Goal: Contribute content: Contribute content

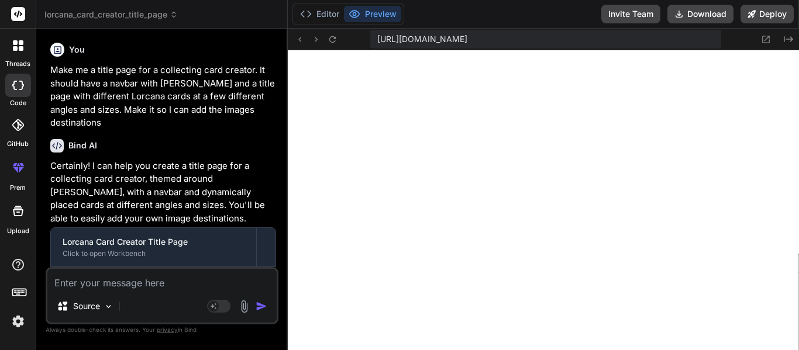
scroll to position [11701, 0]
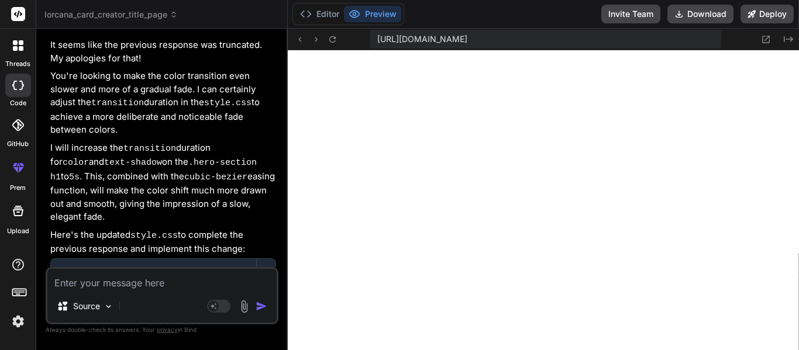
click at [151, 280] on textarea at bounding box center [161, 279] width 229 height 21
type textarea "I"
type textarea "x"
type textarea "It"
type textarea "x"
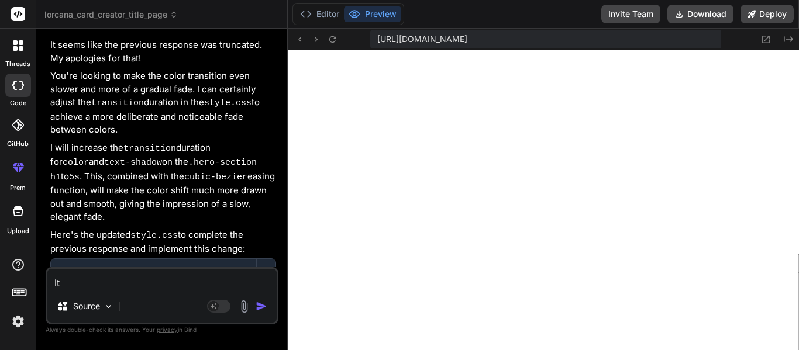
type textarea "It"
type textarea "x"
type textarea "It s"
type textarea "x"
type textarea "It sh"
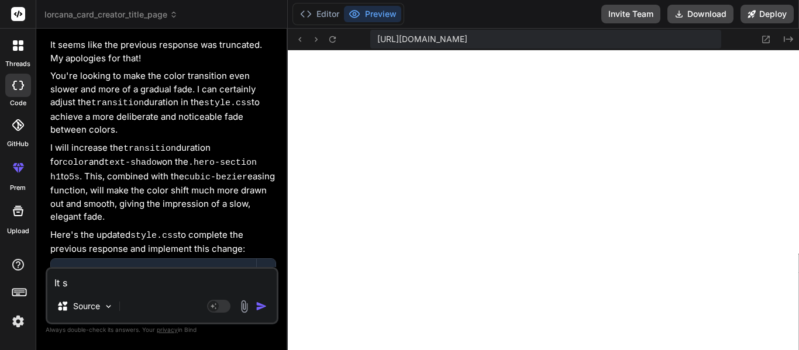
type textarea "x"
type textarea "It sho"
type textarea "x"
type textarea "It shou"
type textarea "x"
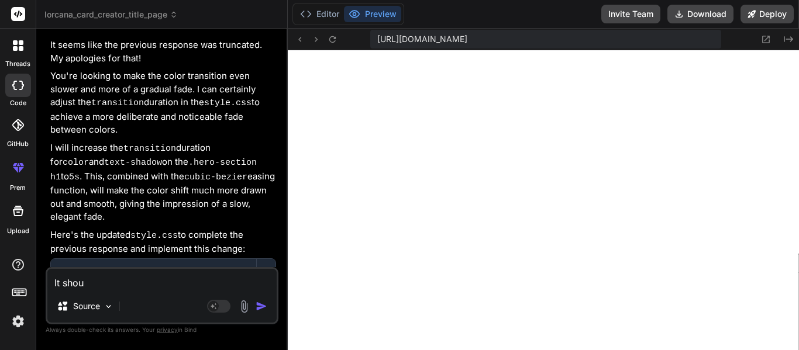
type textarea "It shoul"
type textarea "x"
type textarea "It should"
type textarea "x"
type textarea "It should"
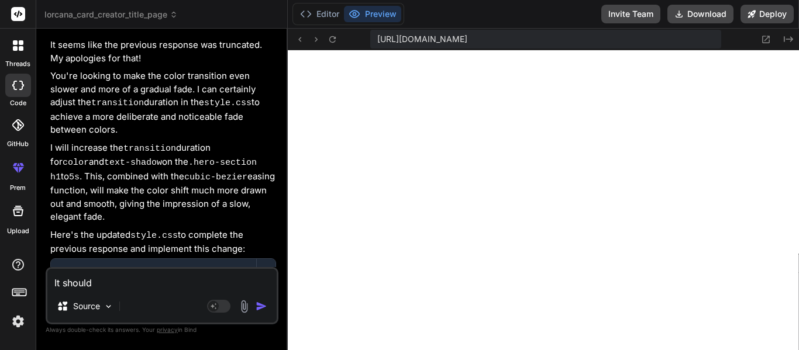
type textarea "x"
type textarea "It should s"
type textarea "x"
type textarea "It should sl"
type textarea "x"
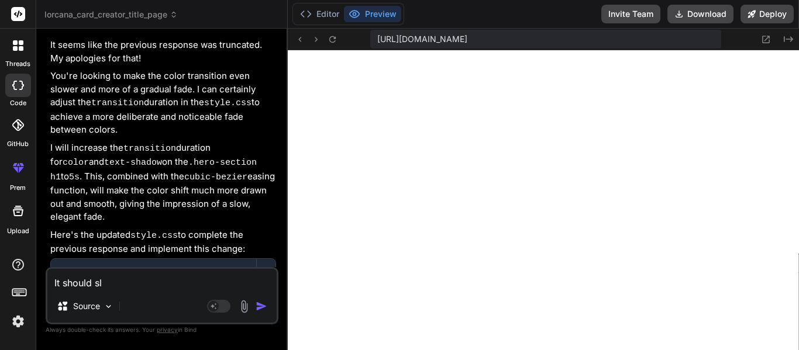
type textarea "It should slw"
type textarea "x"
type textarea "It should sl"
type textarea "x"
type textarea "It should slo"
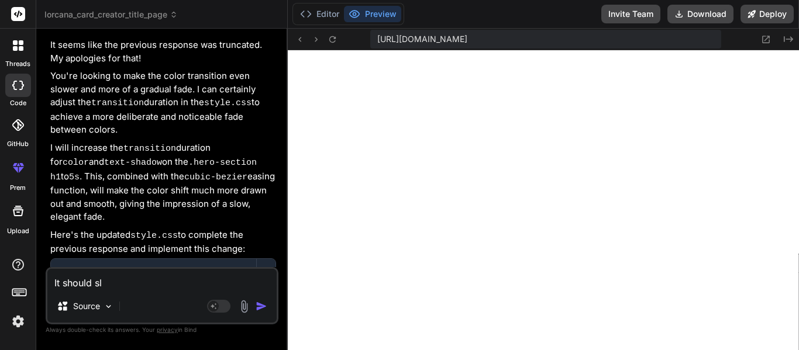
type textarea "x"
type textarea "It should slow"
type textarea "x"
type textarea "It should slowl"
type textarea "x"
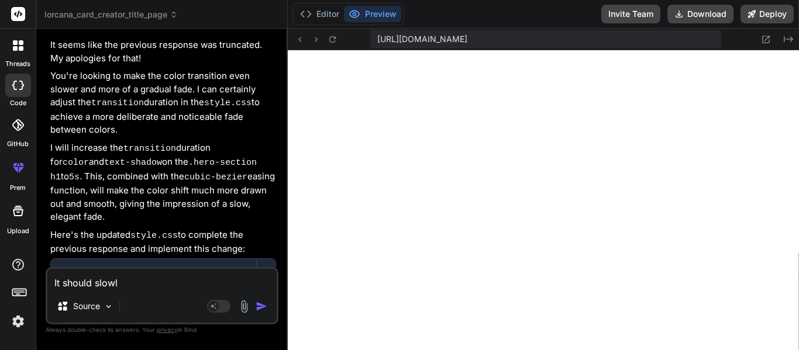
type textarea "It should slowly"
type textarea "x"
type textarea "It should slowly"
type textarea "x"
type textarea "It should slowly d"
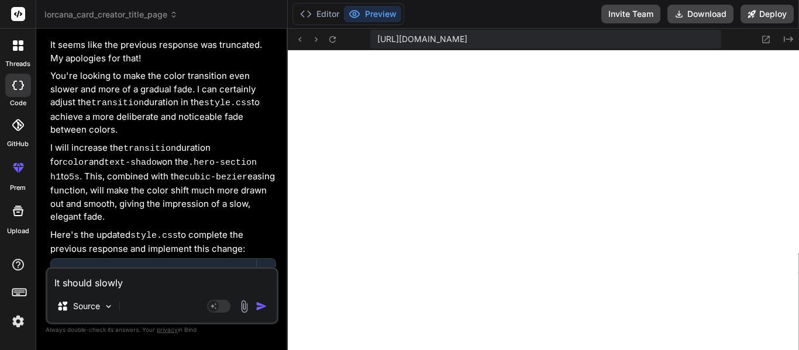
type textarea "x"
type textarea "It should slowly di"
type textarea "x"
type textarea "It should slowly dis"
type textarea "x"
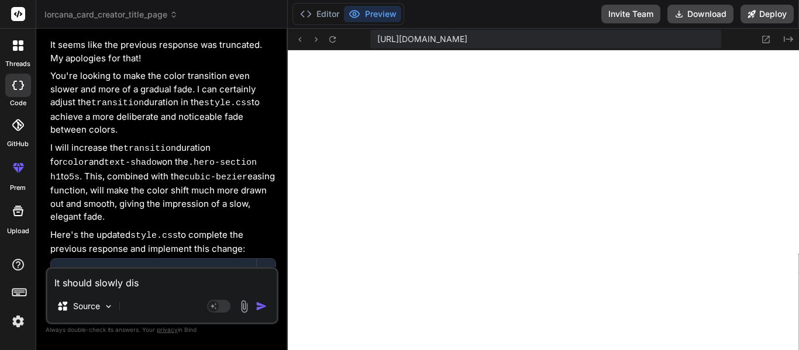
type textarea "It should slowly diss"
type textarea "x"
type textarea "It should slowly disso"
type textarea "x"
type textarea "It should slowly dissol"
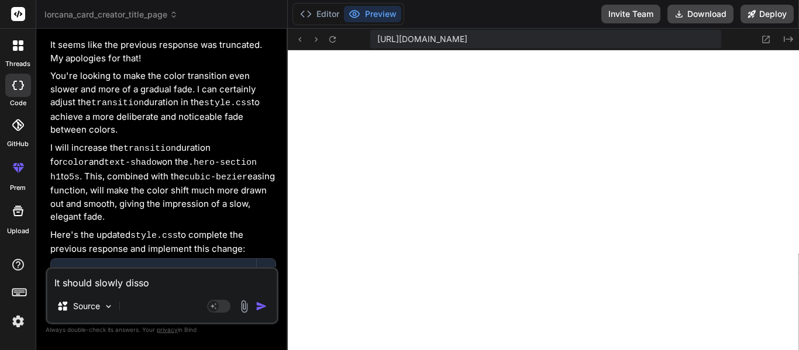
type textarea "x"
type textarea "It should slowly dissolv"
type textarea "x"
type textarea "It should slowly dissolve"
type textarea "x"
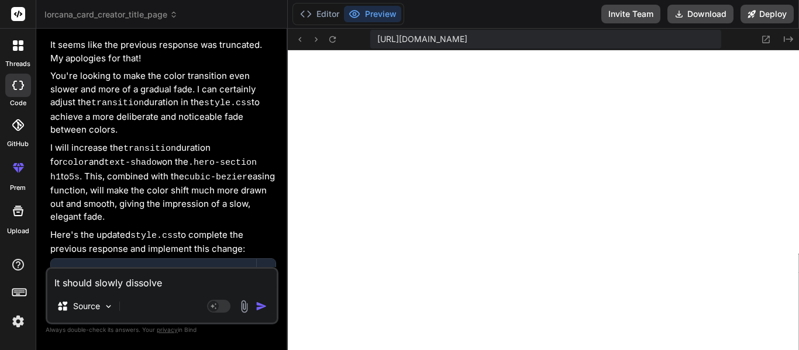
type textarea "It should slowly dissolve"
type textarea "x"
type textarea "It should slowly dissolve i"
type textarea "x"
type textarea "It should slowly dissolve in"
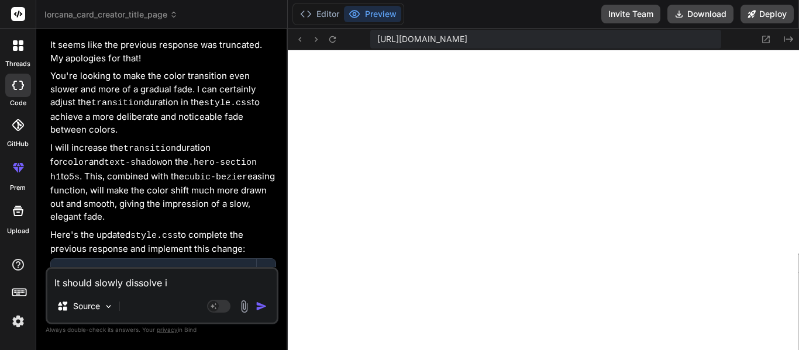
type textarea "x"
type textarea "It should slowly dissolve int"
type textarea "x"
type textarea "It should slowly dissolve into"
type textarea "x"
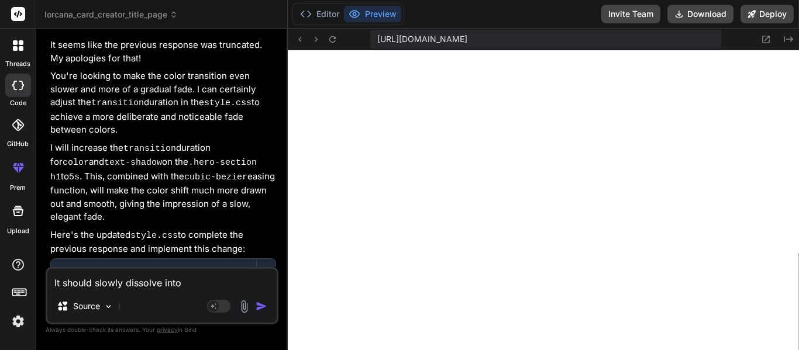
type textarea "It should slowly dissolve into"
type textarea "x"
type textarea "It should slowly dissolve into t"
type textarea "x"
type textarea "It should slowly dissolve into th"
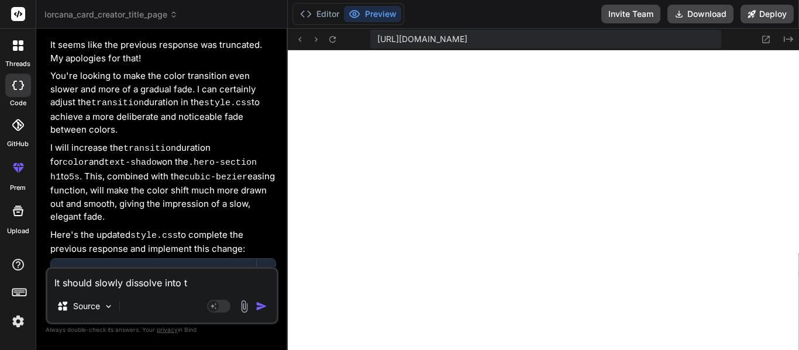
type textarea "x"
type textarea "It should slowly dissolve into the"
type textarea "x"
type textarea "It should slowly dissolve into the"
type textarea "x"
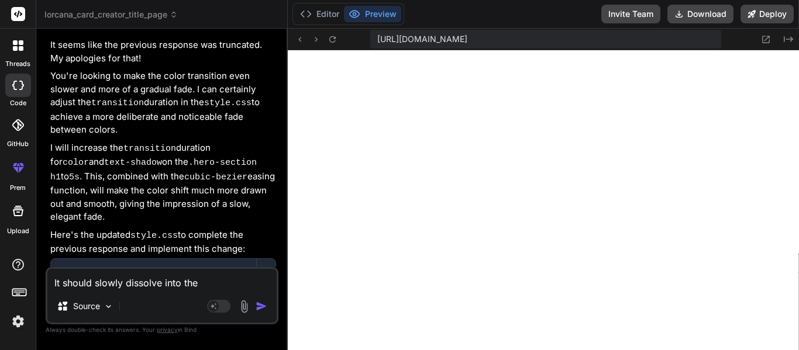
type textarea "It should slowly dissolve into the c"
type textarea "x"
type textarea "It should slowly dissolve into the co"
type textarea "x"
type textarea "It should slowly dissolve into the col"
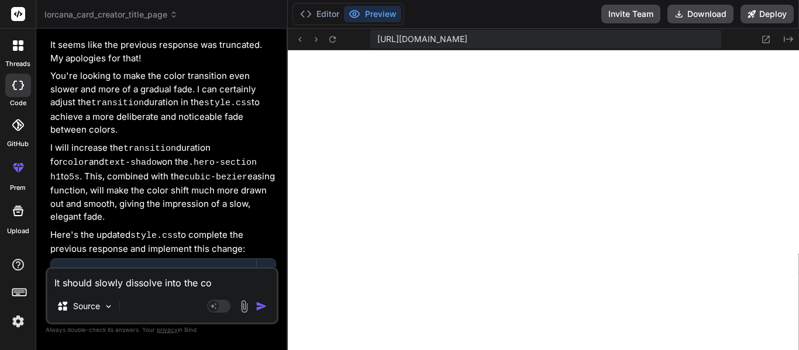
type textarea "x"
type textarea "It should slowly dissolve into the colo"
type textarea "x"
type textarea "It should slowly dissolve into the color"
type textarea "x"
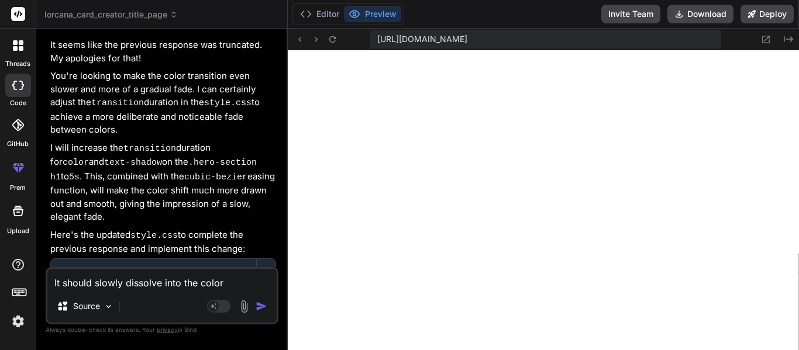
type textarea "It should slowly dissolve into the colors"
type textarea "x"
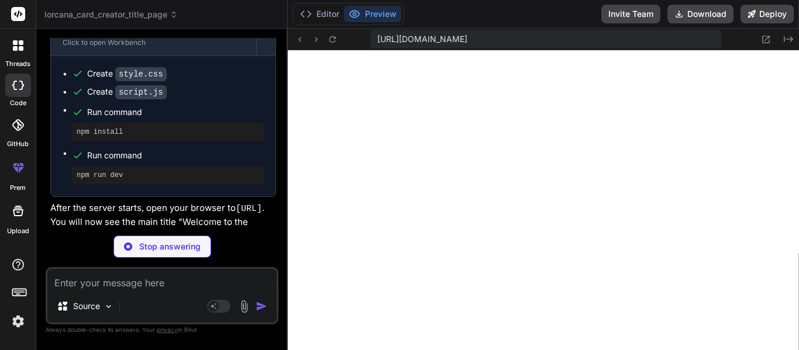
type textarea "x"
type textarea ".cta-button:hover { background-color: var(--steel-color-darker); /* Darker Stee…"
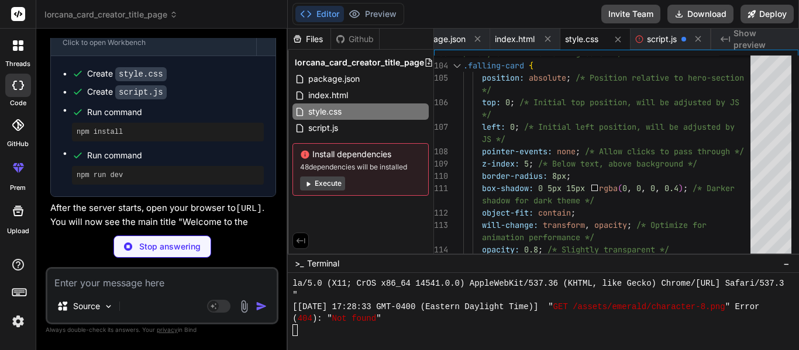
type textarea "x"
type textarea "// Set initial color updateSparkleColor(); // Change color every 3 seconds setI…"
type textarea "x"
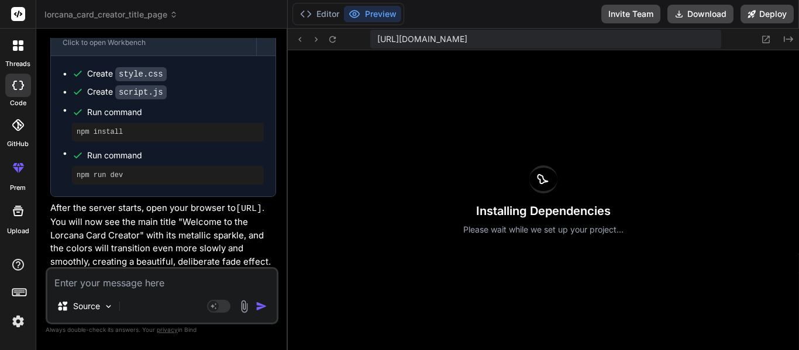
scroll to position [18044, 0]
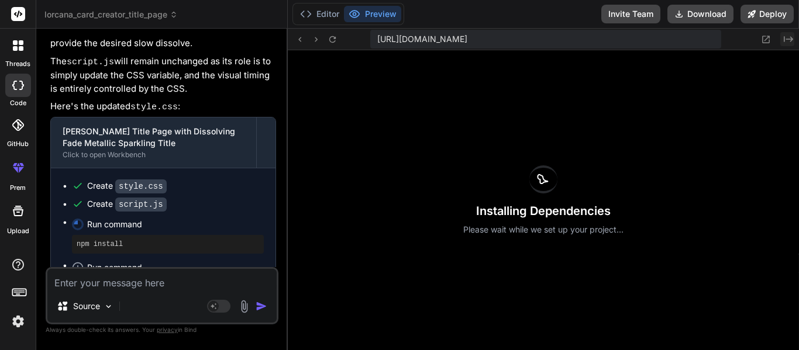
click at [787, 39] on icon at bounding box center [788, 39] width 9 height 6
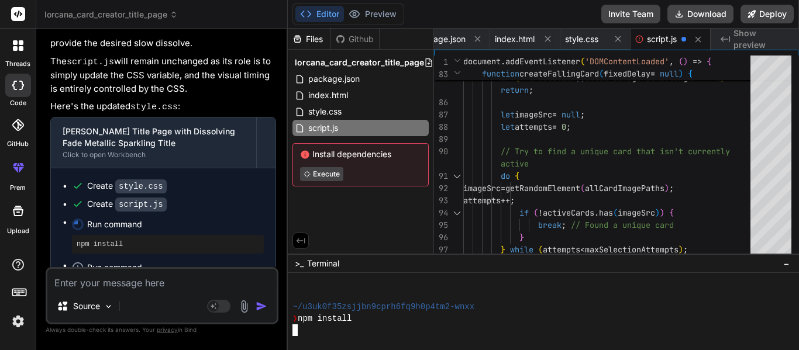
click at [312, 336] on div at bounding box center [538, 331] width 491 height 12
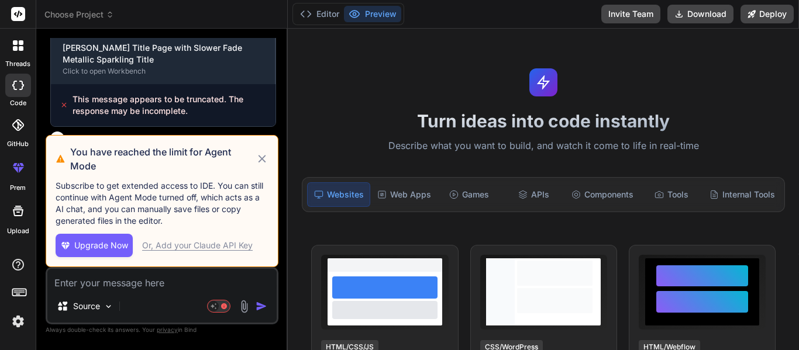
scroll to position [2258, 0]
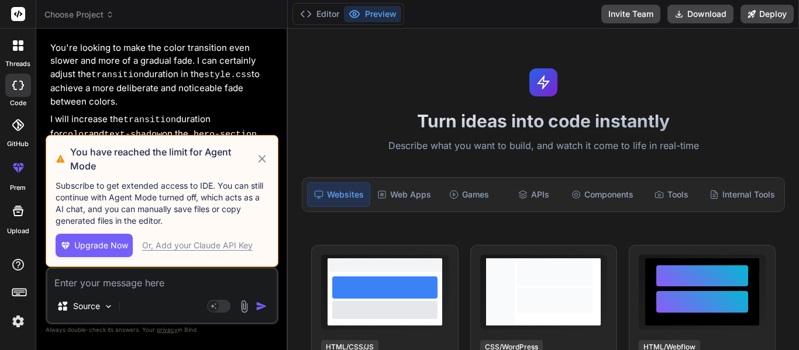
click at [259, 163] on icon at bounding box center [262, 159] width 13 height 14
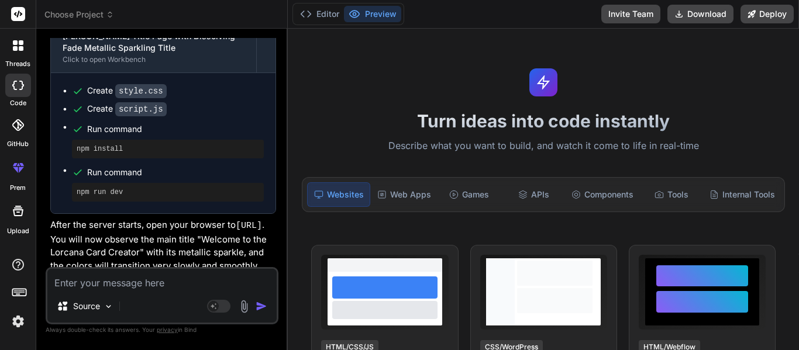
scroll to position [3008, 0]
click at [300, 14] on icon at bounding box center [306, 14] width 12 height 12
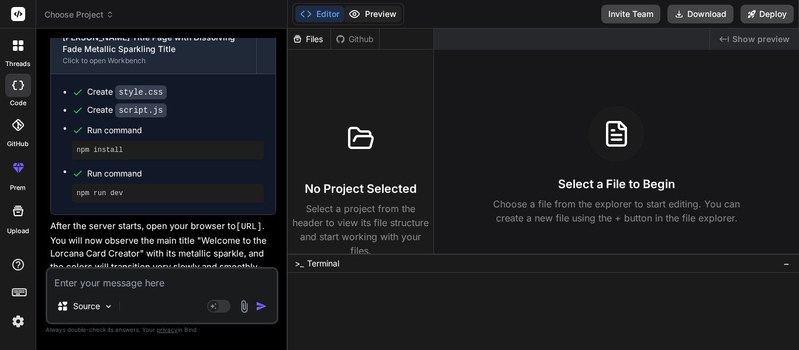
click at [366, 9] on button "Preview" at bounding box center [372, 14] width 57 height 16
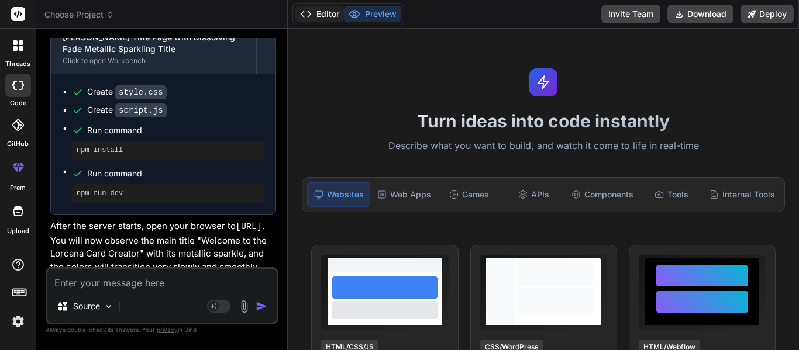
click at [302, 13] on polyline at bounding box center [302, 14] width 3 height 6
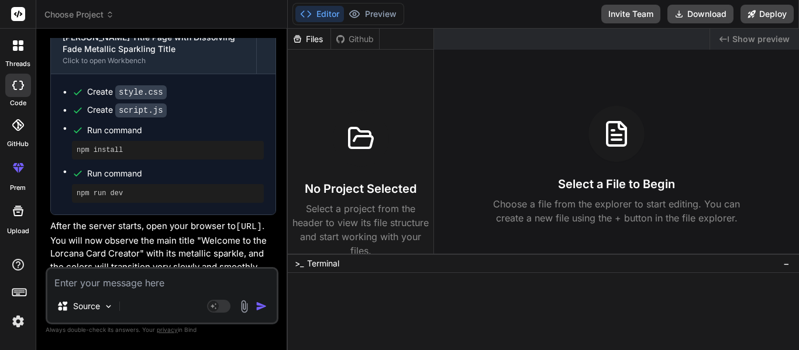
click at [302, 13] on polyline at bounding box center [302, 14] width 3 height 6
click at [18, 120] on icon at bounding box center [18, 125] width 12 height 12
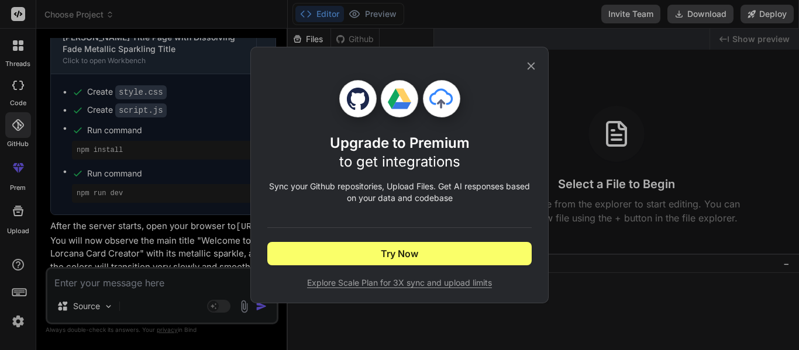
click at [527, 66] on icon at bounding box center [531, 66] width 13 height 13
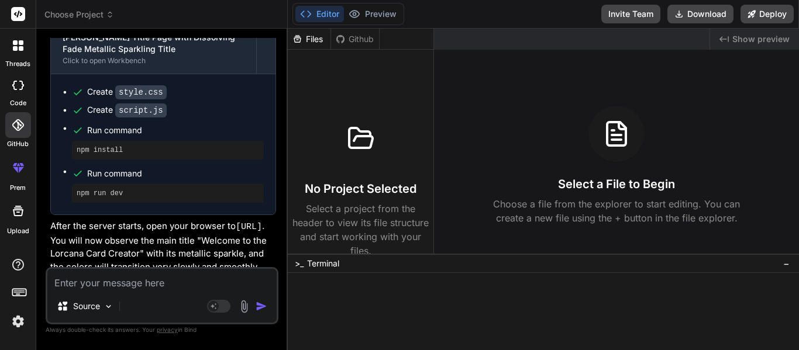
click at [23, 90] on div at bounding box center [18, 85] width 26 height 23
click at [22, 45] on icon at bounding box center [18, 45] width 11 height 11
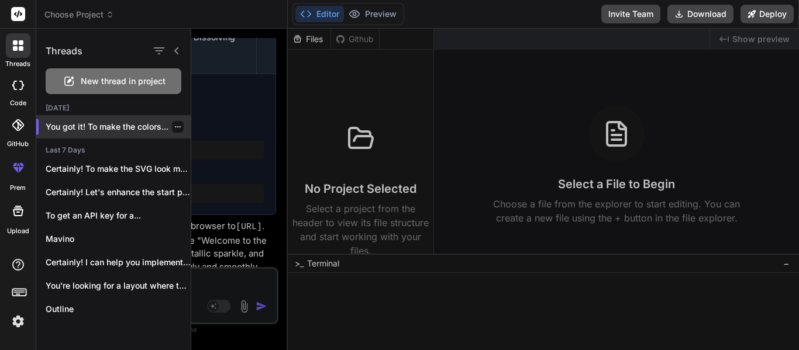
click at [97, 130] on p "You got it! To make the colors..." at bounding box center [118, 127] width 145 height 12
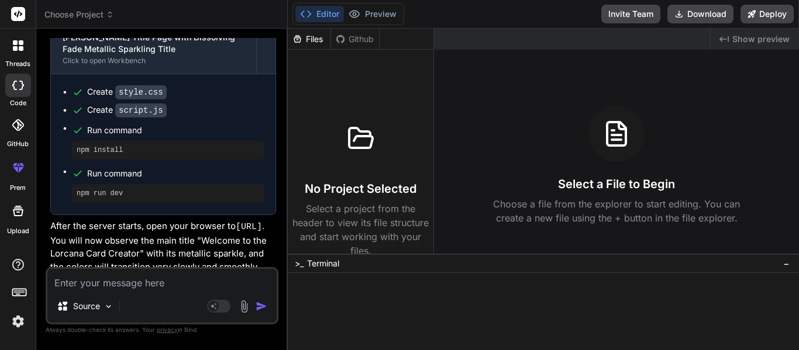
click at [13, 50] on icon at bounding box center [18, 45] width 11 height 11
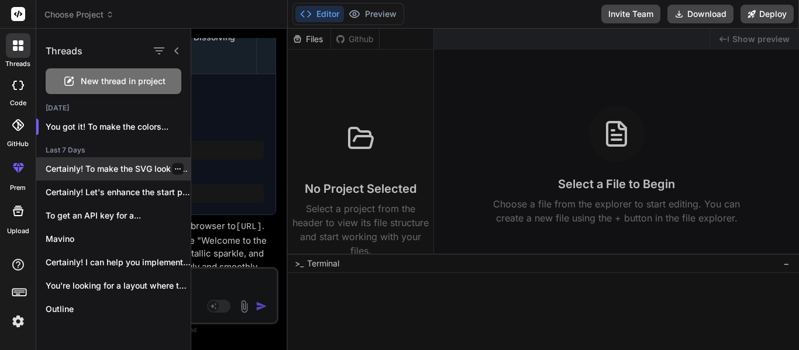
click at [99, 173] on p "Certainly! To make the SVG look more..." at bounding box center [118, 169] width 145 height 12
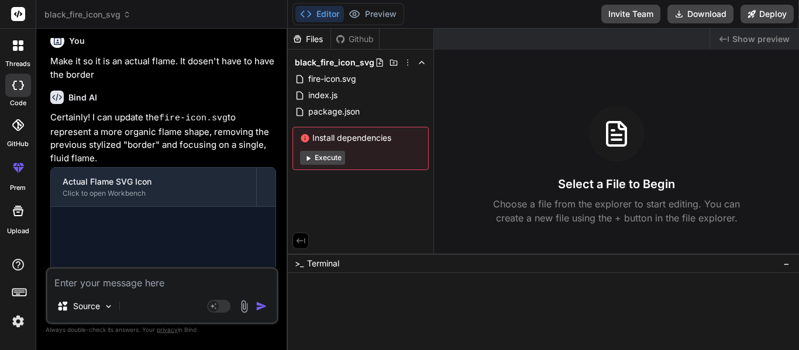
scroll to position [759, 0]
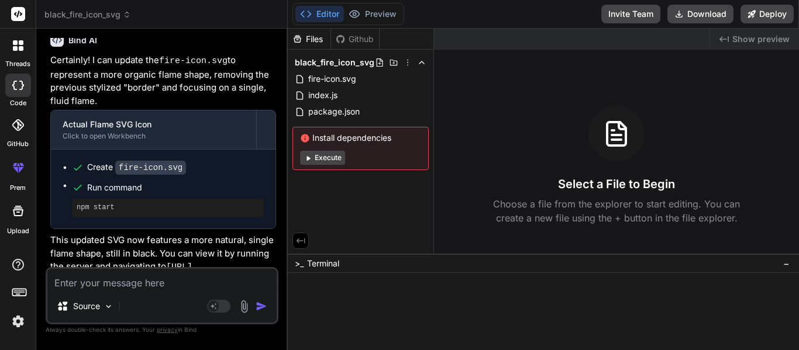
click at [21, 54] on div at bounding box center [18, 45] width 25 height 25
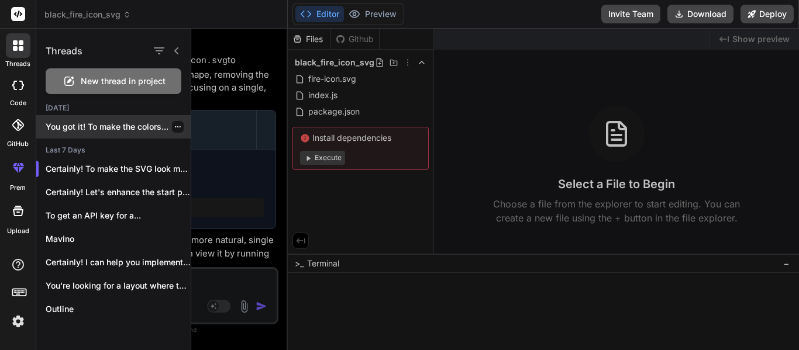
click at [101, 136] on div "You got it! To make the colors..." at bounding box center [113, 126] width 154 height 23
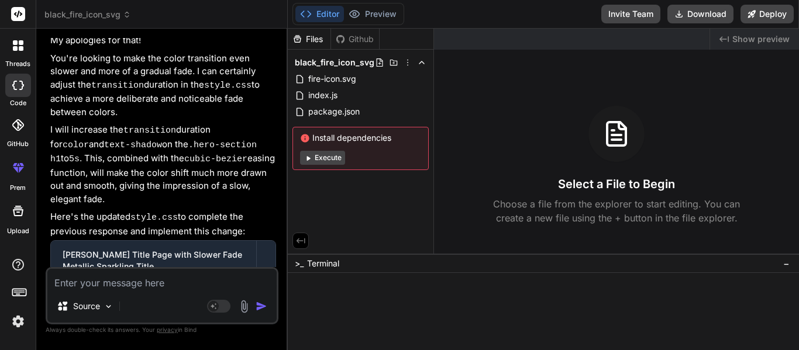
scroll to position [2258, 0]
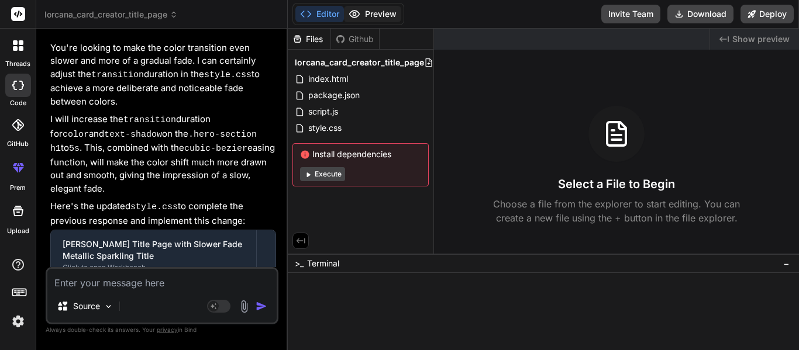
click at [386, 9] on button "Preview" at bounding box center [372, 14] width 57 height 16
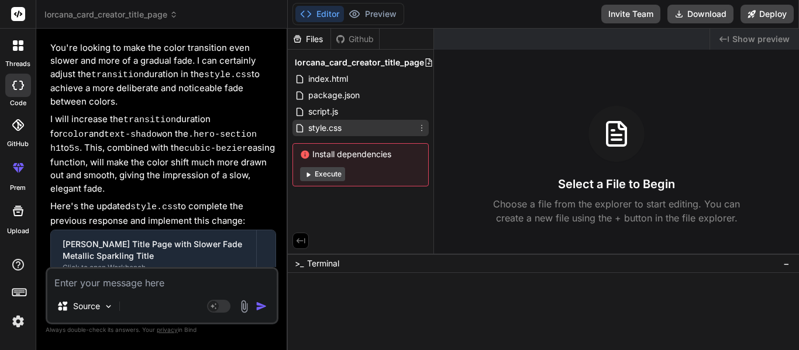
click at [342, 126] on span "style.css" at bounding box center [325, 128] width 36 height 14
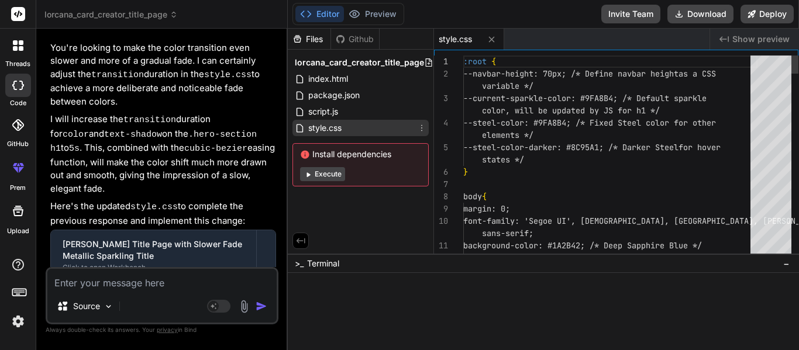
type textarea "x"
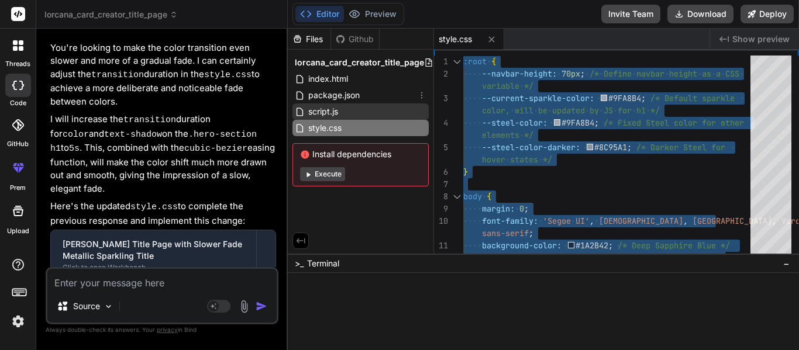
click at [363, 106] on div "script.js" at bounding box center [361, 112] width 136 height 16
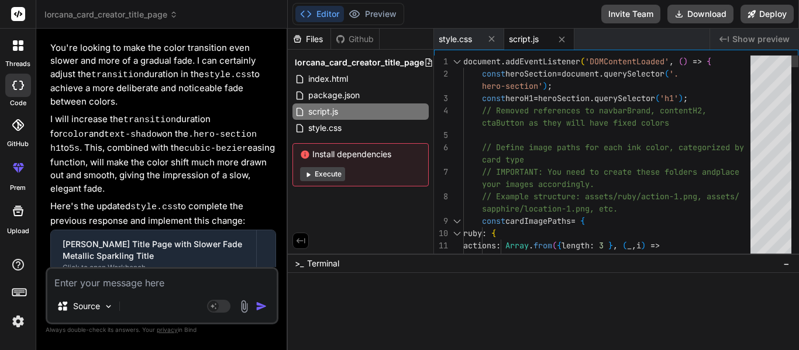
type textarea "document.addEventListener('DOMContentLoaded', () => { const heroSection = docum…"
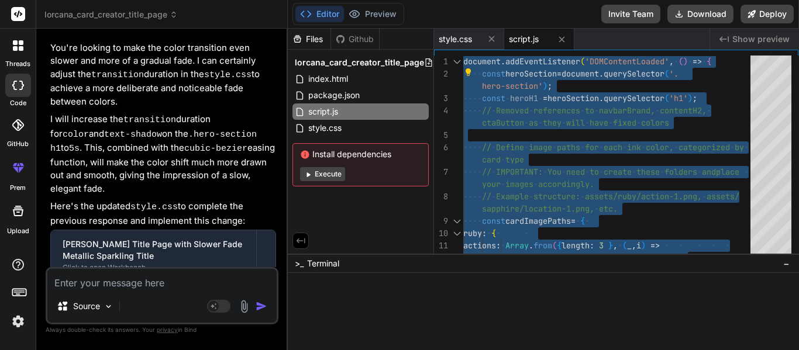
click at [127, 281] on textarea at bounding box center [161, 279] width 229 height 21
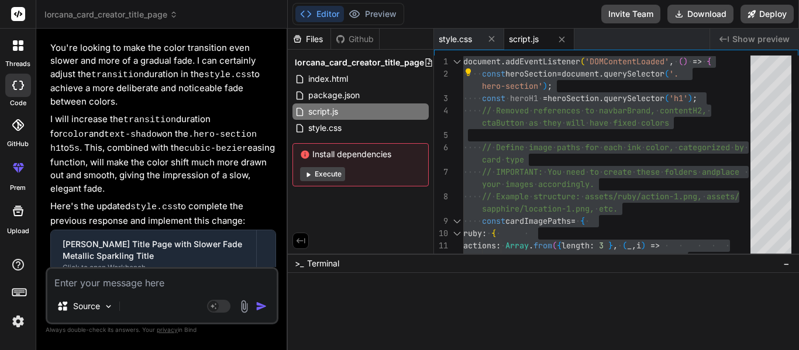
type textarea "M"
type textarea "x"
type textarea "Ma"
type textarea "x"
type textarea "Mak"
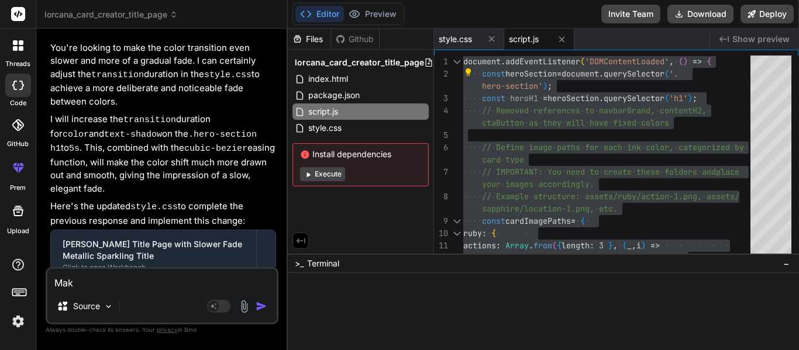
type textarea "x"
type textarea "Make"
type textarea "x"
type textarea "Make"
type textarea "x"
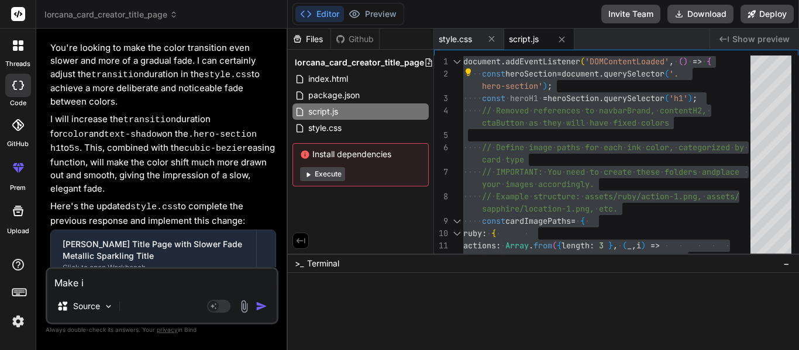
type textarea "Make it"
type textarea "x"
type textarea "Make it"
type textarea "x"
type textarea "Make it s"
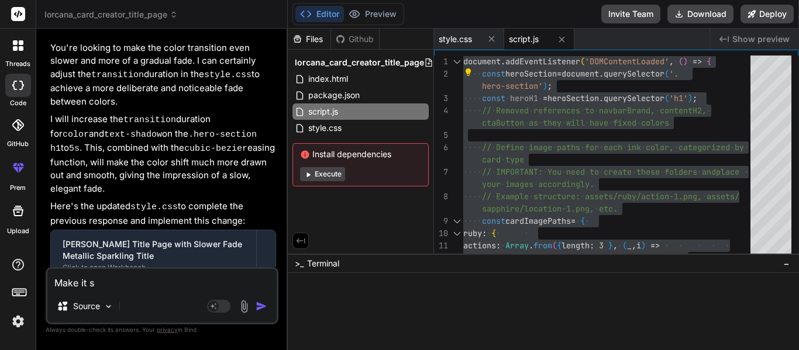
type textarea "x"
type textarea "Make it so"
type textarea "x"
type textarea "Make it so"
type textarea "x"
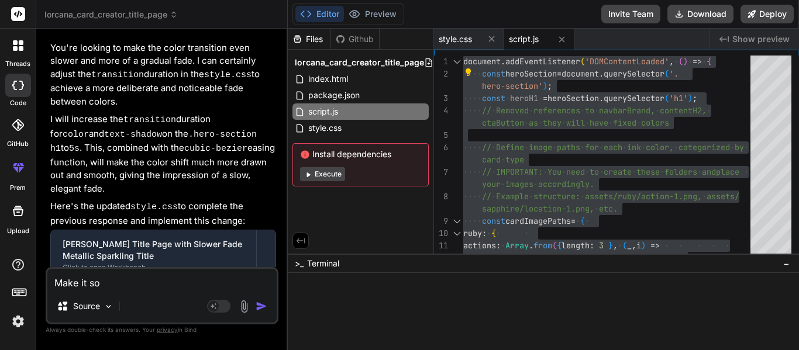
type textarea "Make it so t"
type textarea "x"
type textarea "Make it so the"
type textarea "x"
type textarea "Make it so the"
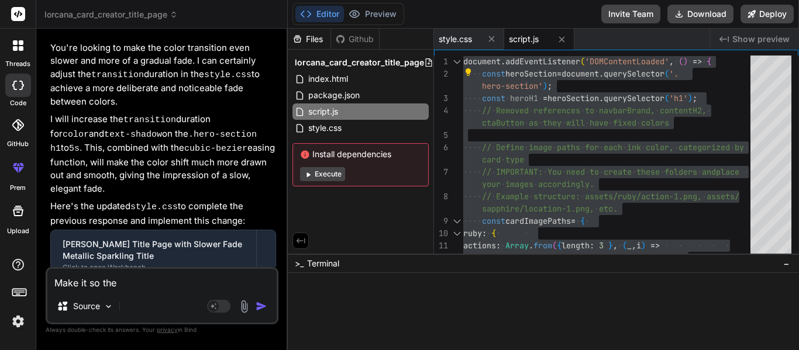
type textarea "x"
type textarea "Make it so the c"
type textarea "x"
type textarea "Make it so the co"
type textarea "x"
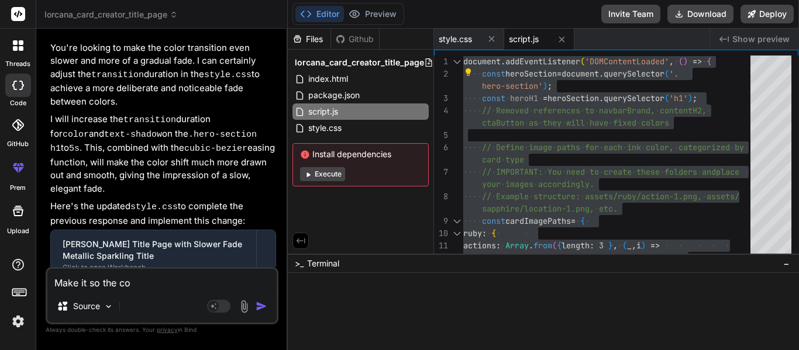
type textarea "Make it so the col"
type textarea "x"
type textarea "Make it so the colo"
type textarea "x"
type textarea "Make it so the color"
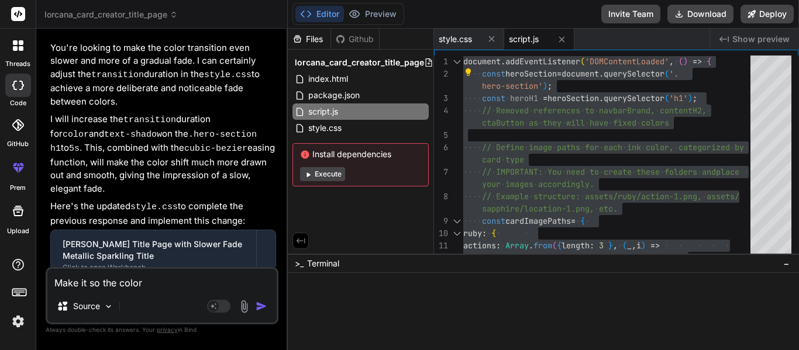
type textarea "x"
type textarea "Make it so the colors"
type textarea "x"
type textarea "Make it so the colors"
type textarea "x"
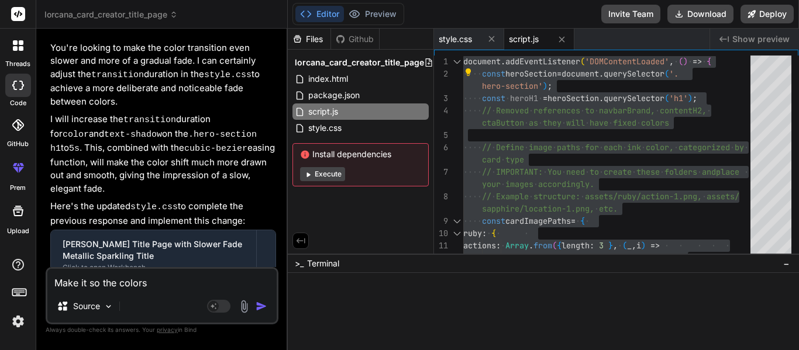
type textarea "Make it so the colors d"
type textarea "x"
type textarea "Make it so the colors do"
type textarea "x"
type textarea "Make it so the colors don"
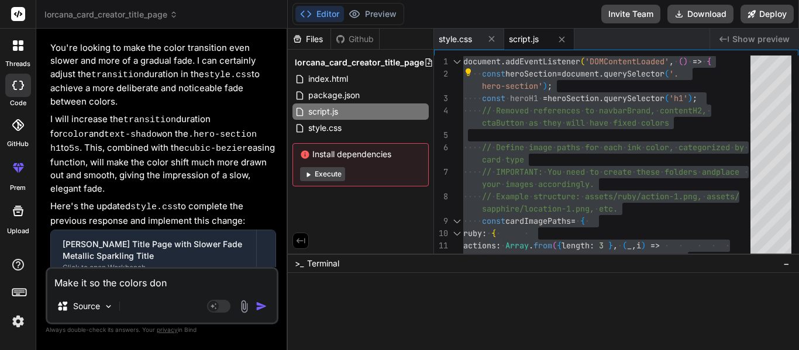
type textarea "x"
type textarea "Make it so the colors don'"
type textarea "x"
type textarea "Make it so the colors don't"
type textarea "x"
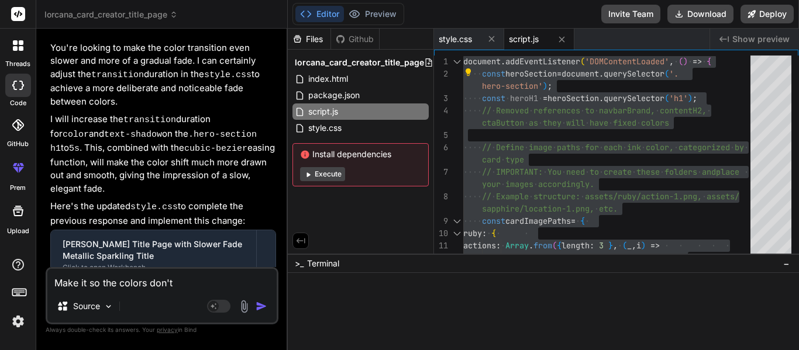
type textarea "Make it so the colors don't"
type textarea "x"
type textarea "Make it so the colors don't f"
type textarea "x"
type textarea "Make it so the colors don't fi"
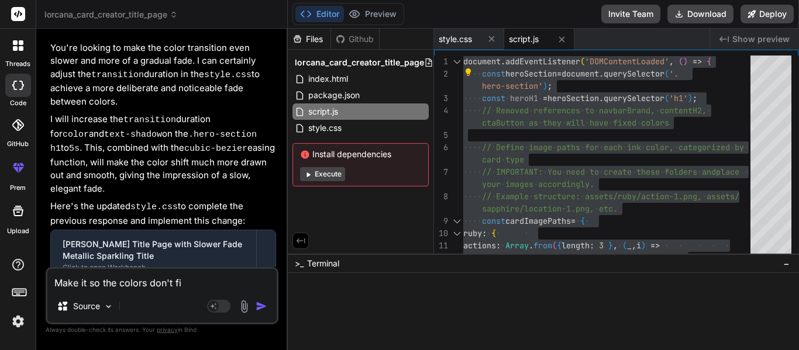
type textarea "x"
type textarea "Make it so the colors don't fir"
type textarea "x"
type textarea "Make it so the colors don't firs"
type textarea "x"
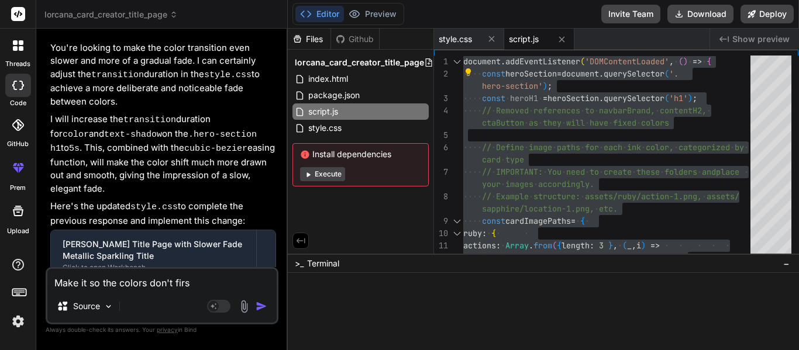
type textarea "Make it so the colors don't first"
type textarea "x"
type textarea "Make it so the colors don't first"
type textarea "x"
type textarea "Make it so the colors don't first a"
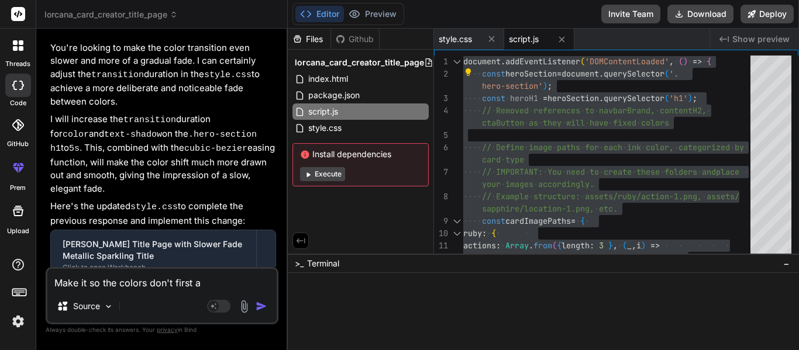
type textarea "x"
type textarea "Make it so the colors don't first ap"
type textarea "x"
type textarea "Make it so the colors don't first app"
type textarea "x"
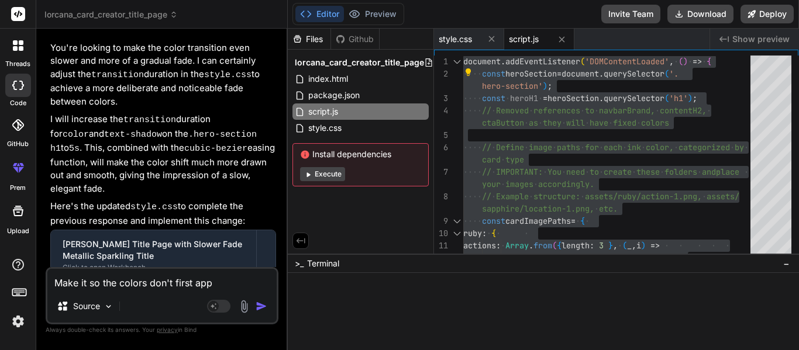
type textarea "Make it so the colors don't first appe"
type textarea "x"
type textarea "Make it so the colors don't first appea"
type textarea "x"
type textarea "Make it so the colors don't first appear"
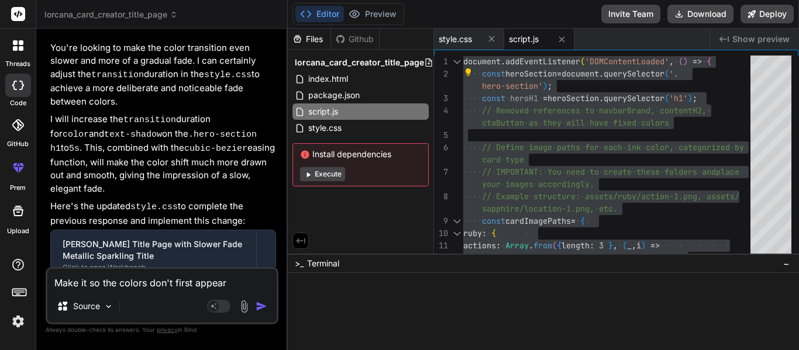
type textarea "x"
type textarea "Make it so the colors don't first appear"
type textarea "x"
type textarea "Make it so the colors don't first appear a"
type textarea "x"
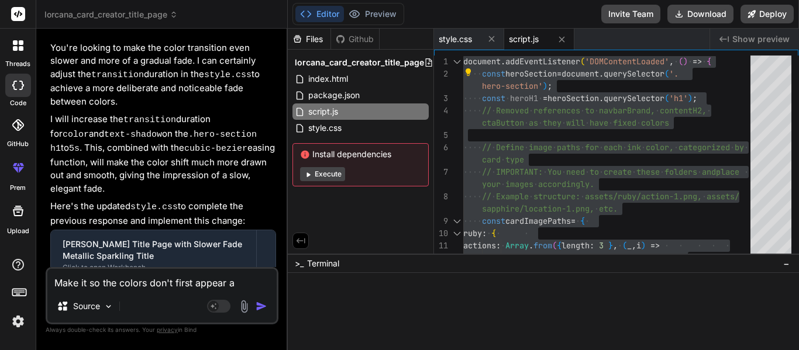
type textarea "Make it so the colors don't first appear"
type textarea "x"
type textarea "Make it so the colors don't first appear be"
type textarea "x"
type textarea "Make it so the colors don't first appear beh"
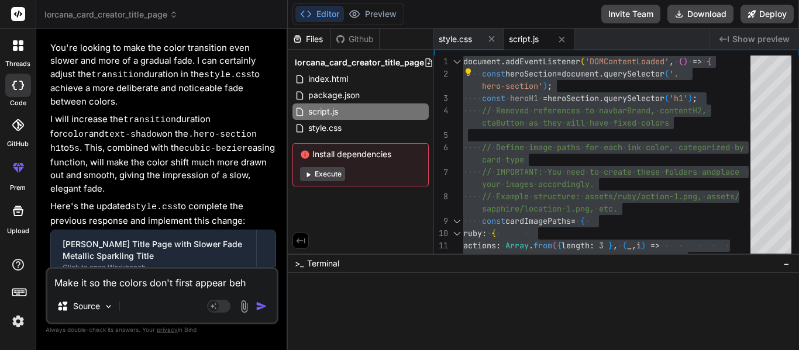
type textarea "x"
type textarea "Make it so the colors don't first appear behi"
type textarea "x"
type textarea "Make it so the colors don't first appear behin"
type textarea "x"
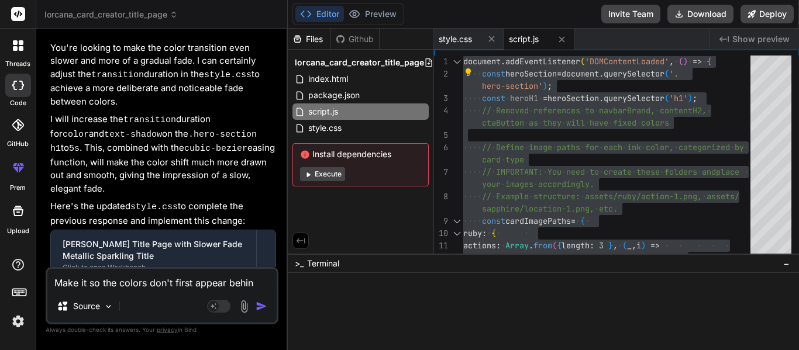
type textarea "Make it so the colors don't first appear behind"
type textarea "x"
type textarea "Make it so the colors don't first appear behind"
type textarea "x"
type textarea "Make it so the colors don't first appear behind t"
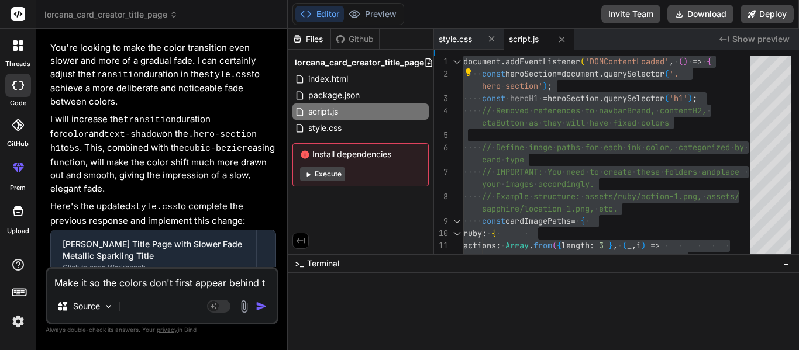
type textarea "x"
type textarea "Make it so the colors don't first appear behind th"
type textarea "x"
type textarea "Make it so the colors don't first appear behind the"
type textarea "x"
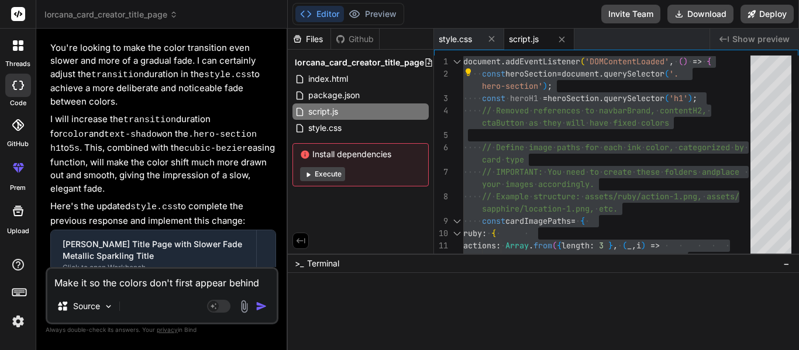
type textarea "Make it so the colors don't first appear behind the"
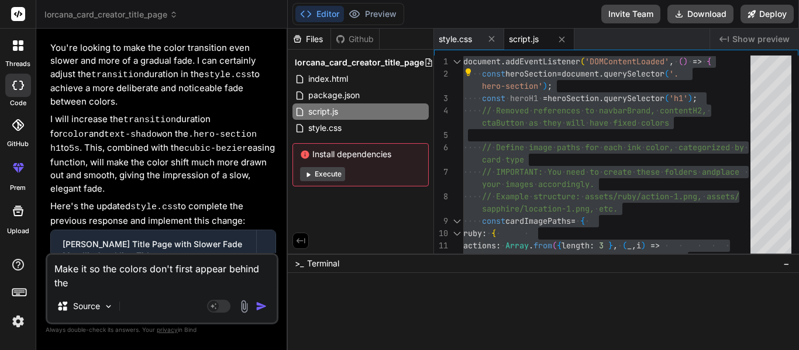
type textarea "x"
type textarea "Make it so the colors don't first appear behind the t"
type textarea "x"
type textarea "Make it so the colors don't first appear behind the te"
type textarea "x"
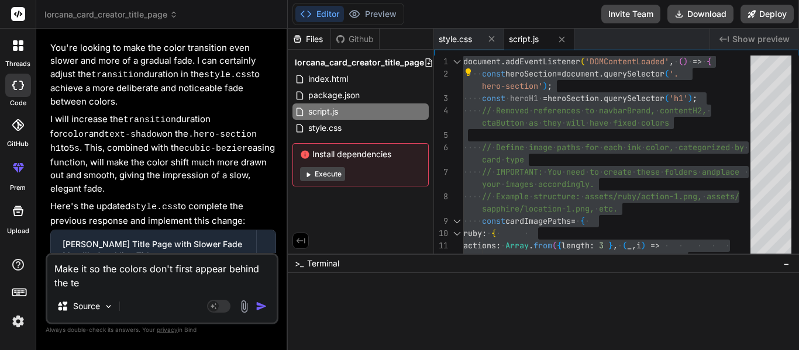
type textarea "Make it so the colors don't first appear behind the tex"
type textarea "x"
type textarea "Make it so the colors don't first appear behind the text"
type textarea "x"
type textarea "Make it so the colors don't first appear behind the text."
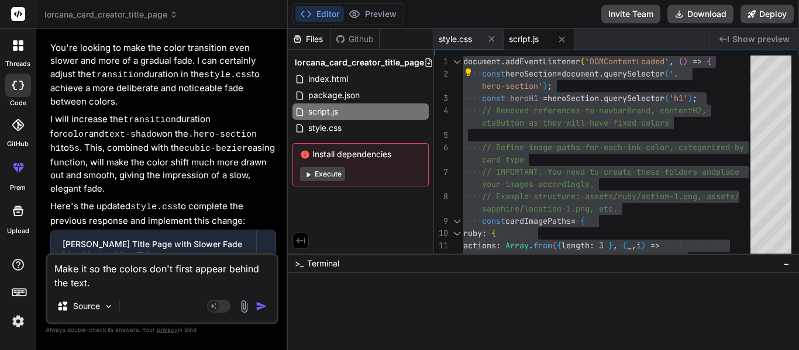
type textarea "x"
type textarea "Make it so the colors don't first appear behind the text. T"
type textarea "x"
type textarea "Make it so the colors don't first appear behind the text. Th"
type textarea "x"
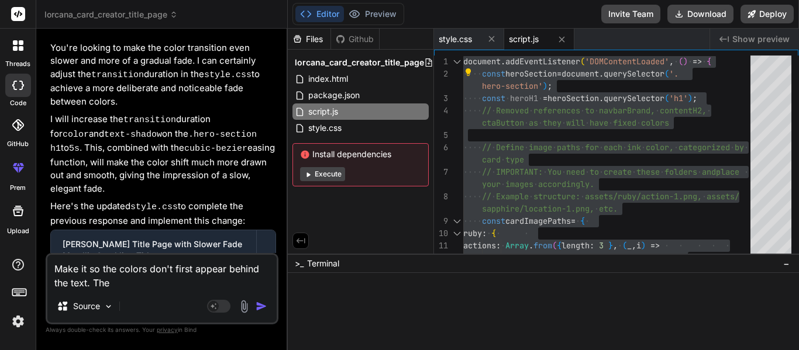
type textarea "Make it so the colors don't first appear behind the text. They"
type textarea "x"
type textarea "Make it so the colors don't first appear behind the text. They"
type textarea "x"
type textarea "Make it so the colors don't first appear behind the text. They j"
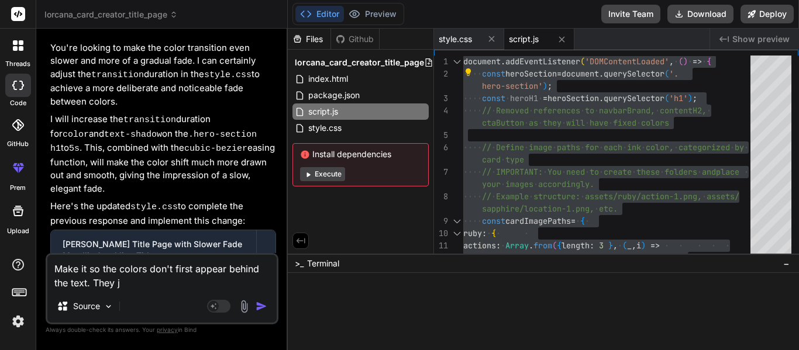
type textarea "x"
type textarea "Make it so the colors don't first appear behind the text. They ju"
type textarea "x"
type textarea "Make it so the colors don't first appear behind the text. They jus"
type textarea "x"
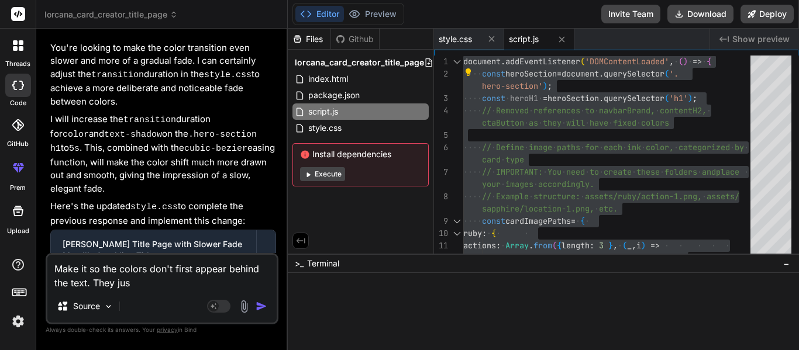
type textarea "Make it so the colors don't first appear behind the text. They just"
type textarea "x"
type textarea "Make it so the colors don't first appear behind the text. They just"
type textarea "x"
type textarea "Make it so the colors don't first appear behind the text. They just f"
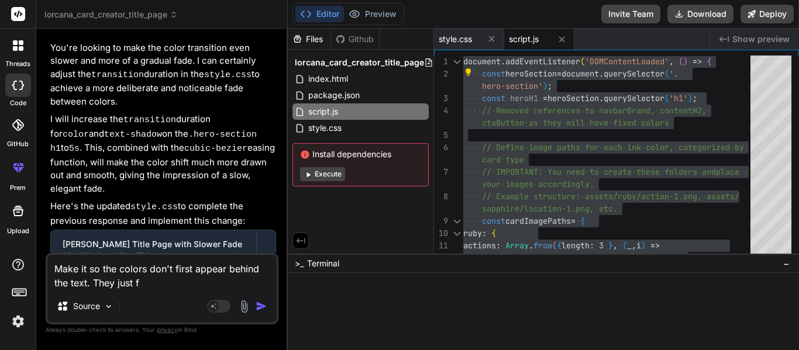
type textarea "x"
type textarea "Make it so the colors don't first appear behind the text. They just fa"
type textarea "x"
type textarea "Make it so the colors don't first appear behind the text. They just fad"
type textarea "x"
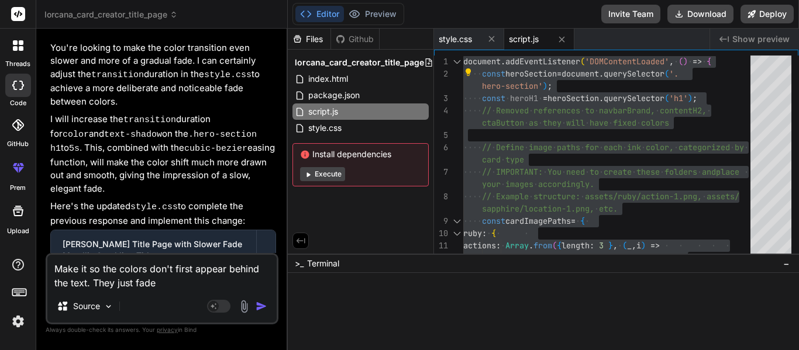
type textarea "Make it so the colors don't first appear behind the text. They just fade"
type textarea "x"
type textarea "Make it so the colors don't first appear behind the text. They just fade i"
type textarea "x"
type textarea "Make it so the colors don't first appear behind the text. They just fade in"
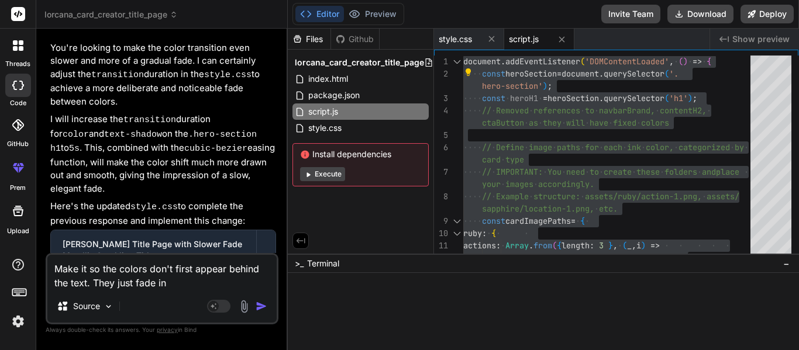
type textarea "x"
type textarea "Make it so the colors don't first appear behind the text. They just fade int"
type textarea "x"
type textarea "Make it so the colors don't first appear behind the text. They just fade into"
type textarea "x"
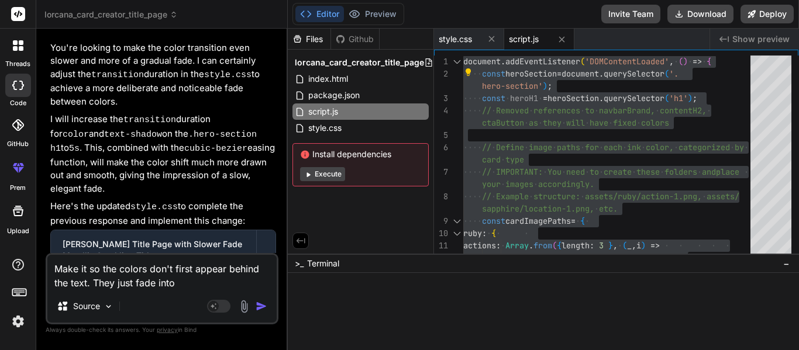
type textarea "Make it so the colors don't first appear behind the text. They just fade into"
type textarea "x"
type textarea "Make it so the colors don't first appear behind the text. They just fade into e"
type textarea "x"
type textarea "Make it so the colors don't first appear behind the text. They just fade into ea"
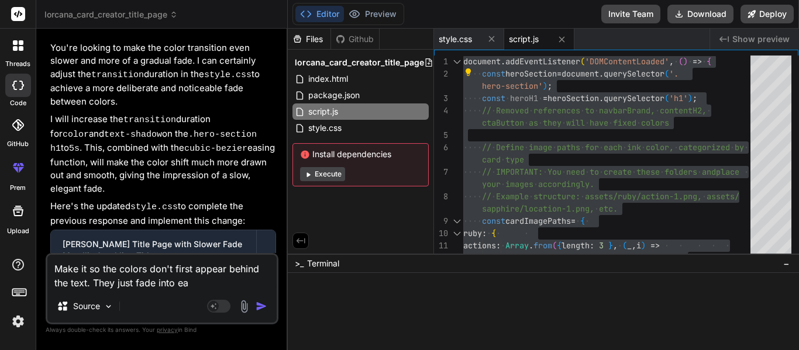
type textarea "x"
type textarea "Make it so the colors don't first appear behind the text. They just fade into e…"
type textarea "x"
type textarea "Make it so the colors don't first appear behind the text. They just fade into e…"
type textarea "x"
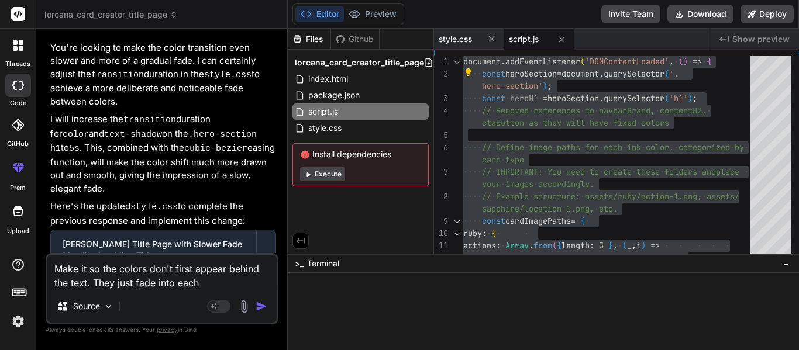
type textarea "Make it so the colors don't first appear behind the text. They just fade into e…"
type textarea "x"
type textarea "Make it so the colors don't first appear behind the text. They just fade into e…"
type textarea "x"
type textarea "Make it so the colors don't first appear behind the text. They just fade into e…"
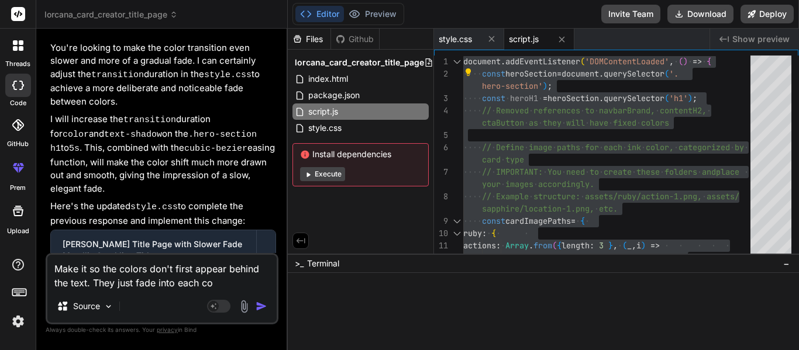
type textarea "x"
type textarea "Make it so the colors don't first appear behind the text. They just fade into e…"
type textarea "x"
type textarea "Make it so the colors don't first appear behind the text. They just fade into e…"
type textarea "x"
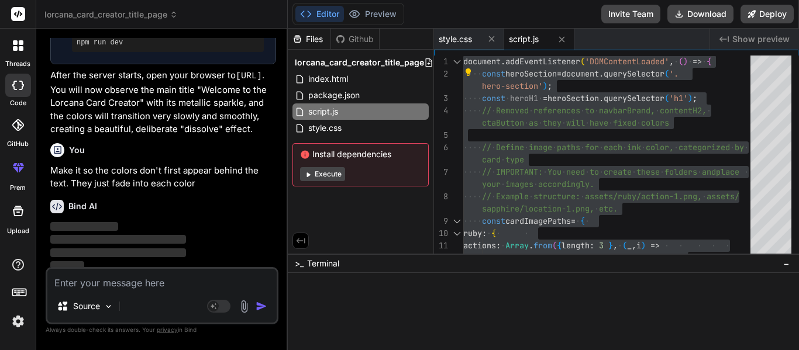
scroll to position [3174, 0]
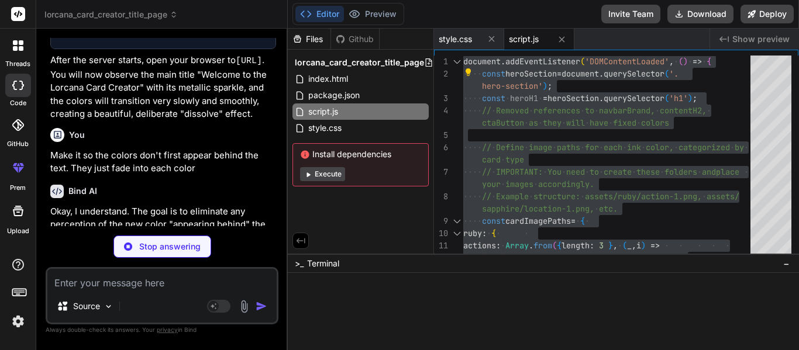
type textarea "x"
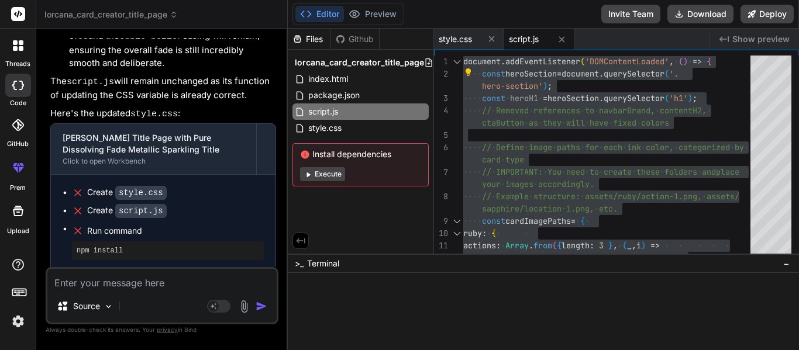
scroll to position [3781, 0]
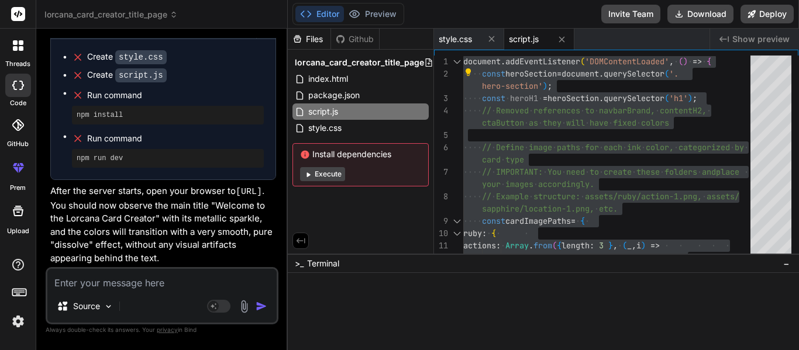
type textarea "Z"
type textarea "x"
type textarea "C"
type textarea "x"
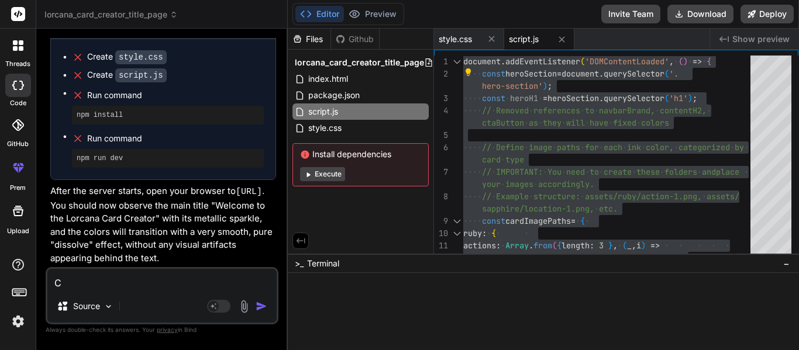
type textarea "Ca"
type textarea "x"
type textarea "Can"
type textarea "x"
type textarea "Can"
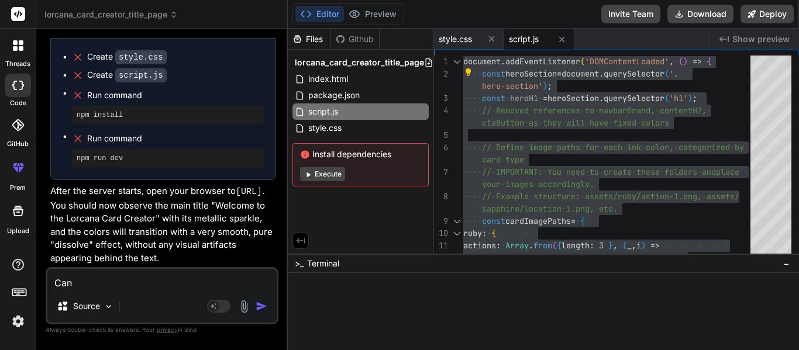
type textarea "x"
type textarea "Can yo"
type textarea "x"
type textarea "Can you"
type textarea "x"
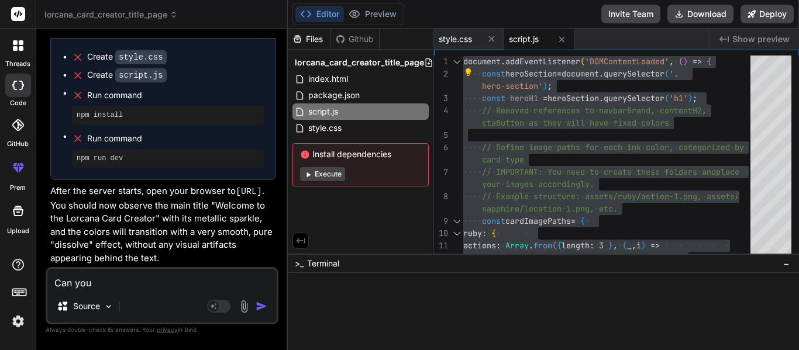
type textarea "Can you"
type textarea "x"
type textarea "Can you r"
type textarea "x"
type textarea "Can you t"
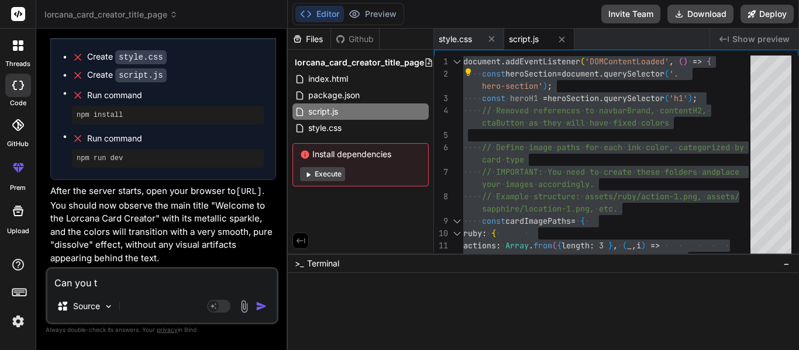
type textarea "x"
type textarea "Can you tr"
type textarea "x"
type textarea "Can you try"
type textarea "x"
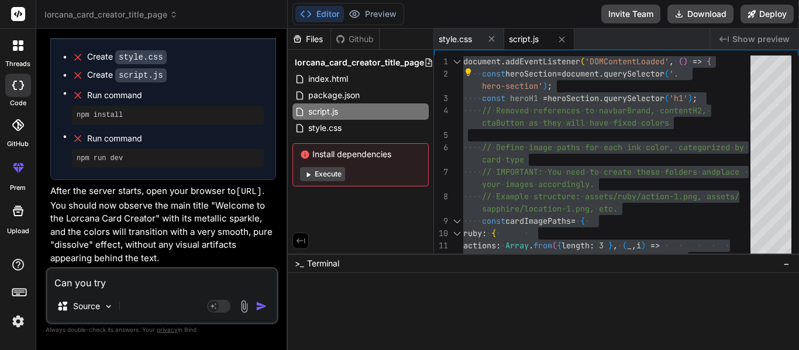
type textarea "Can you try"
type textarea "x"
type textarea "Can you try ag"
type textarea "x"
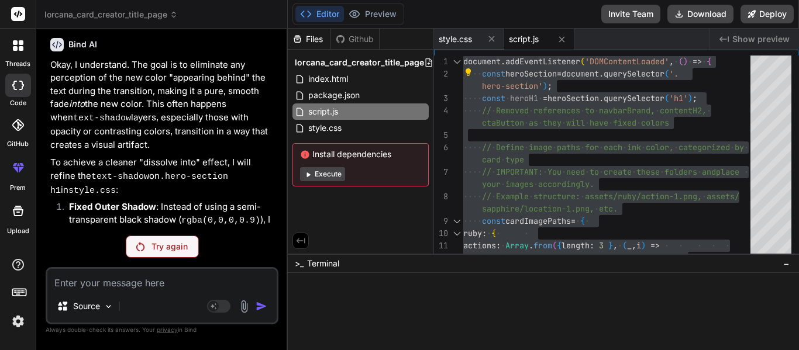
scroll to position [3861, 0]
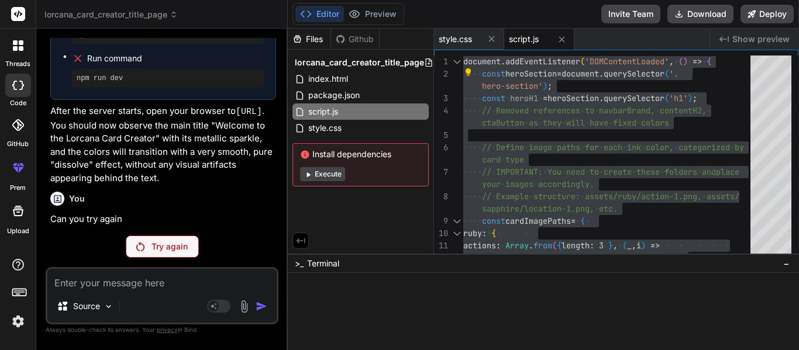
click at [154, 247] on p "Try again" at bounding box center [170, 247] width 36 height 12
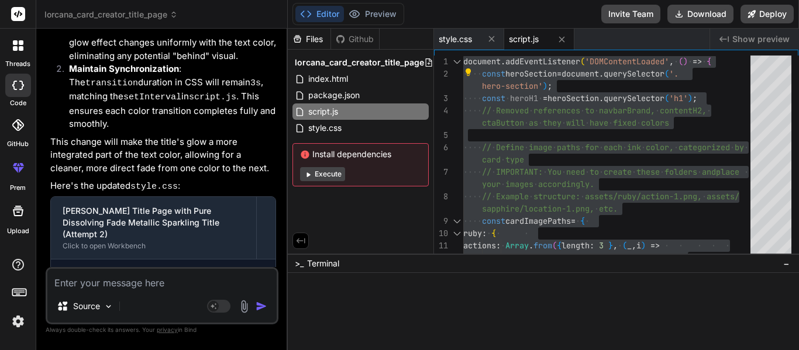
scroll to position [4398, 0]
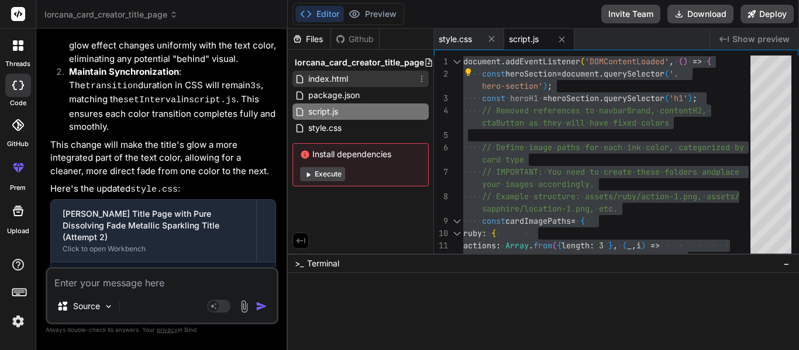
click at [360, 85] on div "index.html" at bounding box center [361, 79] width 136 height 16
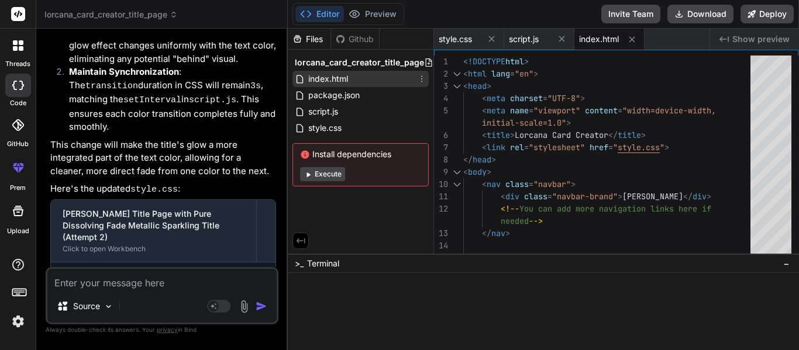
click at [419, 81] on icon at bounding box center [421, 78] width 9 height 9
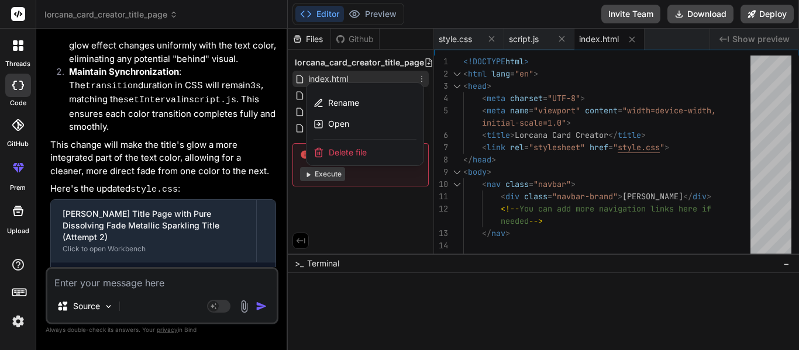
click at [348, 212] on div at bounding box center [543, 190] width 511 height 322
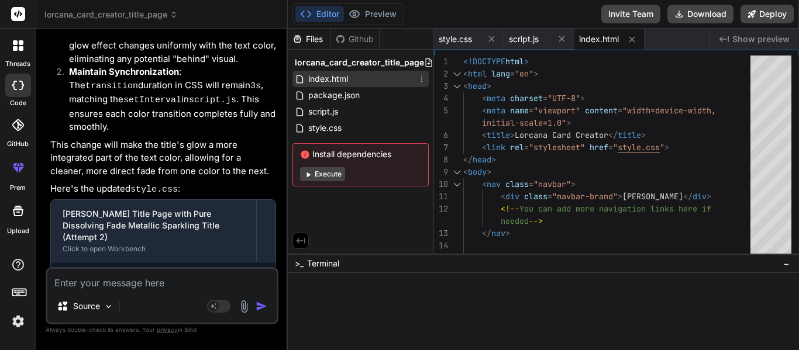
click at [0, 69] on div "code" at bounding box center [18, 88] width 36 height 39
click at [12, 59] on label "threads" at bounding box center [17, 64] width 25 height 10
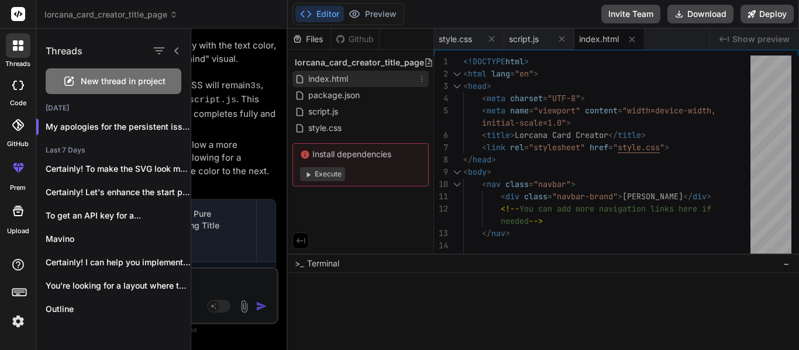
click at [96, 91] on div "New thread in project" at bounding box center [114, 81] width 136 height 26
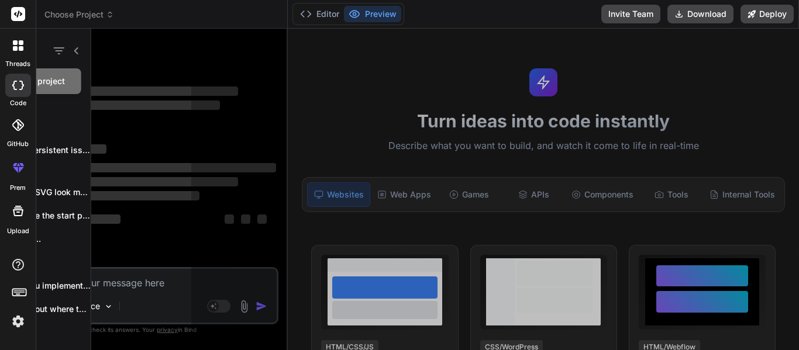
scroll to position [0, 0]
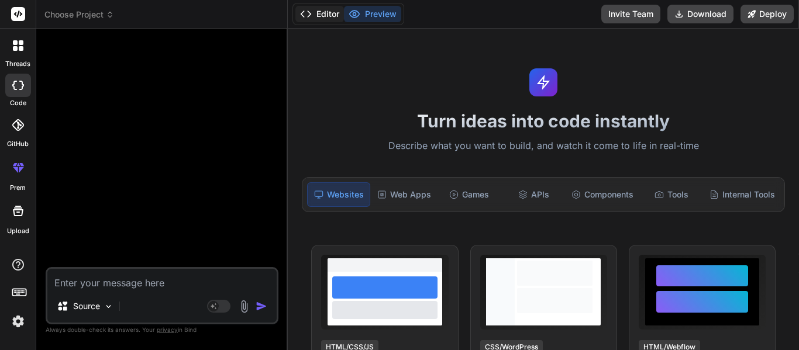
click at [326, 19] on button "Editor" at bounding box center [319, 14] width 49 height 16
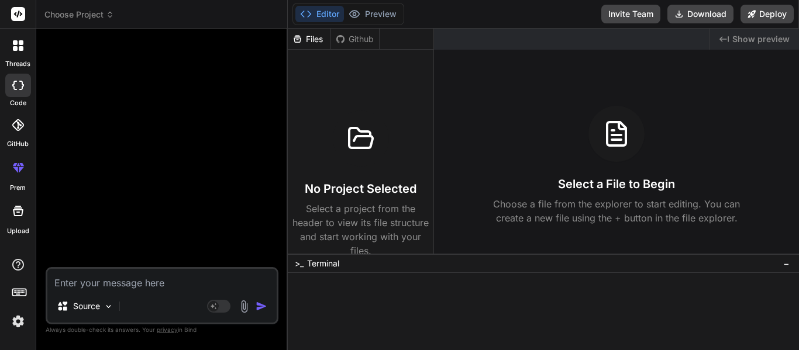
click at [317, 42] on div "Files" at bounding box center [309, 39] width 43 height 12
click at [137, 281] on textarea at bounding box center [161, 279] width 229 height 21
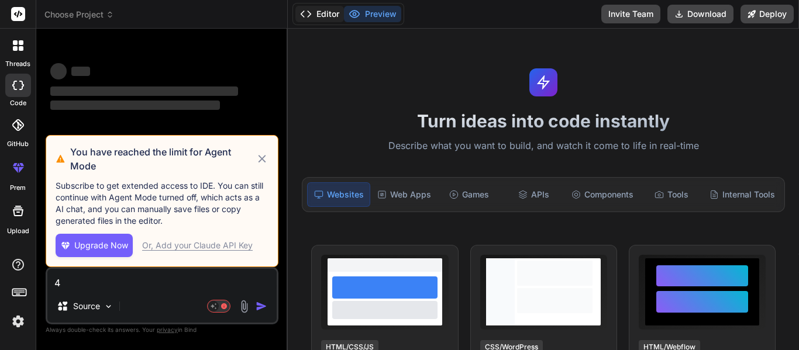
click at [328, 12] on button "Editor" at bounding box center [319, 14] width 49 height 16
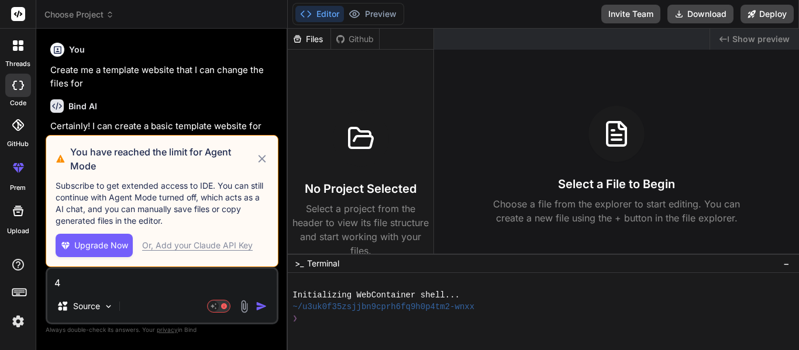
click at [1, 49] on div "threads" at bounding box center [18, 49] width 36 height 40
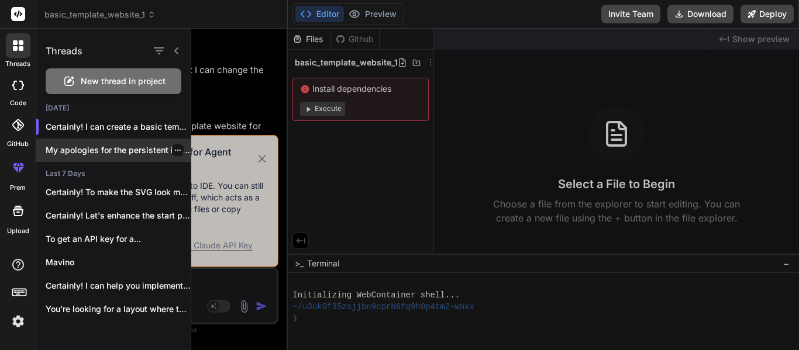
click at [90, 143] on div "My apologies for the persistent issue! You..." at bounding box center [113, 150] width 154 height 23
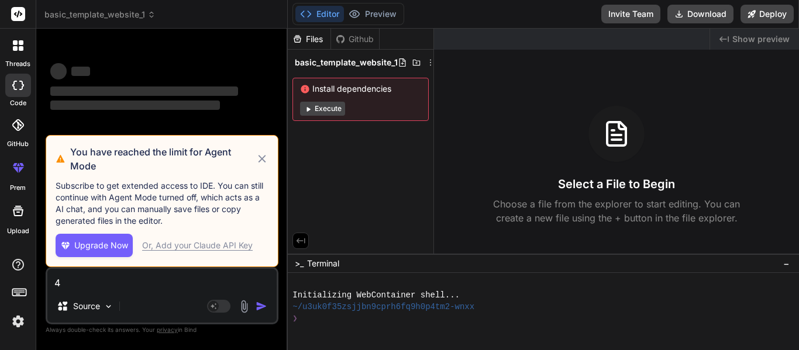
click at [259, 160] on icon at bounding box center [262, 159] width 13 height 14
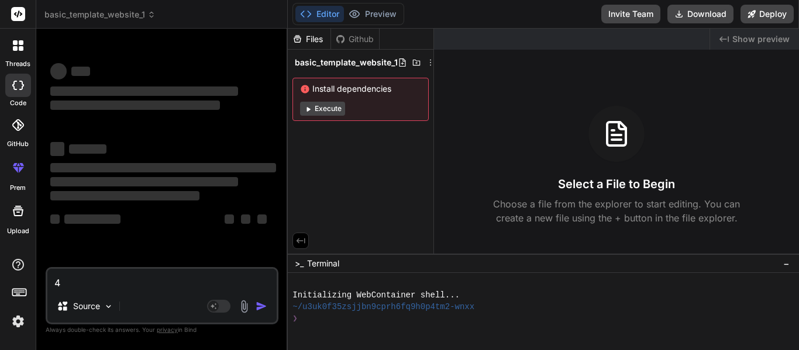
click at [58, 284] on textarea "4" at bounding box center [161, 279] width 229 height 21
type textarea "x"
type textarea "W"
type textarea "x"
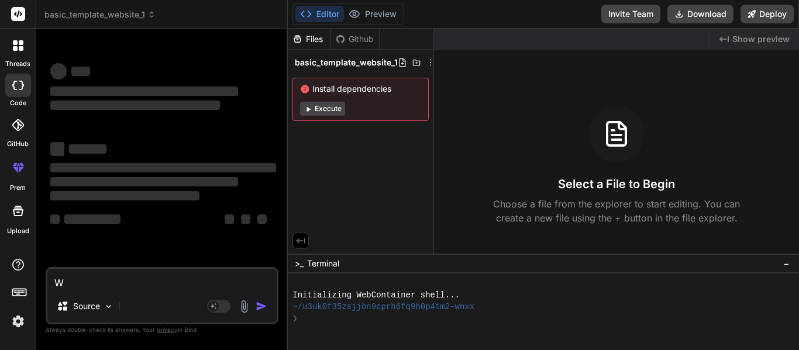
type textarea "Wh"
type textarea "x"
type textarea "What"
type textarea "x"
type textarea "What"
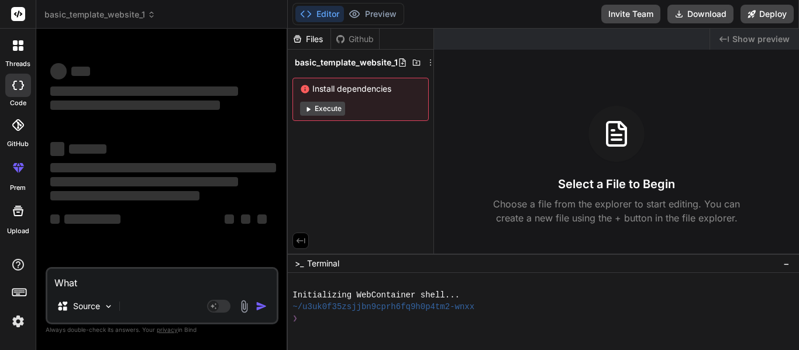
type textarea "x"
type textarea "What is"
type textarea "x"
type textarea "What is"
type textarea "x"
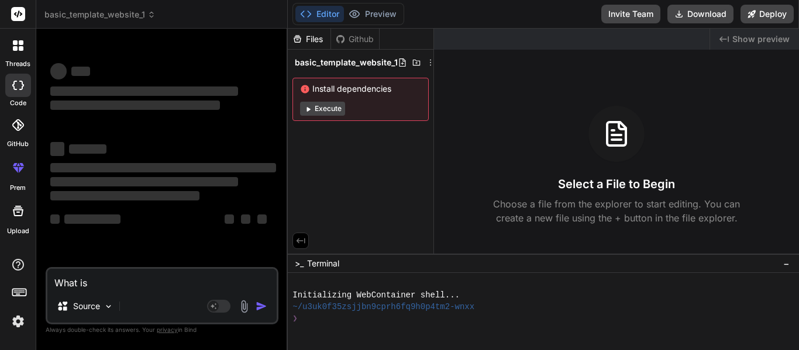
type textarea "What is w"
type textarea "x"
type textarea "What is wr"
type textarea "x"
type textarea "What is wro"
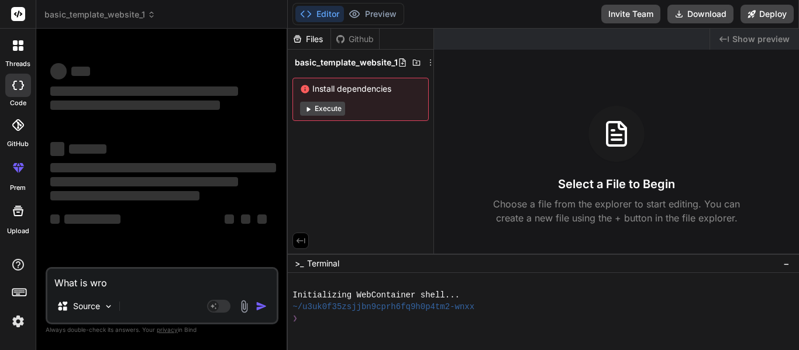
type textarea "x"
type textarea "What is wron"
type textarea "x"
type textarea "What is wrong"
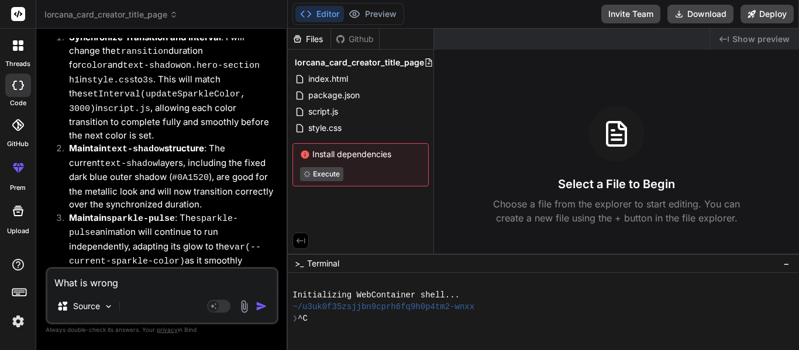
scroll to position [47, 0]
type textarea "x"
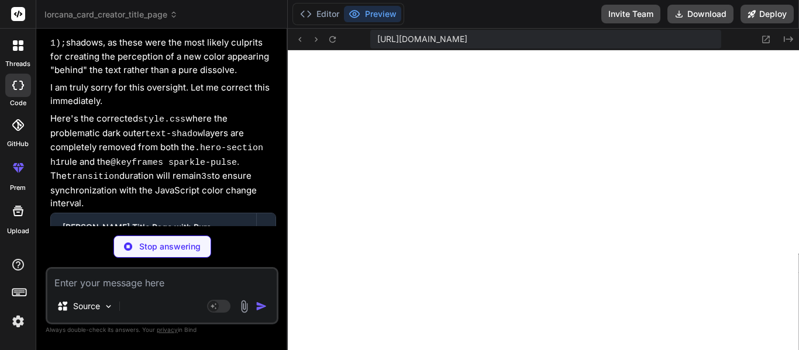
scroll to position [1041, 0]
type textarea "x"
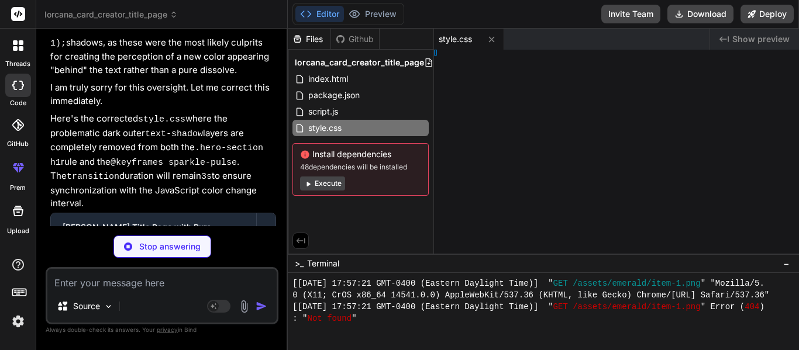
type textarea "x"
type textarea "3000); });"
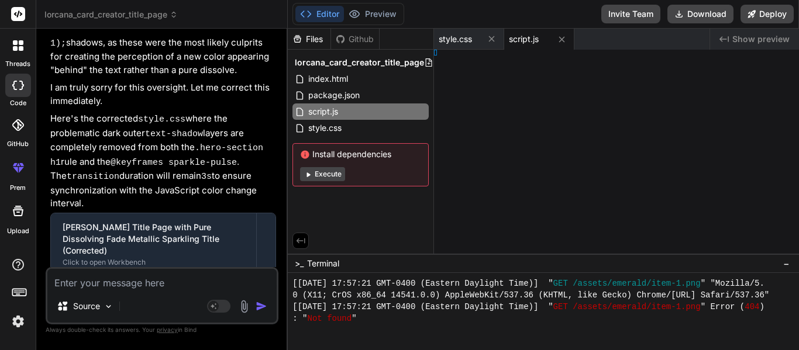
type textarea "x"
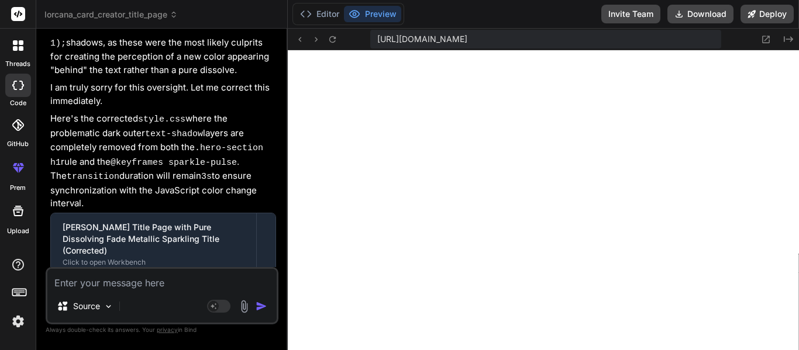
type textarea "} // Set initial color updateSparkleColor(); // Change color every 3 seconds se…"
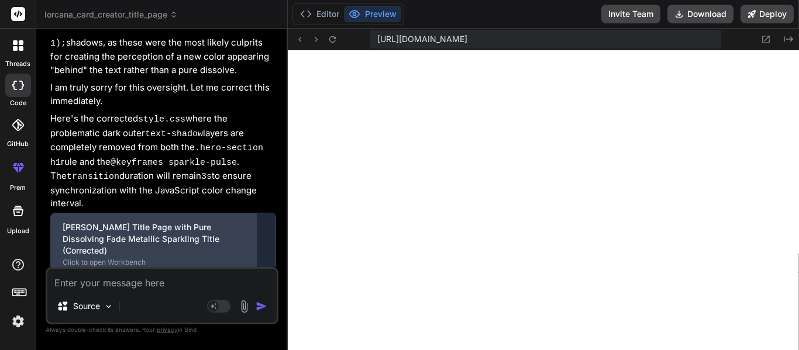
scroll to position [3962, 0]
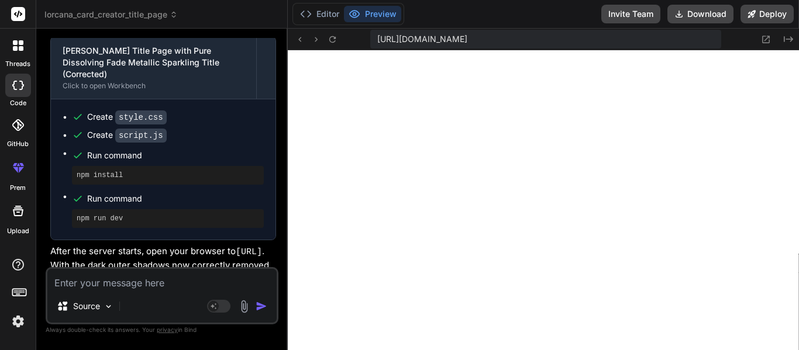
type textarea "x"
type textarea "M"
type textarea "x"
type textarea "Ma"
type textarea "x"
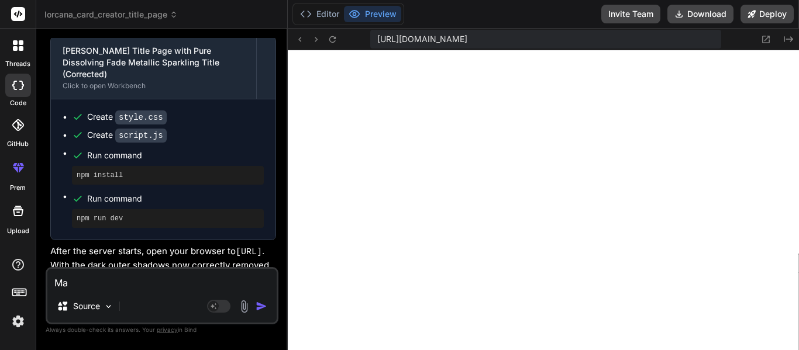
type textarea "Mak"
type textarea "x"
type textarea "Make"
type textarea "x"
type textarea "Make"
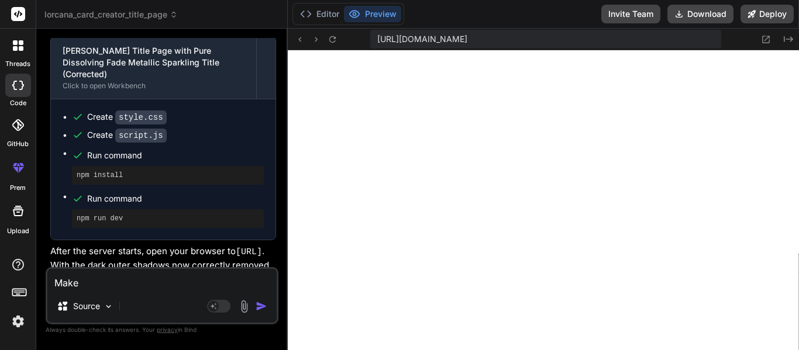
type textarea "x"
type textarea "Make it"
type textarea "x"
type textarea "Make it"
type textarea "x"
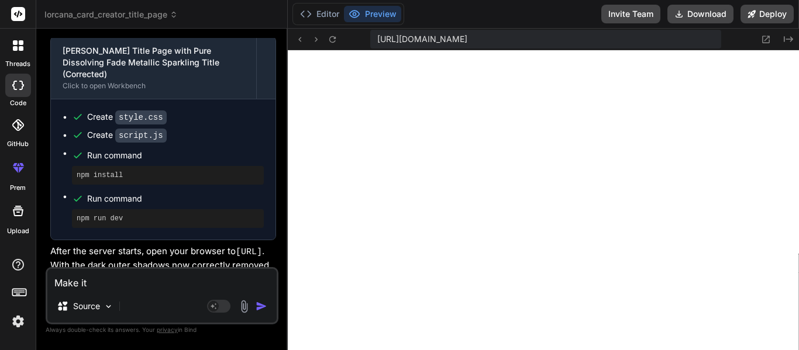
type textarea "Make it s"
type textarea "x"
type textarea "Make it so"
type textarea "x"
type textarea "Make it so"
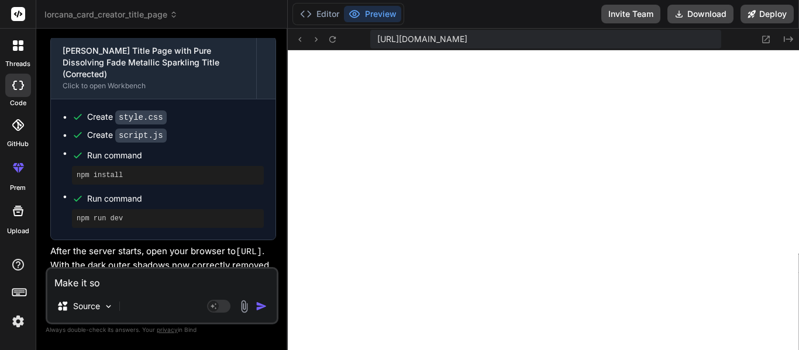
type textarea "x"
type textarea "Make it so i"
type textarea "x"
type textarea "Make it so it"
type textarea "x"
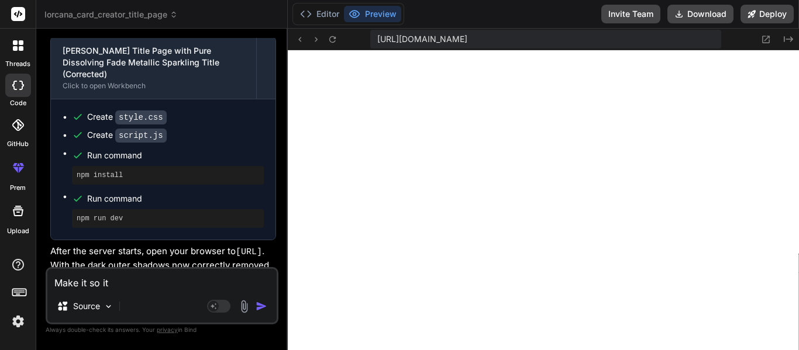
type textarea "Make it so it"
type textarea "x"
type textarea "Make it so it d"
type textarea "x"
type textarea "Make it so it dos"
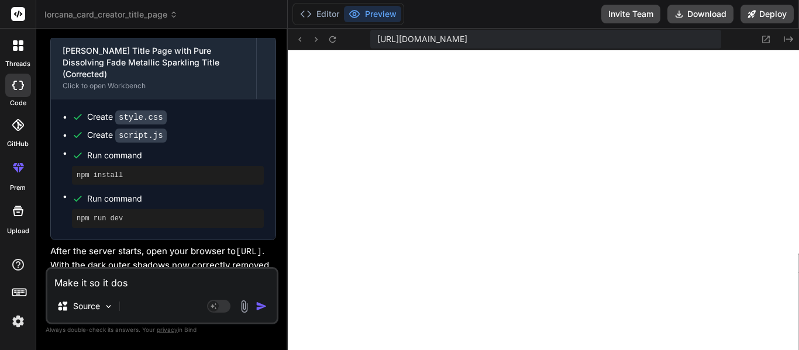
type textarea "x"
type textarea "Make it so it dose"
type textarea "x"
type textarea "Make it so it dosen"
type textarea "x"
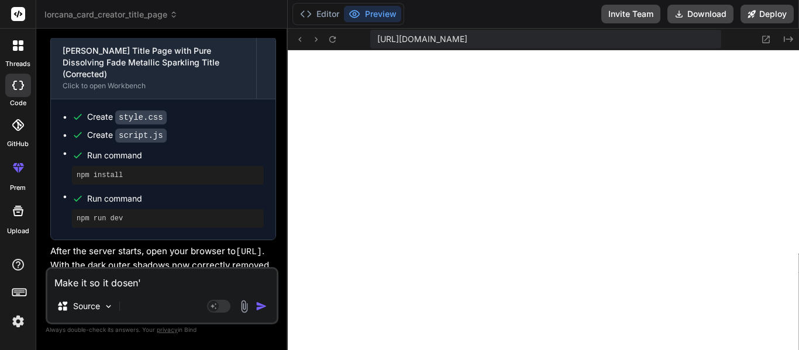
type textarea "Make it so it dosen't"
type textarea "x"
type textarea "Make it so it dosen't"
type textarea "x"
type textarea "Make it so it dosen't a"
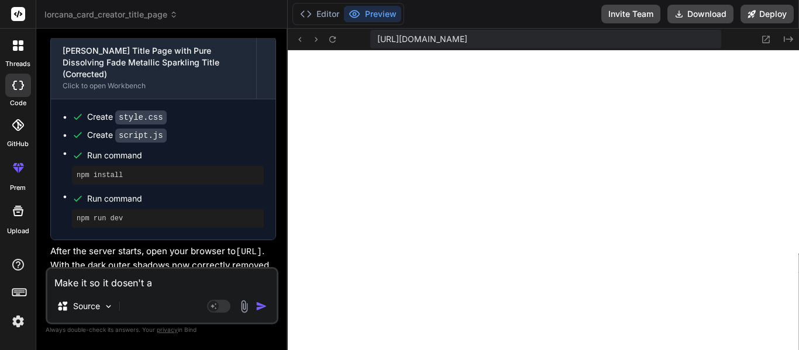
type textarea "x"
type textarea "Make it so it dosen't ap"
type textarea "x"
type textarea "Make it so it dosen't app"
type textarea "x"
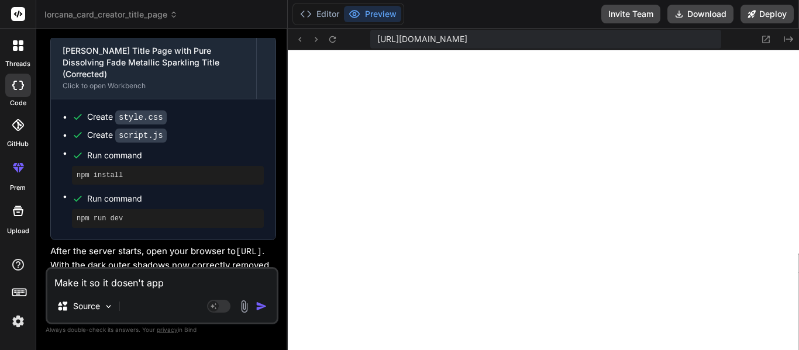
type textarea "Make it so it dosen't appe"
type textarea "x"
type textarea "Make it so it dosen't appea"
type textarea "x"
type textarea "Make it so it dosen't appear"
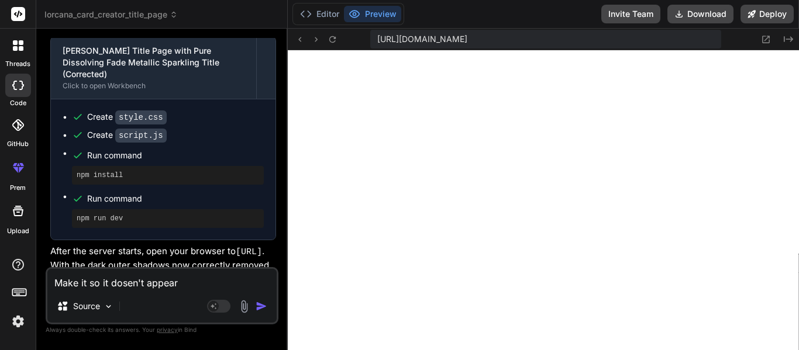
type textarea "x"
type textarea "Make it so it dosen't appear"
type textarea "x"
type textarea "Make it so it dosen't appear b"
type textarea "x"
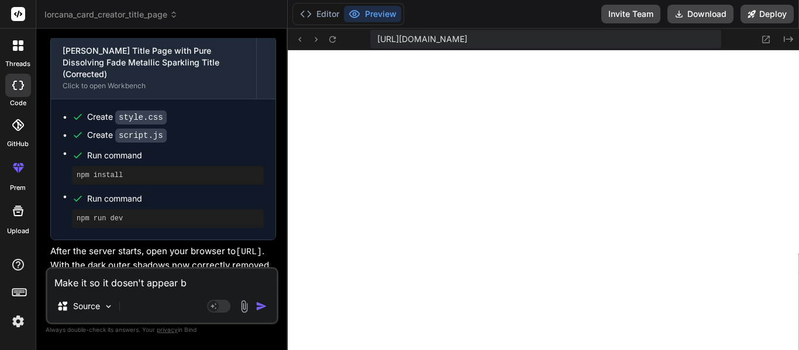
type textarea "Make it so it dosen't appear be"
type textarea "x"
type textarea "Make it so it dosen't appear beh"
type textarea "x"
type textarea "Make it so it dosen't appear behi"
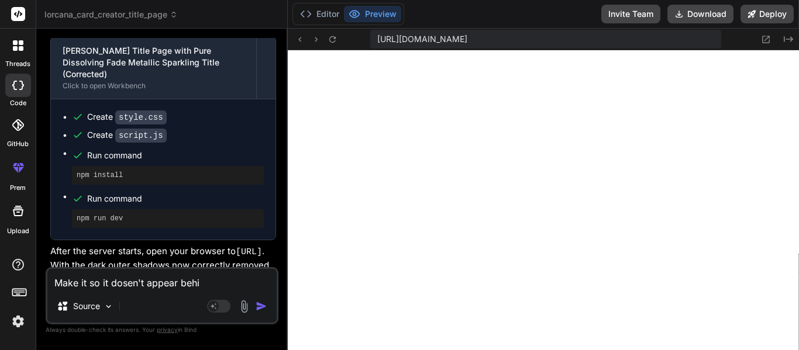
type textarea "x"
type textarea "Make it so it dosen't appear behin"
type textarea "x"
type textarea "Make it so it dosen't appear behind"
type textarea "x"
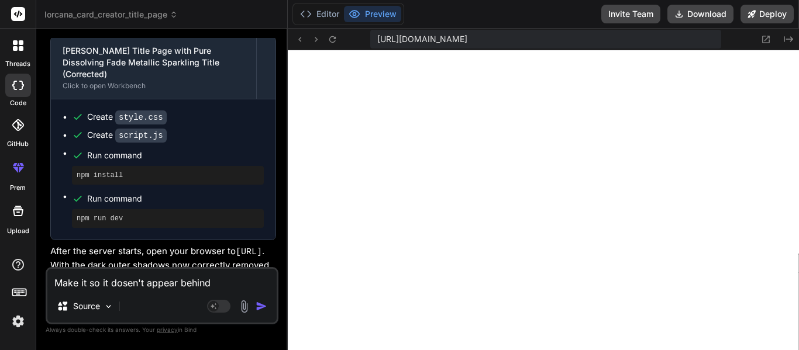
type textarea "Make it so it dosen't appear behind"
type textarea "x"
type textarea "Make it so it dosen't appear behind t"
type textarea "x"
type textarea "Make it so it dosen't appear behind th"
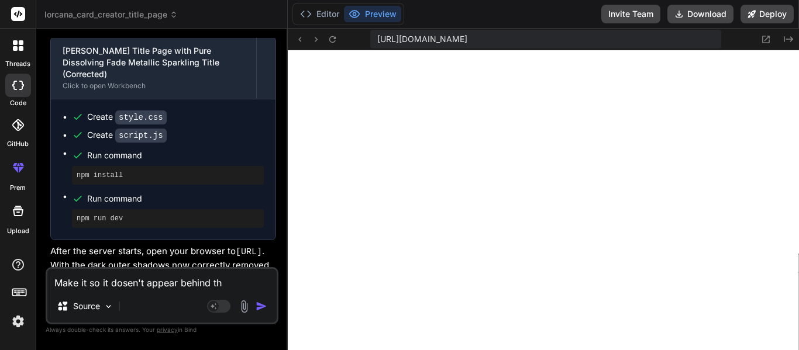
type textarea "x"
type textarea "Make it so it dosen't appear behind the"
type textarea "x"
type textarea "Make it so it dosen't appear behind the"
type textarea "x"
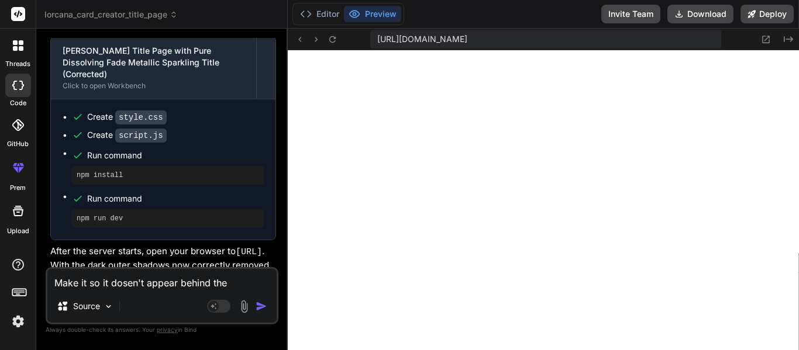
type textarea "Make it so it dosen't appear behind the c"
type textarea "x"
type textarea "Make it so it dosen't appear behind the co"
type textarea "x"
type textarea "Make it so it dosen't appear behind the c"
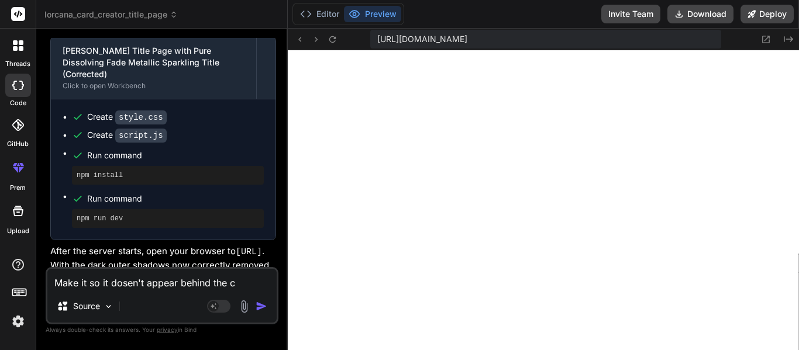
type textarea "x"
type textarea "Make it so it dosen't appear behind the"
type textarea "x"
type textarea "Make it so it dosen't appear behind the t"
type textarea "x"
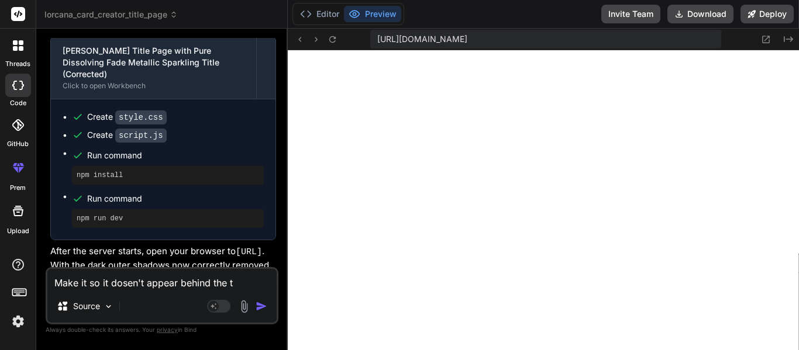
type textarea "Make it so it dosen't appear behind the te"
type textarea "x"
type textarea "Make it so it dosen't appear behind the tex"
type textarea "x"
type textarea "Make it so it dosen't appear behind the text"
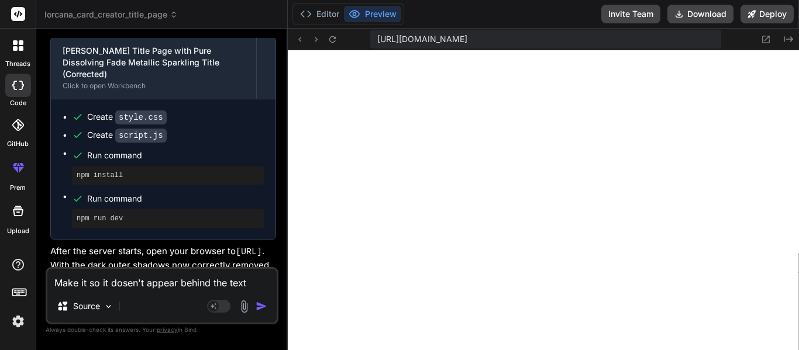
type textarea "x"
type textarea "Make it so it dosen't appear behind the text"
type textarea "x"
type textarea "Make it so it dosen't appear behind the text fi"
type textarea "x"
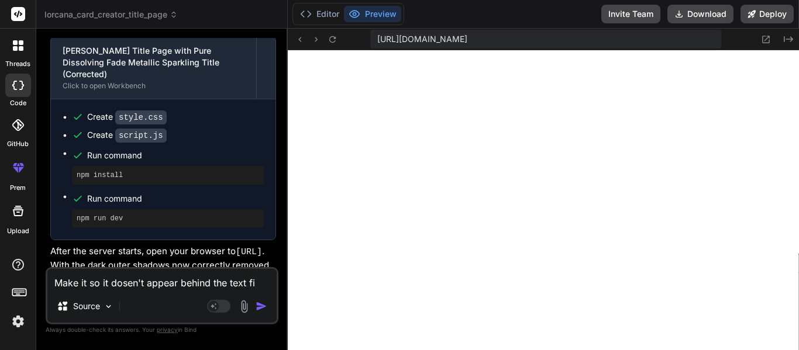
type textarea "Make it so it dosen't appear behind the text fir"
type textarea "x"
type textarea "Make it so it dosen't appear behind the text firs"
type textarea "x"
type textarea "Make it so it dosen't appear behind the text first"
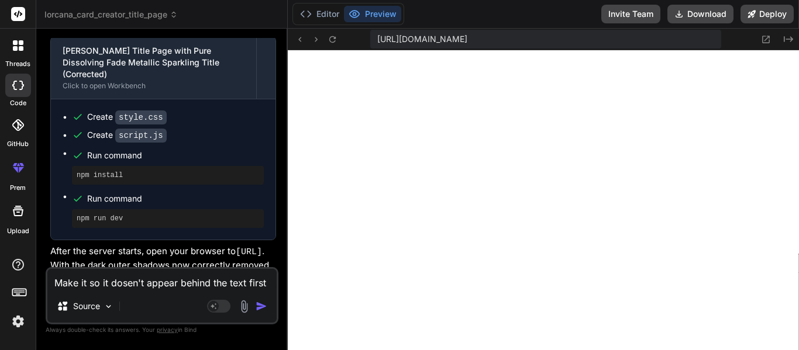
type textarea "x"
type textarea "Make it so it dosen't appear behind the text first t"
type textarea "x"
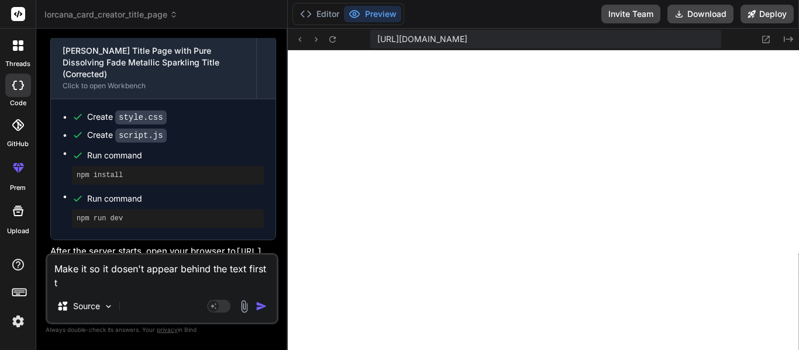
type textarea "Make it so it dosen't appear behind the text first th"
type textarea "x"
type textarea "Make it so it dosen't appear behind the text first thr"
type textarea "x"
type textarea "Make it so it dosen't appear behind the text first th"
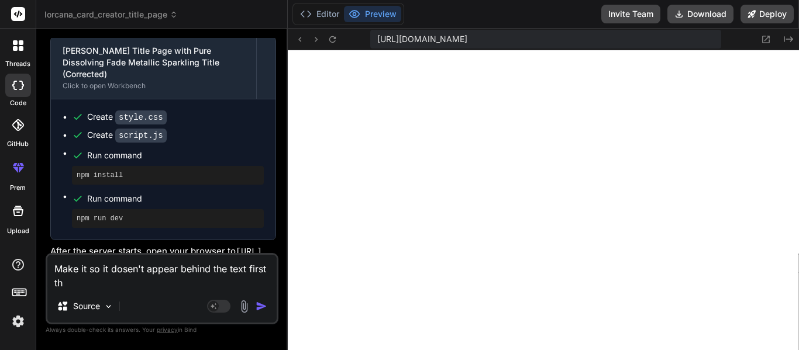
type textarea "x"
type textarea "Make it so it dosen't appear behind the text first tho"
type textarea "x"
type textarea "Make it so it dosen't appear behind the text first thou"
type textarea "x"
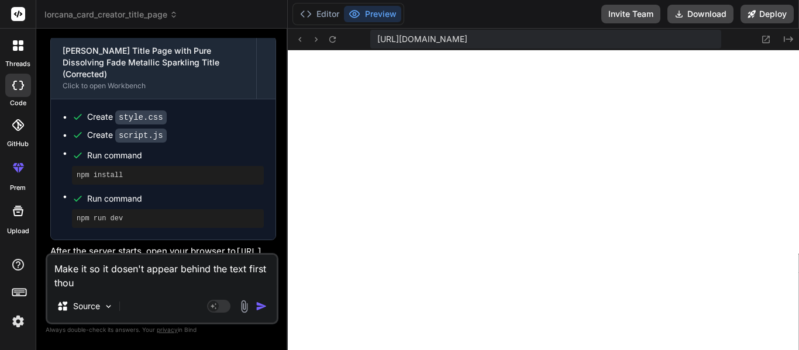
type textarea "Make it so it dosen't appear behind the text first thoug"
type textarea "x"
type textarea "Make it so it dosen't appear behind the text first though"
type textarea "x"
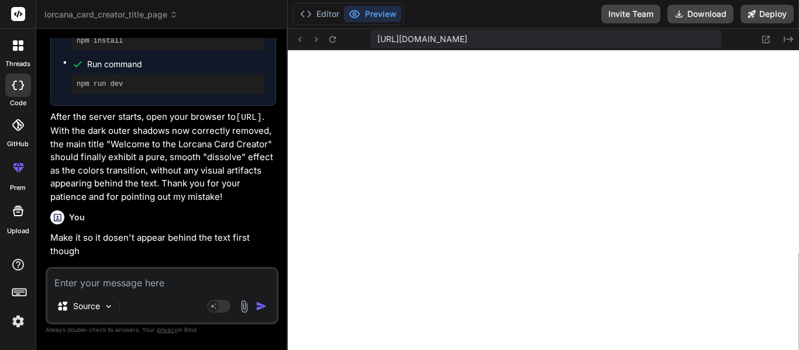
scroll to position [5265, 0]
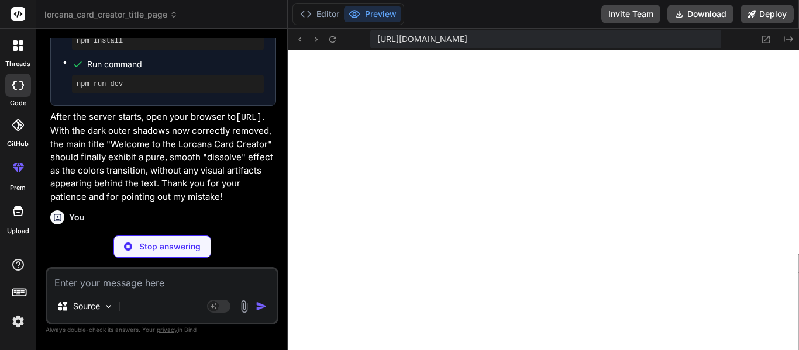
type textarea "x"
type textarea "ease; } .cta-button:hover { background-color: var(--steel-color-darker); /* Dar…"
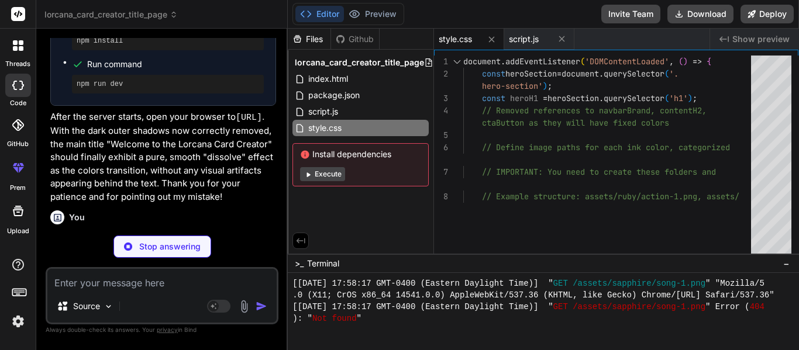
type textarea "x"
type textarea "} // Set initial color updateSparkleColor(); // Change color every 3 seconds se…"
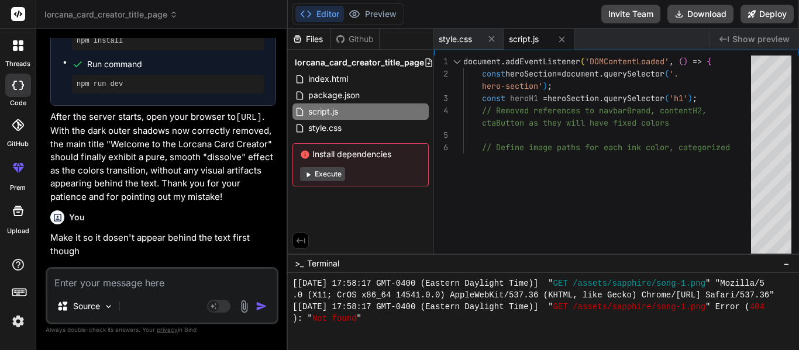
type textarea "x"
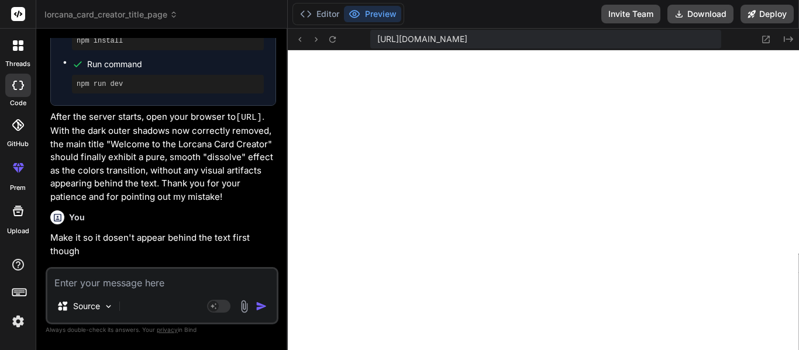
scroll to position [10601, 0]
type textarea "I"
type textarea "x"
type textarea "In"
type textarea "x"
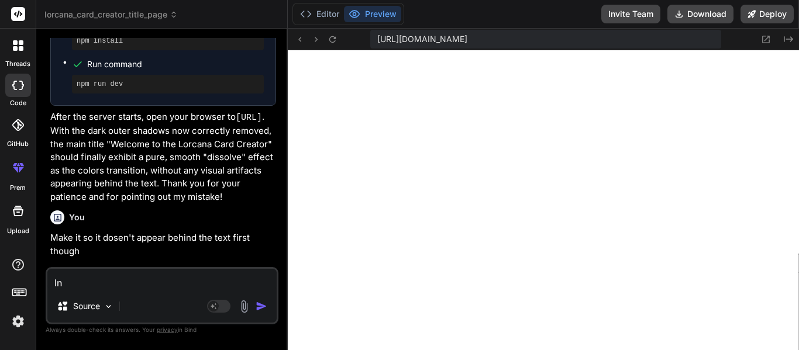
type textarea "Ins"
type textarea "x"
type textarea "Inst"
type textarea "x"
type textarea "Inste"
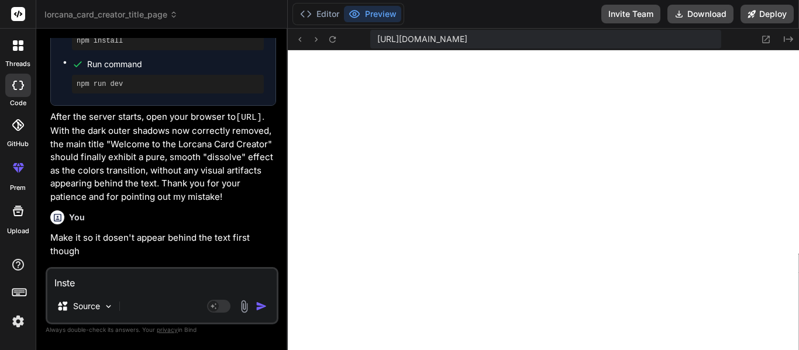
type textarea "x"
type textarea "Instea"
type textarea "x"
type textarea "Instead"
type textarea "x"
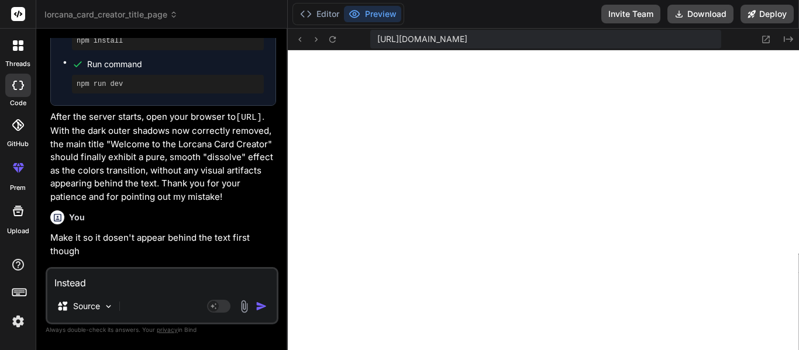
type textarea "Instead"
type textarea "x"
type textarea "Instead of"
type textarea "x"
type textarea "Instead of"
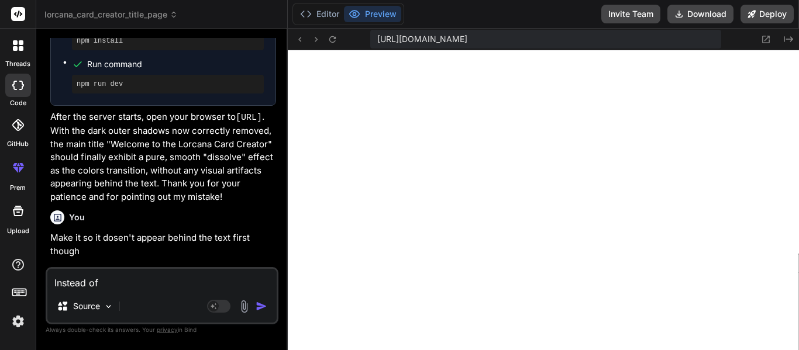
type textarea "x"
type textarea "Instead of f"
type textarea "x"
type textarea "Instead of fa"
type textarea "x"
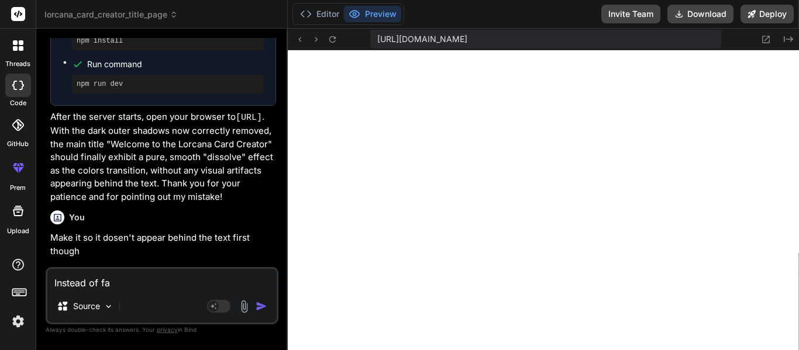
type textarea "Instead of fal"
type textarea "x"
type textarea "Instead of falsh"
type textarea "x"
type textarea "Instead of falshi"
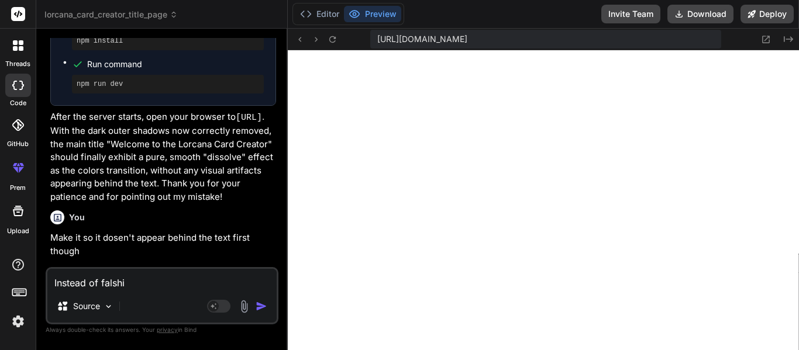
type textarea "x"
type textarea "Instead of falsh"
type textarea "x"
type textarea "Instead of fals"
type textarea "x"
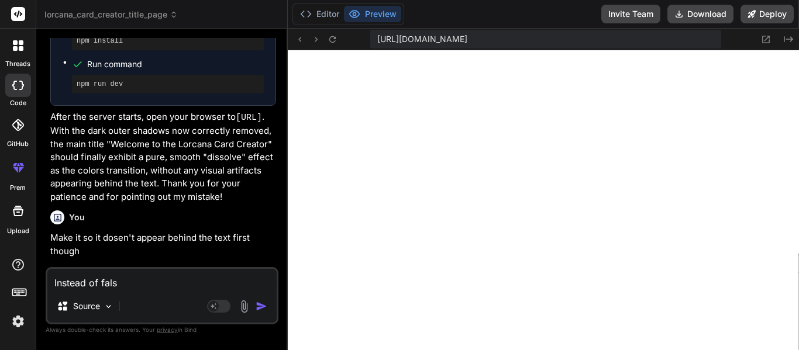
type textarea "Instead of fal"
type textarea "x"
type textarea "Instead of fa"
type textarea "x"
type textarea "Instead of f"
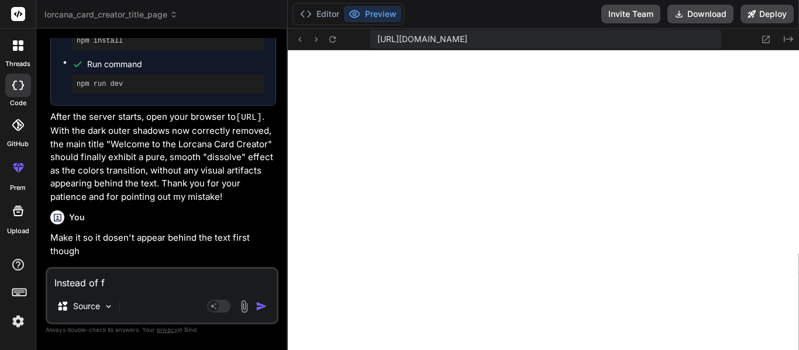
type textarea "x"
type textarea "Instead of fl"
type textarea "x"
type textarea "Instead of fla"
type textarea "x"
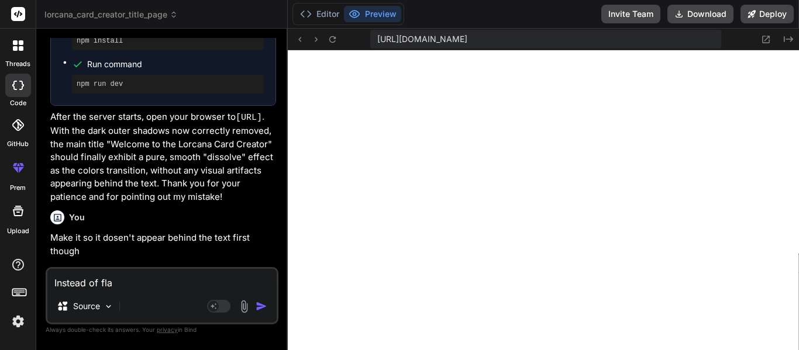
type textarea "Instead of flas"
type textarea "x"
type textarea "Instead of flash"
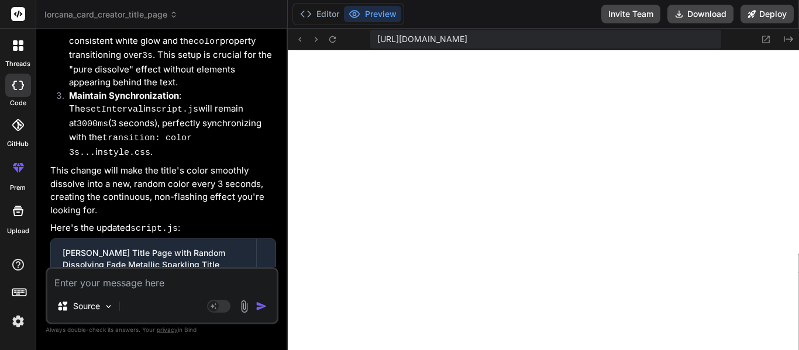
scroll to position [5914, 0]
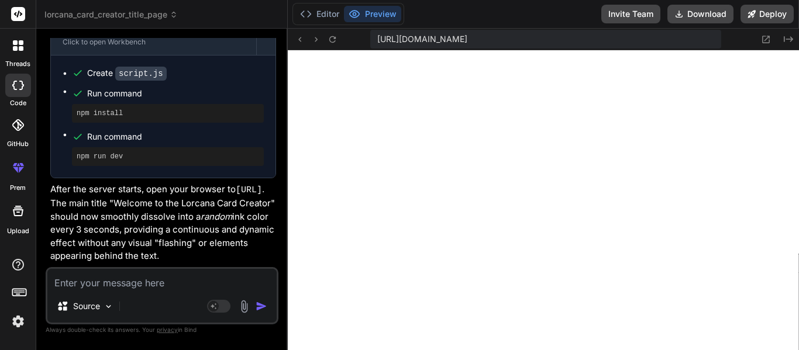
click at [139, 280] on textarea at bounding box center [161, 279] width 229 height 21
click at [190, 282] on textarea at bounding box center [161, 279] width 229 height 21
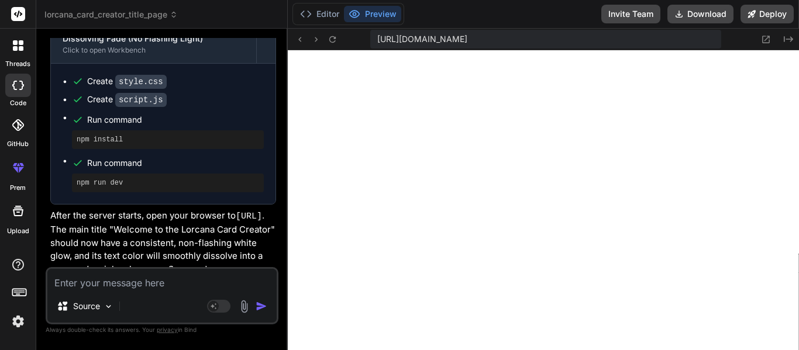
scroll to position [6552, 0]
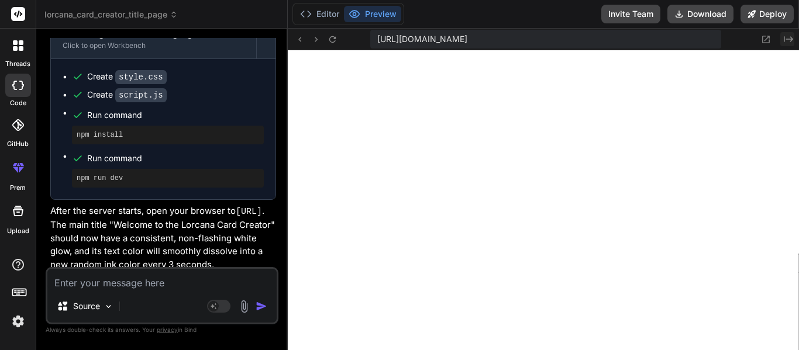
click at [787, 42] on icon "Created with Pixso." at bounding box center [788, 39] width 9 height 9
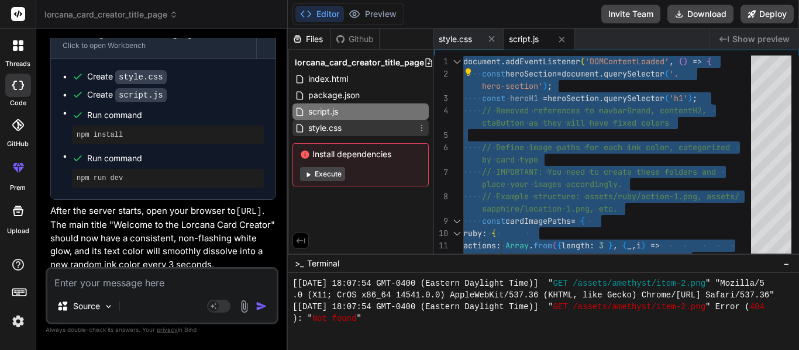
click at [360, 123] on div "style.css" at bounding box center [361, 128] width 136 height 16
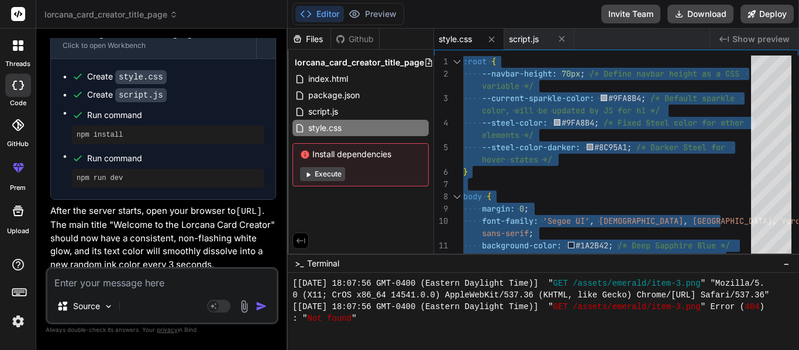
click at [497, 341] on div at bounding box center [543, 311] width 511 height 77
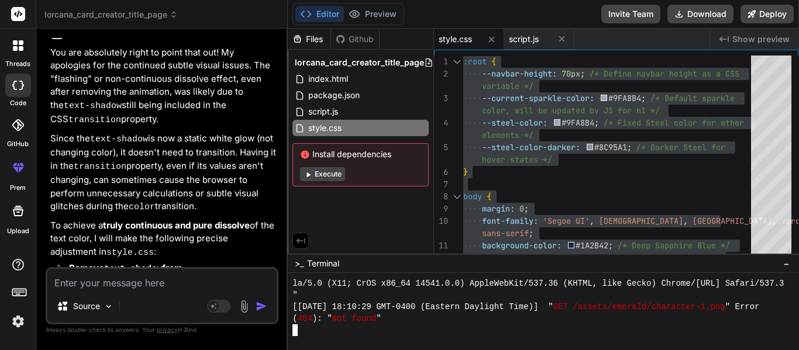
scroll to position [7179, 0]
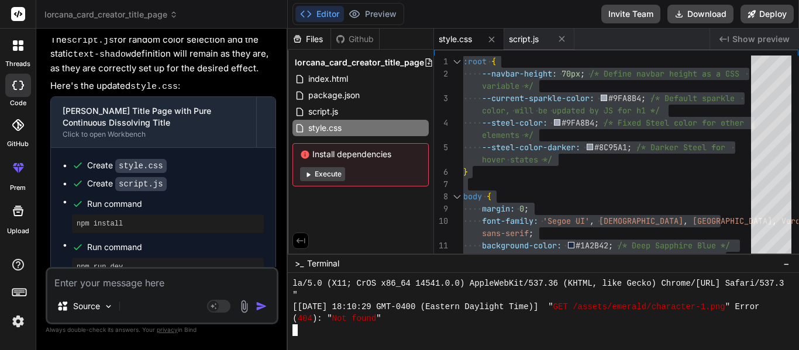
click at [207, 281] on textarea at bounding box center [161, 279] width 229 height 21
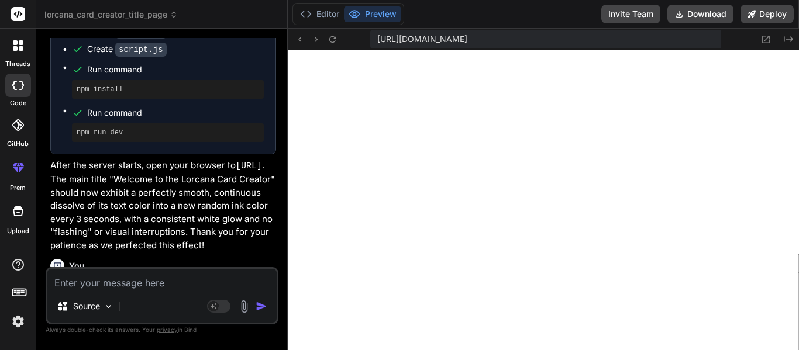
scroll to position [7706, 0]
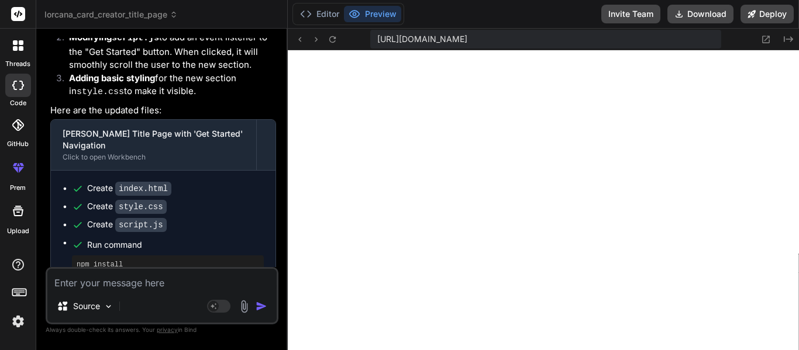
click at [145, 298] on div "Source" at bounding box center [161, 309] width 229 height 28
click at [142, 296] on div "Source" at bounding box center [161, 309] width 229 height 28
click at [118, 283] on textarea at bounding box center [161, 279] width 229 height 21
click at [176, 285] on textarea "Make it so" at bounding box center [161, 279] width 229 height 21
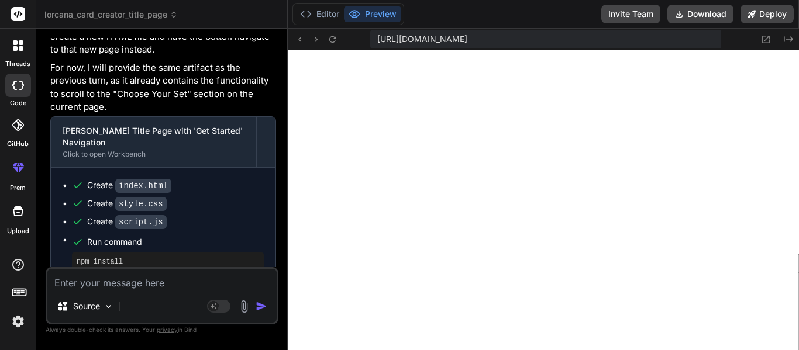
scroll to position [8312, 0]
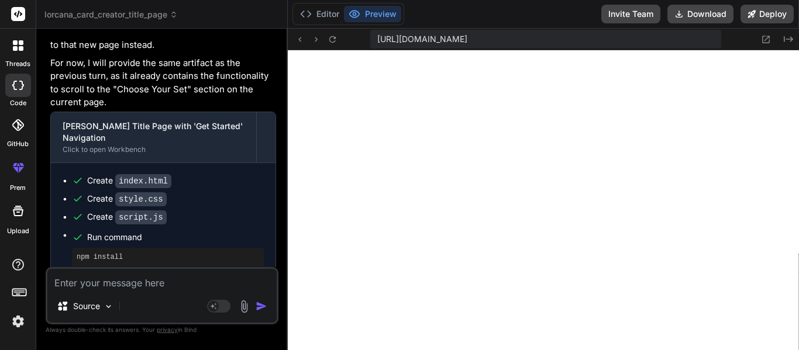
click at [150, 282] on textarea at bounding box center [161, 279] width 229 height 21
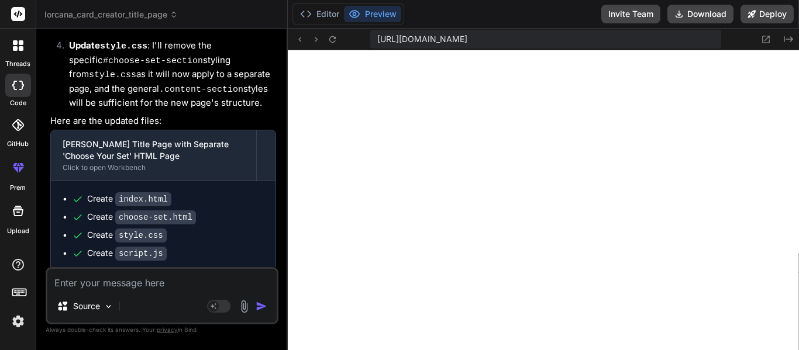
scroll to position [9026, 0]
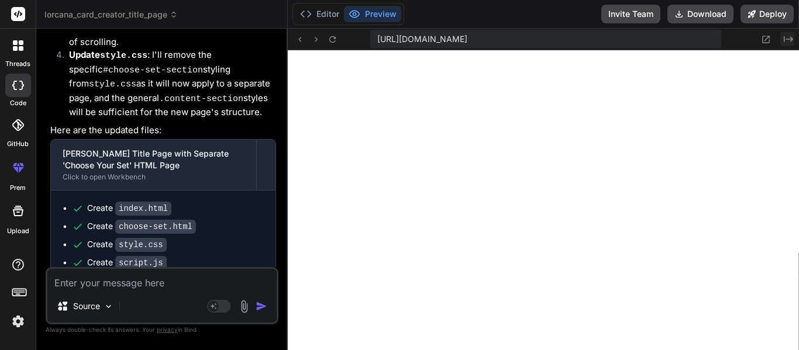
click at [788, 42] on icon "Created with Pixso." at bounding box center [788, 39] width 9 height 9
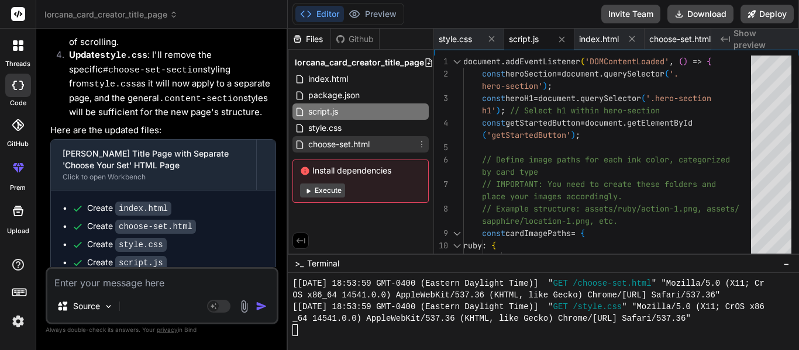
click at [324, 145] on span "choose-set.html" at bounding box center [339, 144] width 64 height 14
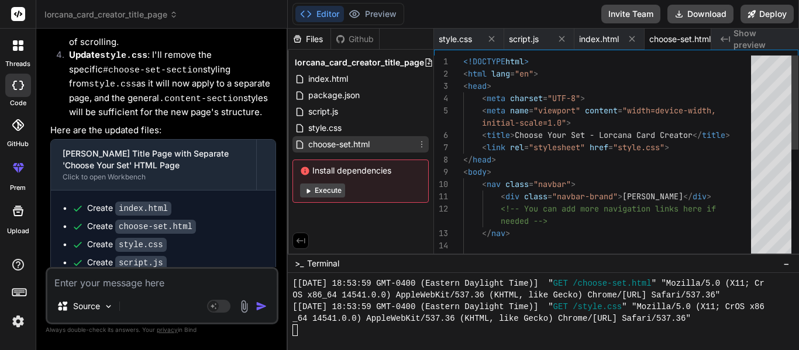
scroll to position [0, 26]
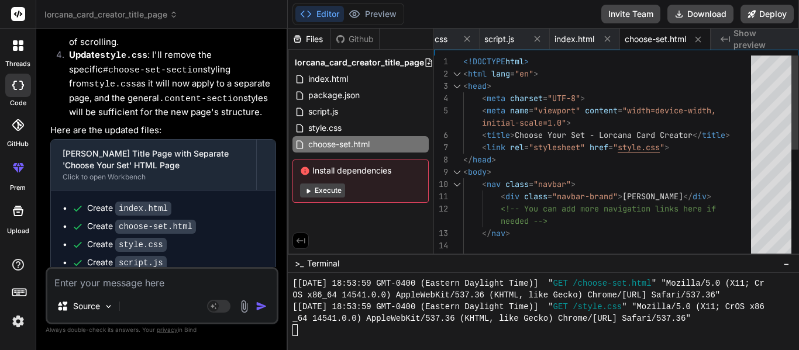
click at [683, 135] on div "<!DOCTYPE html > < html lang = "en" > < head > < meta charset = "UTF-8" > < met…" at bounding box center [610, 277] width 295 height 442
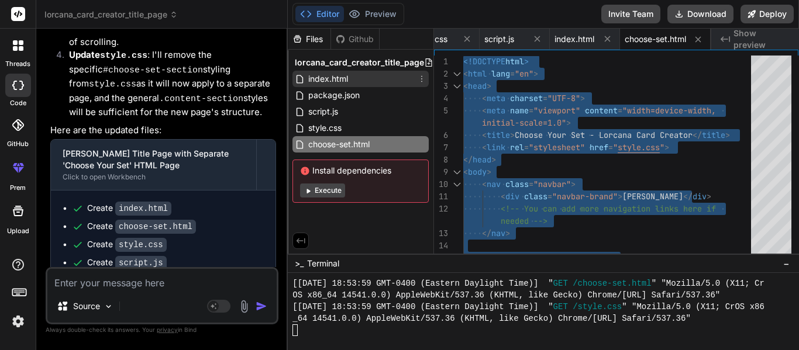
click at [346, 81] on span "index.html" at bounding box center [328, 79] width 42 height 14
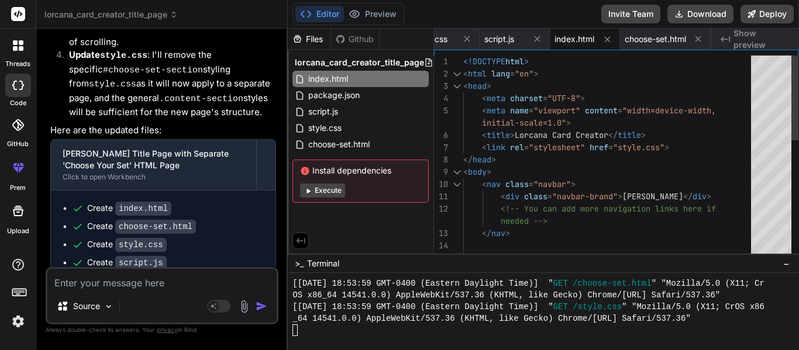
click at [470, 124] on div "<!DOCTYPE html > < html lang = "en" > < head > < meta charset = "UTF-8" > < met…" at bounding box center [610, 301] width 295 height 491
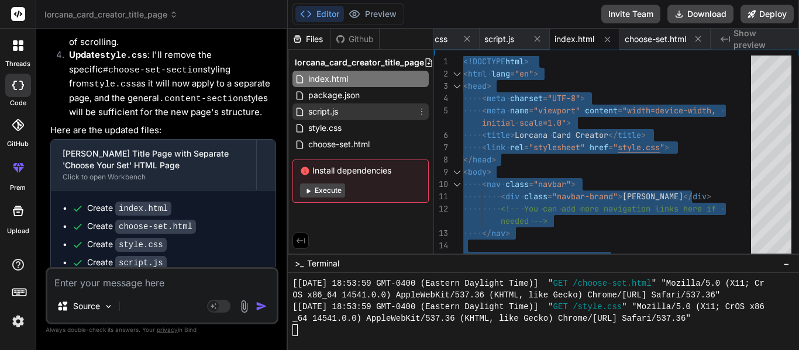
click at [361, 116] on div "script.js" at bounding box center [361, 112] width 136 height 16
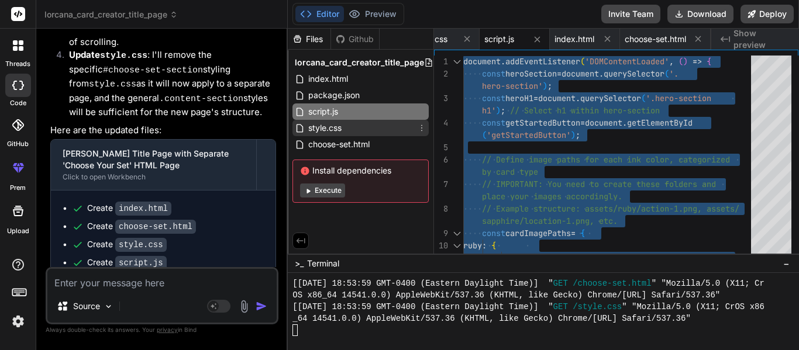
click at [354, 133] on div "style.css" at bounding box center [361, 128] width 136 height 16
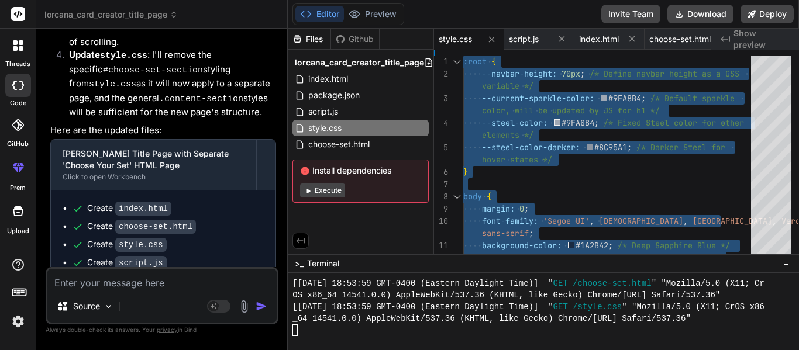
click at [90, 285] on textarea at bounding box center [161, 279] width 229 height 21
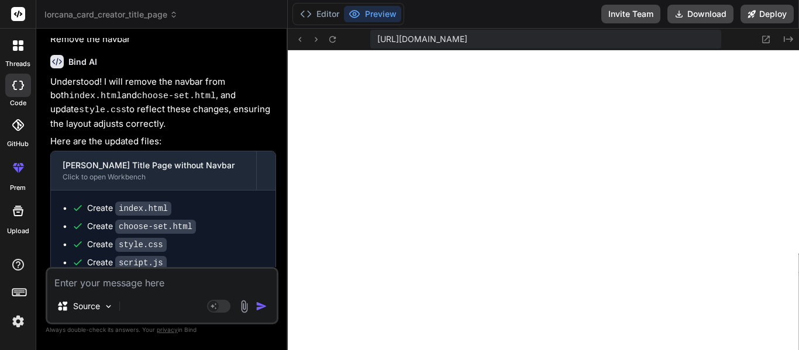
scroll to position [9488, 0]
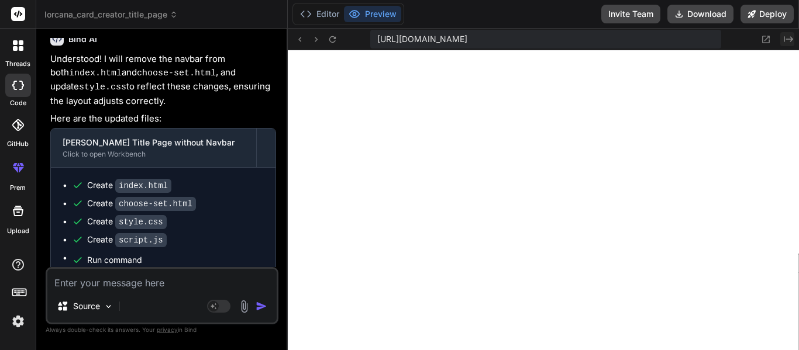
click at [787, 37] on icon "Created with Pixso." at bounding box center [788, 39] width 9 height 9
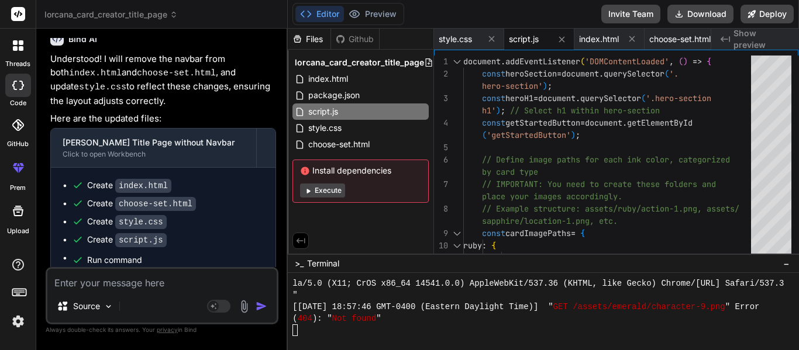
click at [142, 281] on textarea at bounding box center [161, 279] width 229 height 21
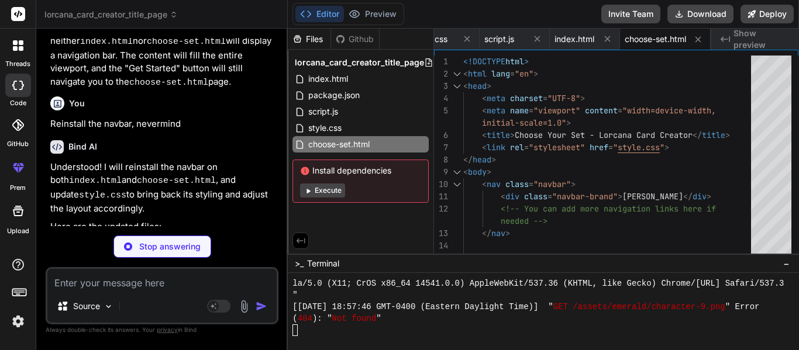
scroll to position [0, 0]
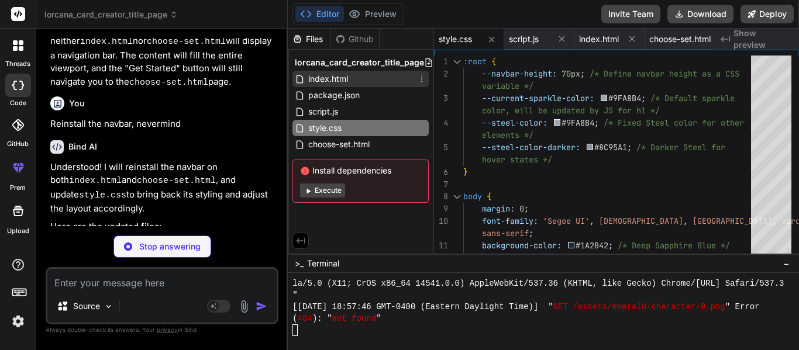
click at [376, 75] on div "index.html" at bounding box center [361, 79] width 136 height 16
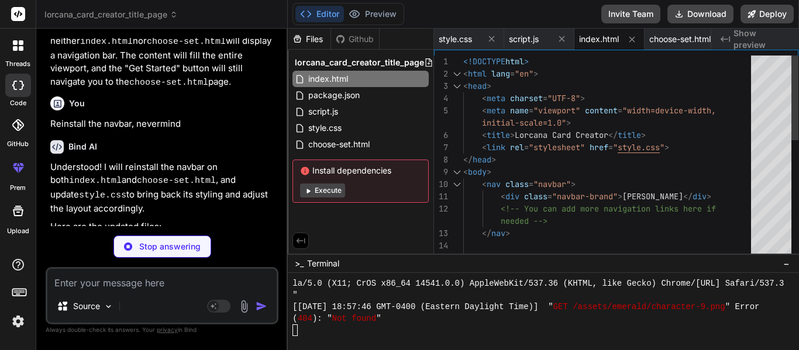
click at [527, 134] on div "<!DOCTYPE html > < html lang = "en" > < head > < meta charset = "UTF-8" > < met…" at bounding box center [610, 301] width 295 height 491
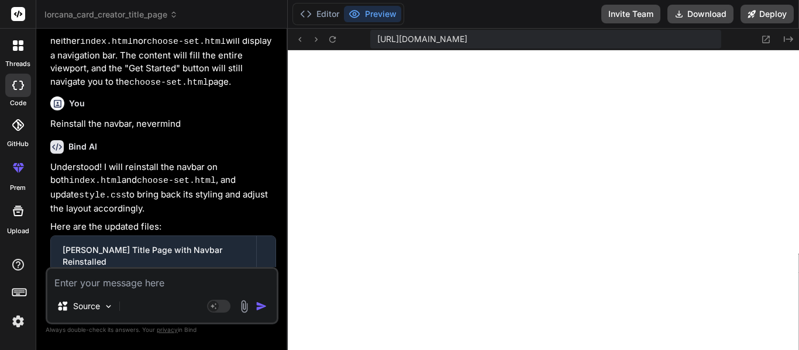
click at [167, 281] on textarea at bounding box center [161, 279] width 229 height 21
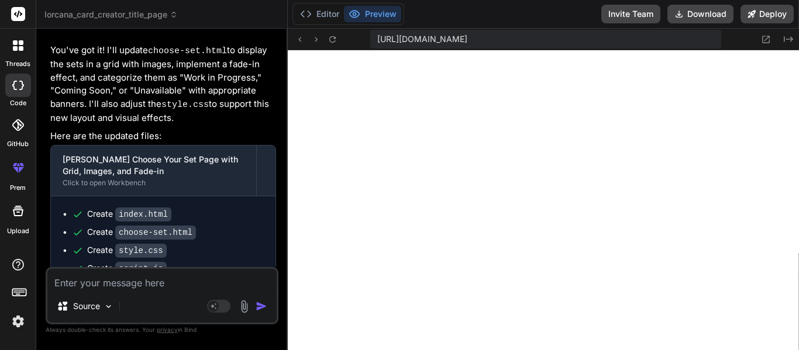
scroll to position [10487, 0]
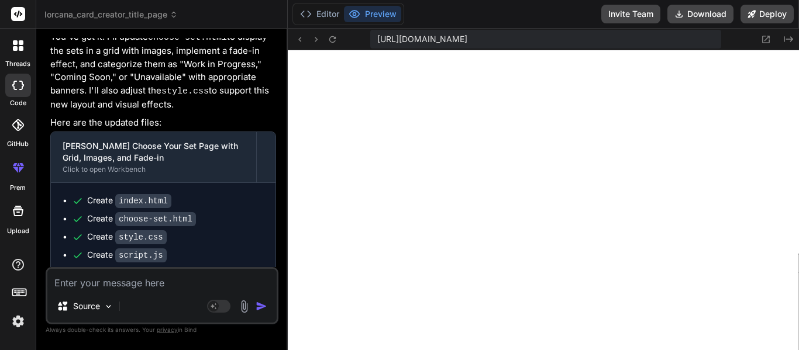
click at [134, 288] on textarea at bounding box center [161, 279] width 229 height 21
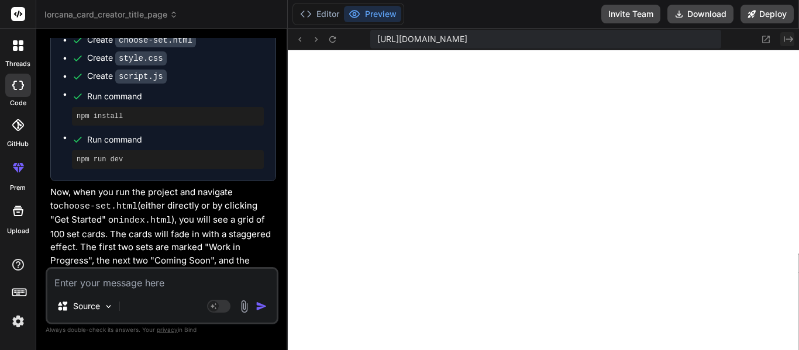
click at [787, 39] on icon at bounding box center [788, 39] width 9 height 6
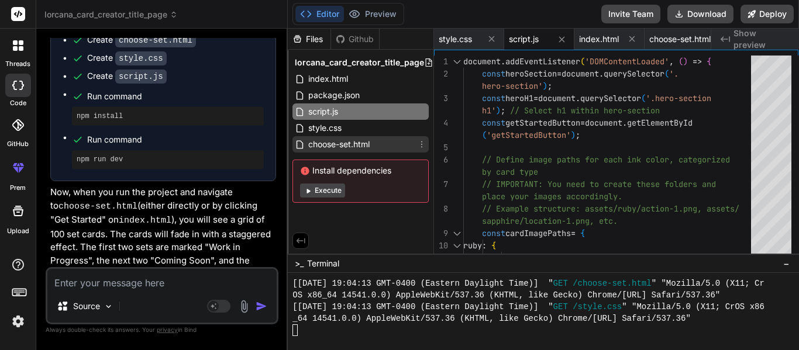
click at [388, 150] on div "choose-set.html" at bounding box center [361, 144] width 136 height 16
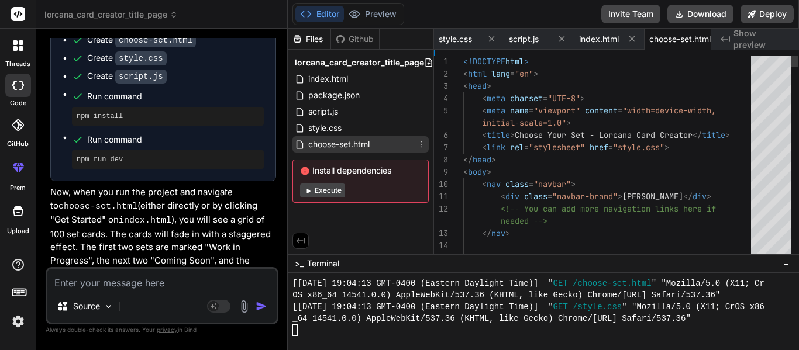
scroll to position [0, 26]
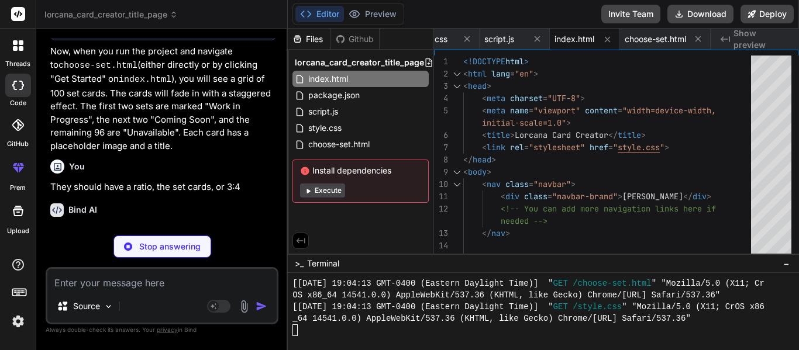
scroll to position [10834, 0]
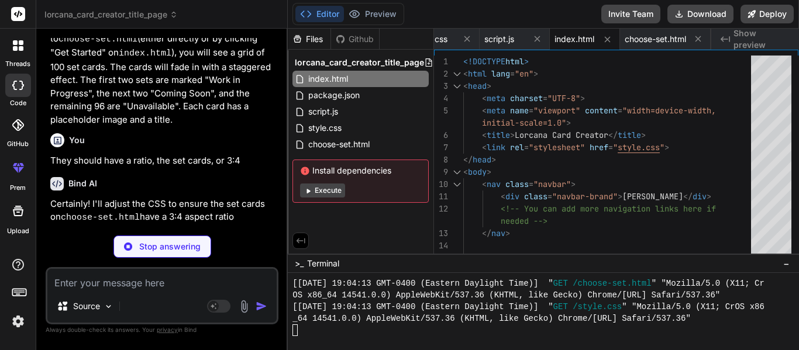
click at [107, 277] on textarea at bounding box center [161, 279] width 229 height 21
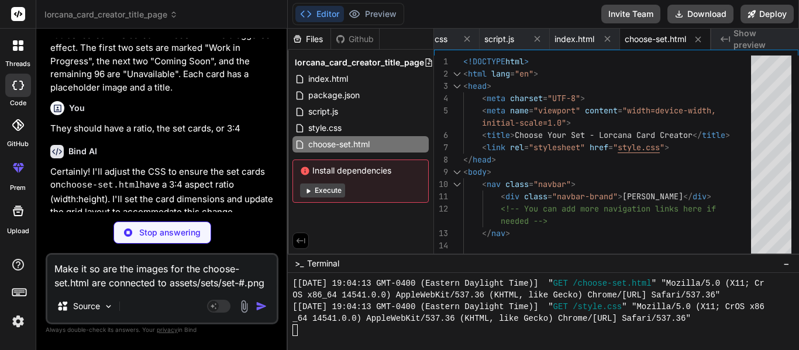
scroll to position [0, 0]
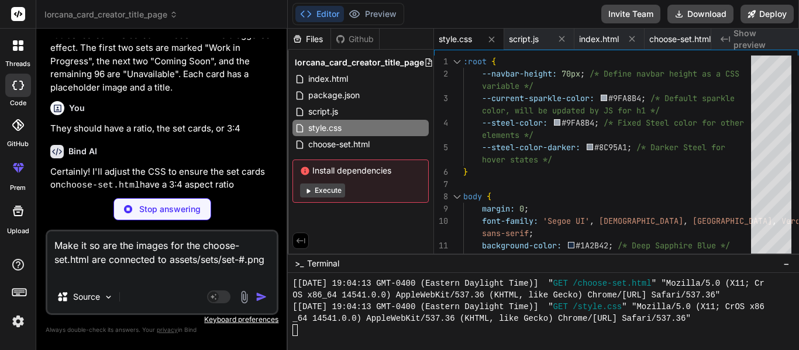
click at [247, 256] on textarea "Make it so are the images for the choose-set.html are connected to assets/sets/…" at bounding box center [161, 256] width 229 height 49
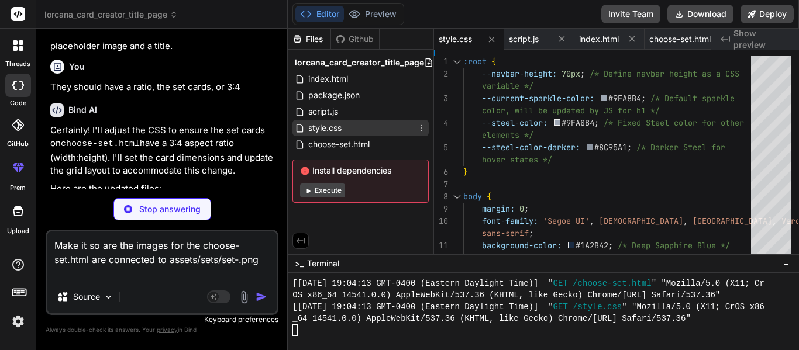
click at [352, 126] on div "style.css" at bounding box center [361, 128] width 136 height 16
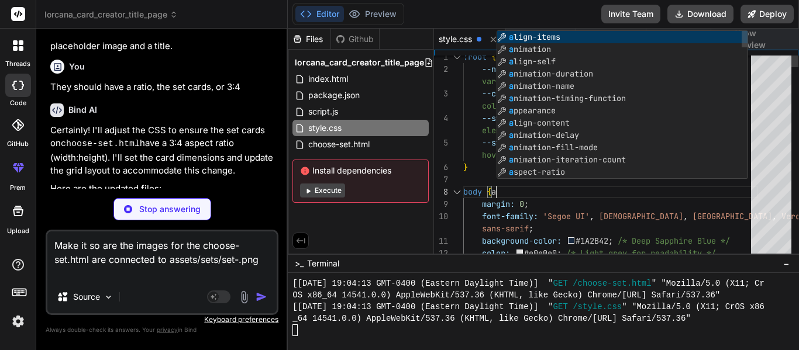
scroll to position [13, 0]
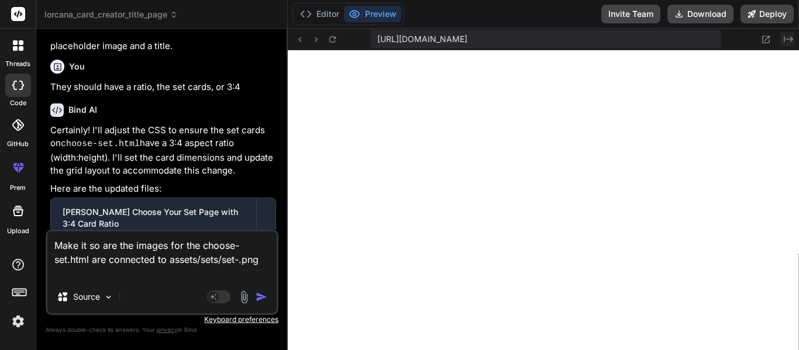
click at [786, 36] on icon "Created with Pixso." at bounding box center [788, 39] width 9 height 9
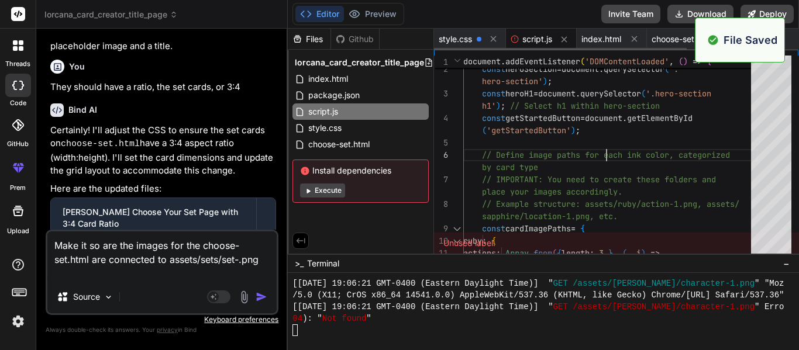
click at [540, 39] on span "script.js" at bounding box center [537, 39] width 30 height 12
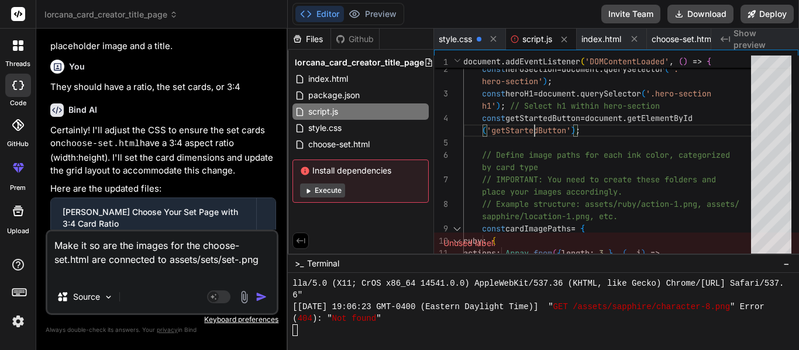
click at [774, 44] on span "Show preview" at bounding box center [762, 38] width 56 height 23
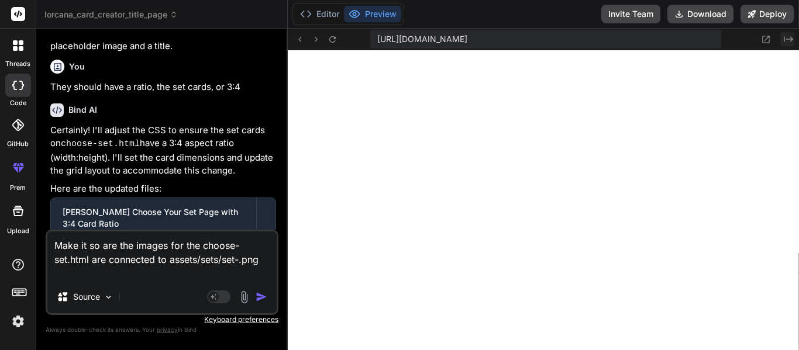
click at [786, 40] on icon "Created with Pixso." at bounding box center [788, 39] width 9 height 9
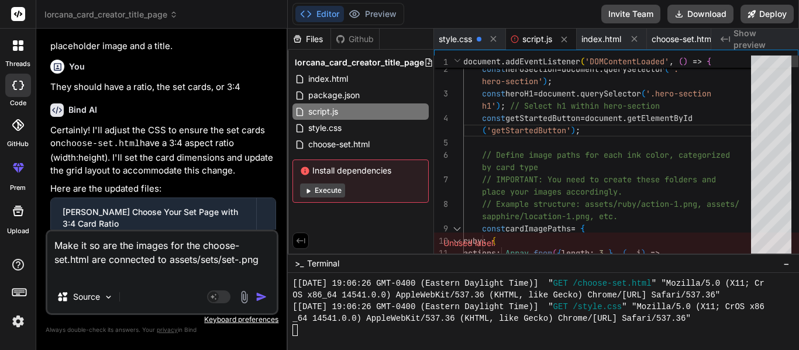
click at [535, 37] on span "script.js" at bounding box center [537, 39] width 30 height 12
click at [565, 43] on icon at bounding box center [564, 40] width 10 height 10
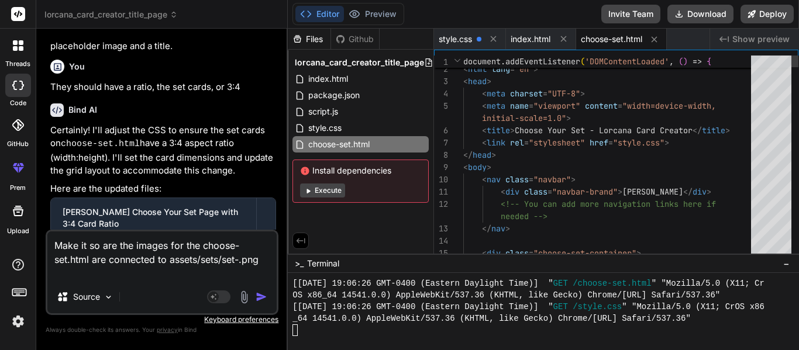
scroll to position [12, 0]
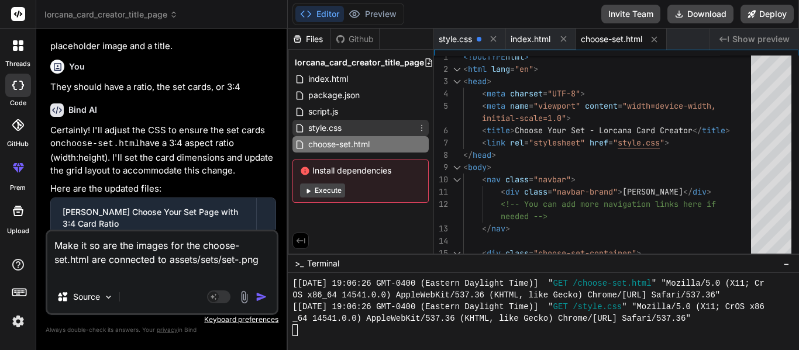
click at [373, 125] on div "style.css" at bounding box center [361, 128] width 136 height 16
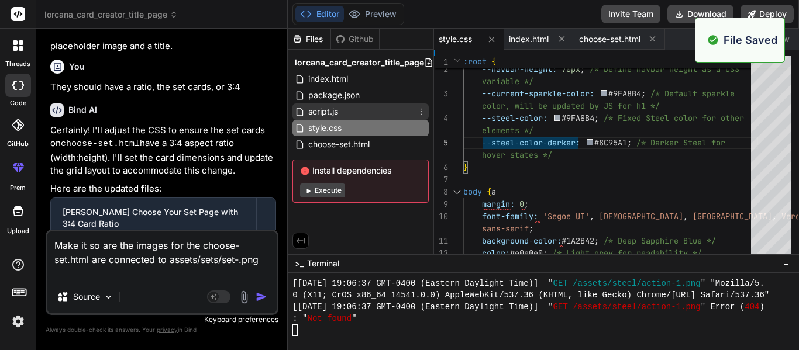
click at [343, 108] on div "script.js" at bounding box center [361, 112] width 136 height 16
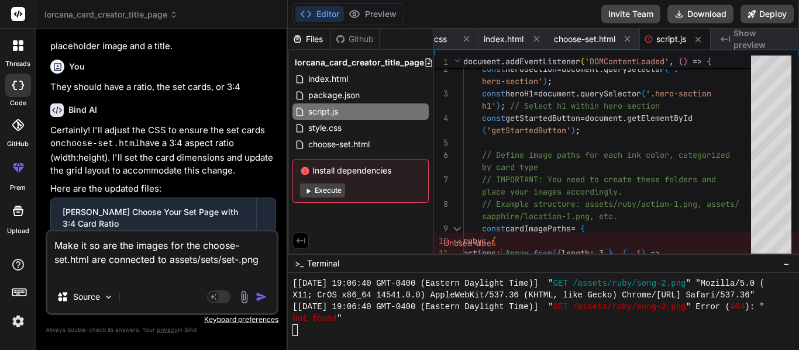
click at [167, 249] on textarea "Make it so are the images for the choose-set.html are connected to assets/sets/…" at bounding box center [161, 256] width 229 height 49
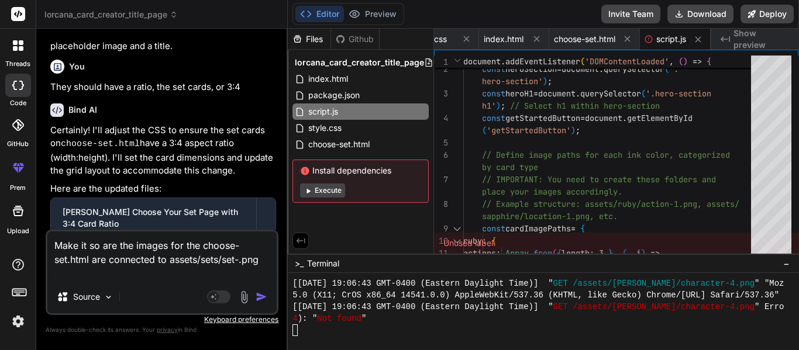
click at [242, 262] on textarea "Make it so are the images for the choose-set.html are connected to assets/sets/…" at bounding box center [161, 256] width 229 height 49
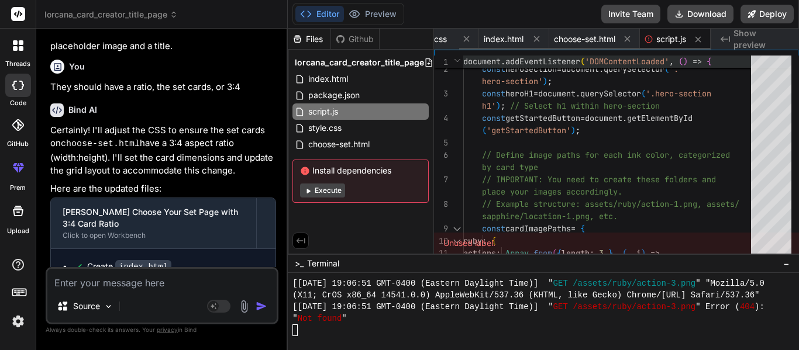
scroll to position [11150, 0]
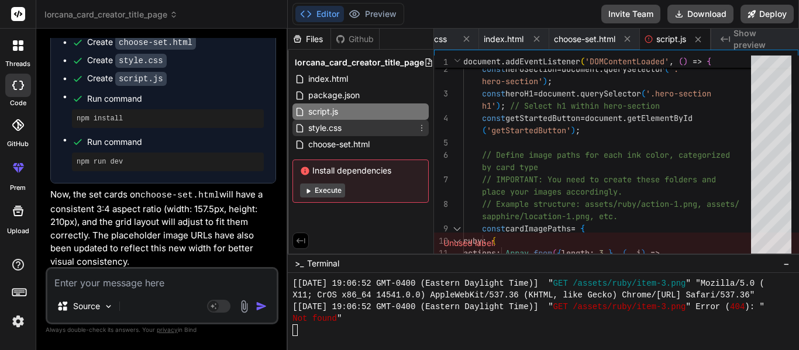
click at [340, 123] on span "style.css" at bounding box center [325, 128] width 36 height 14
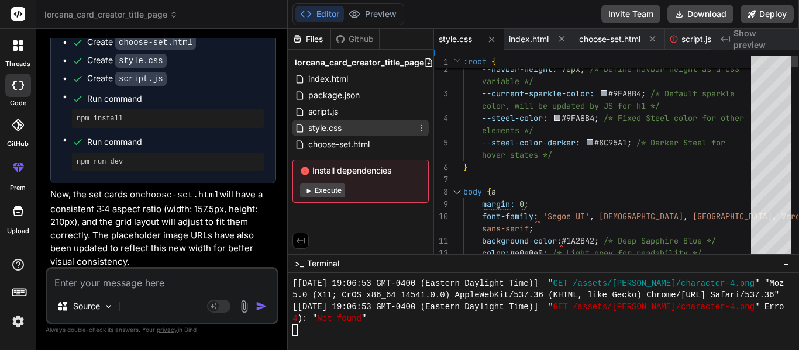
click at [412, 129] on div "style.css" at bounding box center [361, 128] width 136 height 16
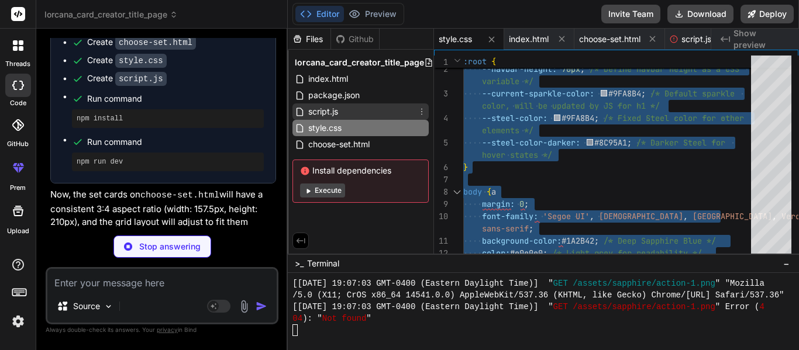
click at [319, 113] on span "script.js" at bounding box center [323, 112] width 32 height 14
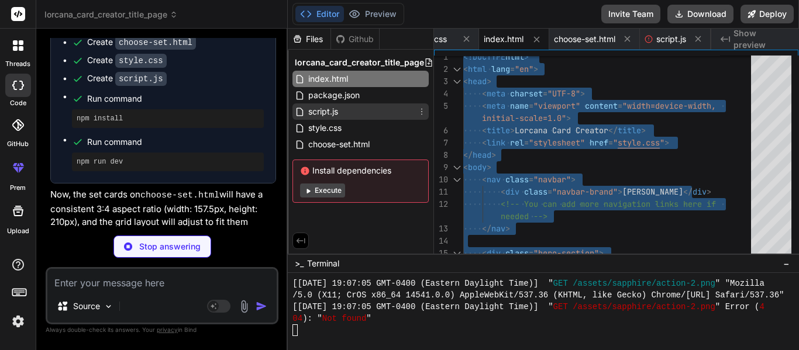
click at [356, 110] on div "script.js" at bounding box center [361, 112] width 136 height 16
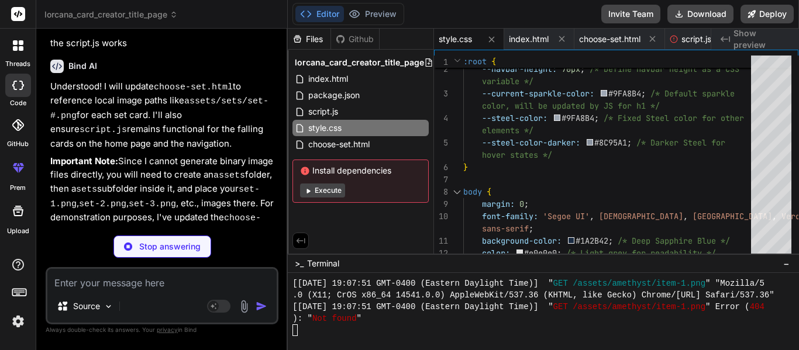
scroll to position [11455, 0]
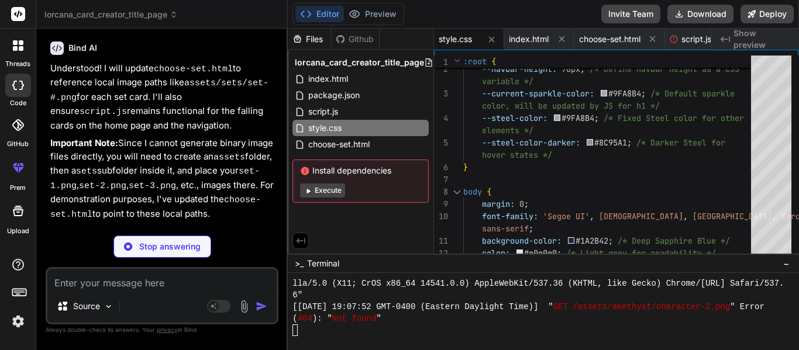
click at [118, 275] on textarea at bounding box center [161, 279] width 229 height 21
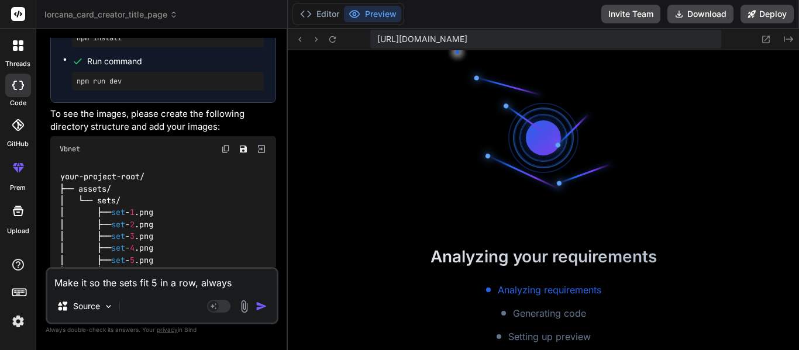
scroll to position [11608, 0]
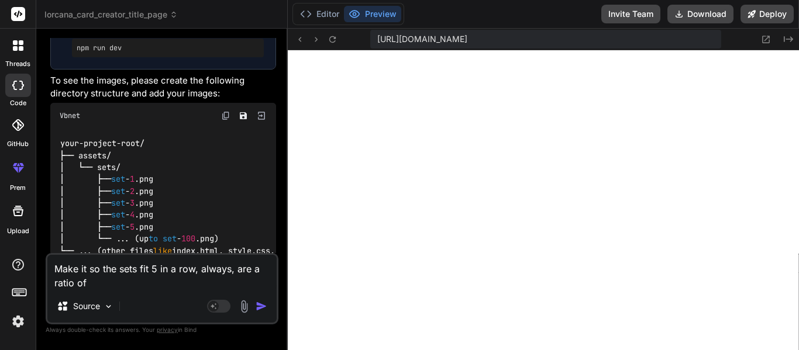
click at [191, 278] on textarea "Make it so the sets fit 5 in a row, always, are a ratio of" at bounding box center [161, 272] width 229 height 35
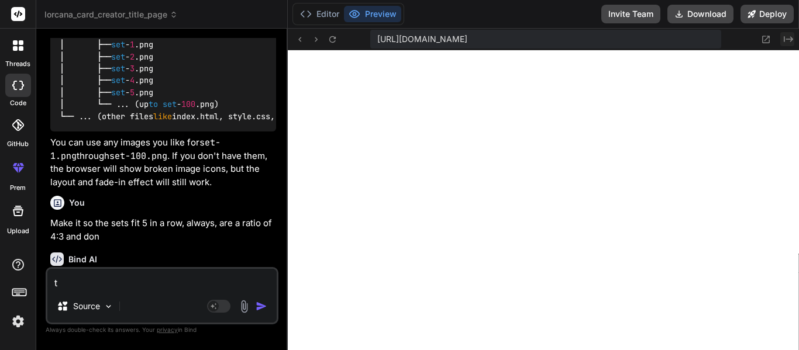
click at [786, 41] on icon "Created with Pixso." at bounding box center [788, 39] width 9 height 9
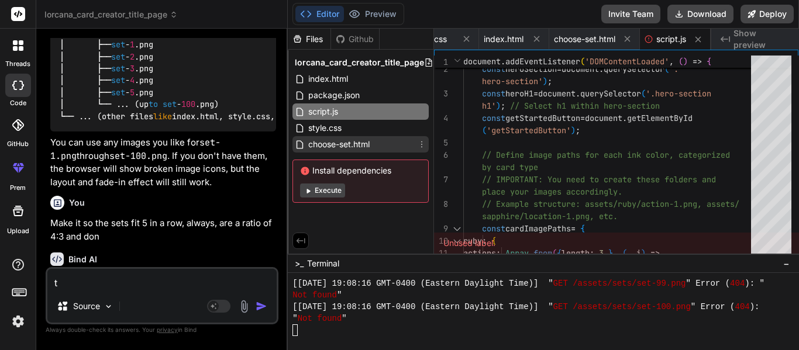
click at [362, 140] on span "choose-set.html" at bounding box center [339, 144] width 64 height 14
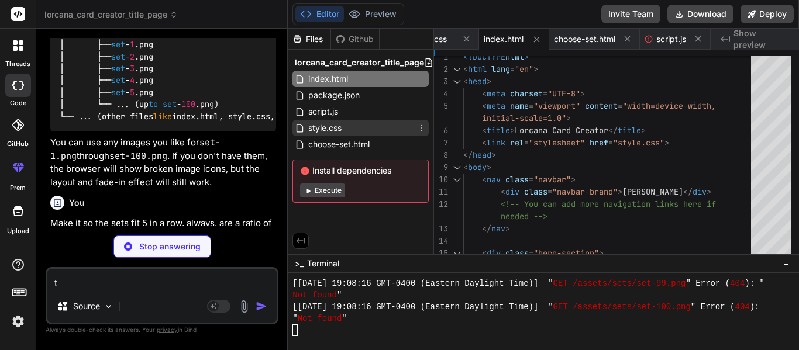
click at [353, 121] on div "style.css" at bounding box center [361, 128] width 136 height 16
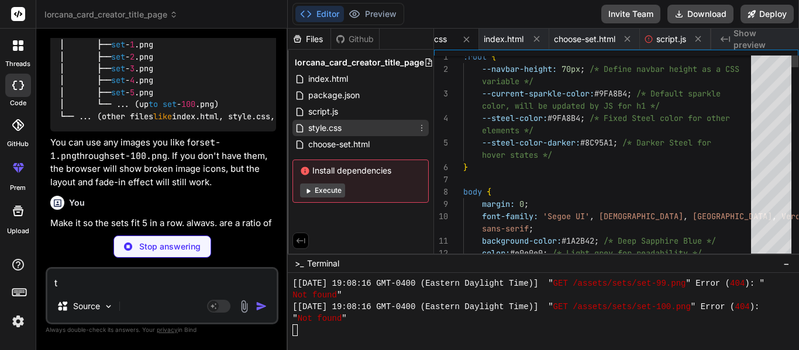
scroll to position [0, 0]
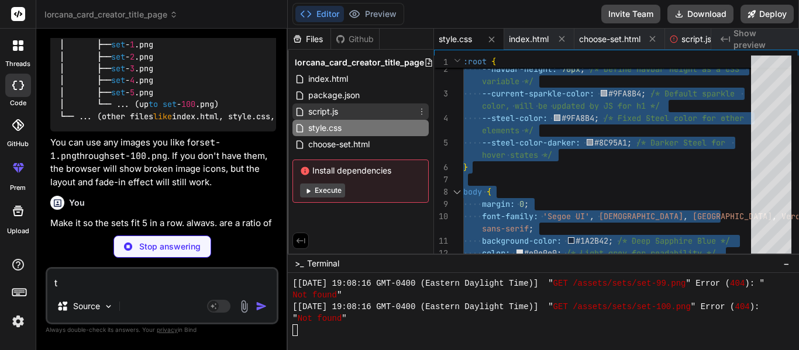
click at [355, 115] on div "script.js" at bounding box center [361, 112] width 136 height 16
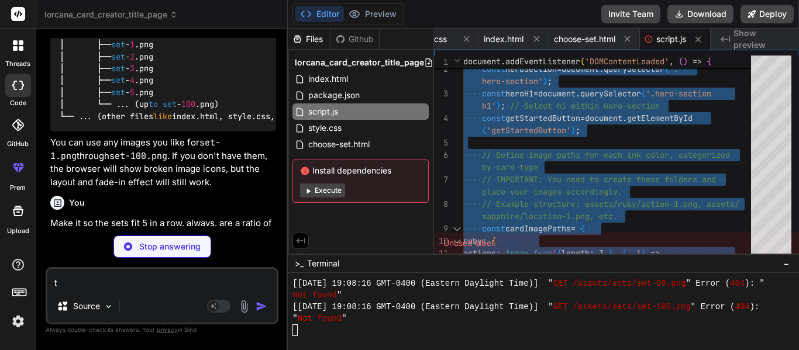
click at [475, 247] on div "Unused label." at bounding box center [616, 243] width 365 height 21
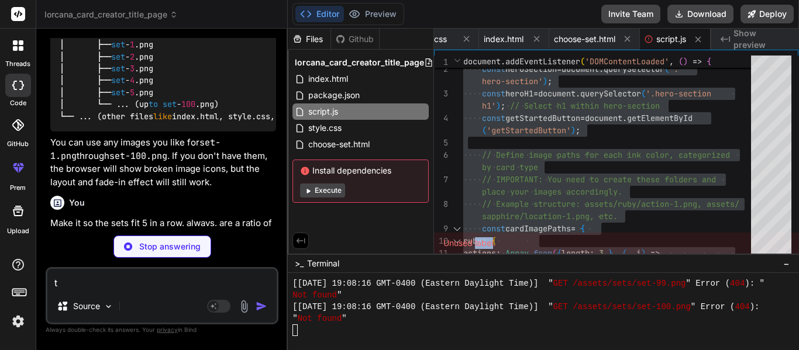
click at [475, 247] on div "Unused label." at bounding box center [616, 243] width 365 height 21
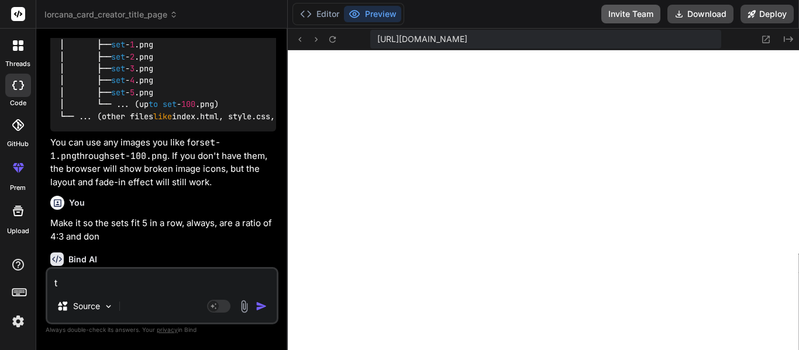
scroll to position [0, 27]
click at [787, 36] on icon "Created with Pixso." at bounding box center [788, 39] width 9 height 9
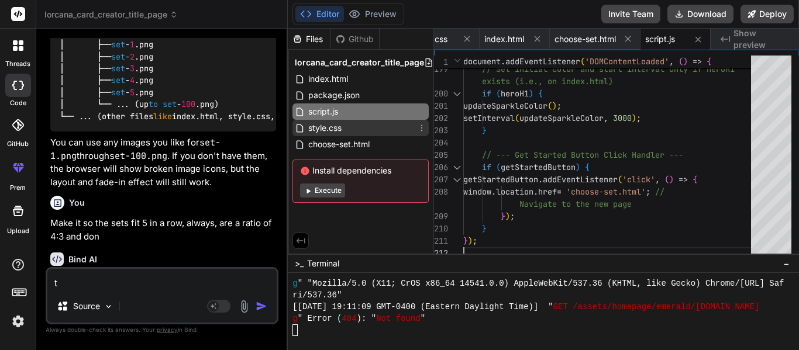
click at [362, 130] on div "style.css" at bounding box center [361, 128] width 136 height 16
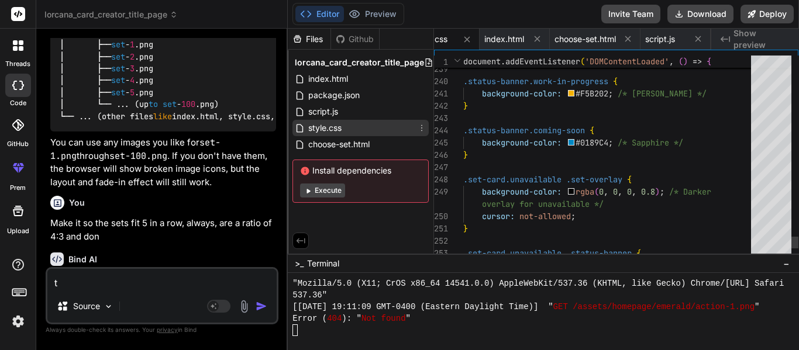
scroll to position [0, 0]
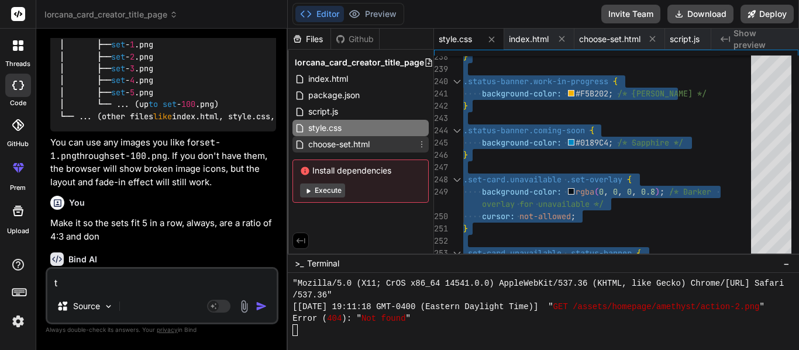
click at [352, 143] on span "choose-set.html" at bounding box center [339, 144] width 64 height 14
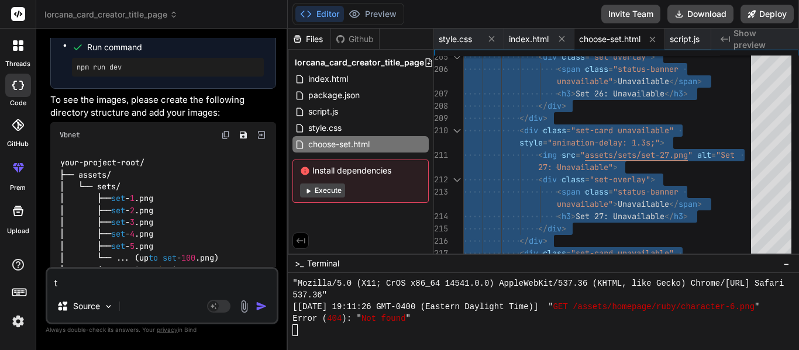
scroll to position [11582, 0]
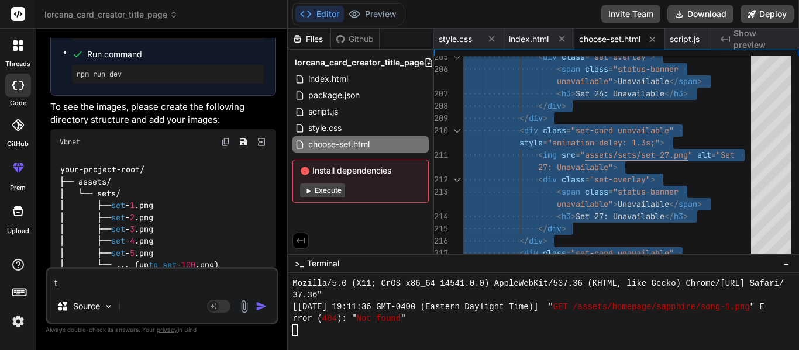
click at [99, 293] on div "t Source Agent Mode. When this toggle is activated, AI automatically makes deci…" at bounding box center [162, 295] width 233 height 57
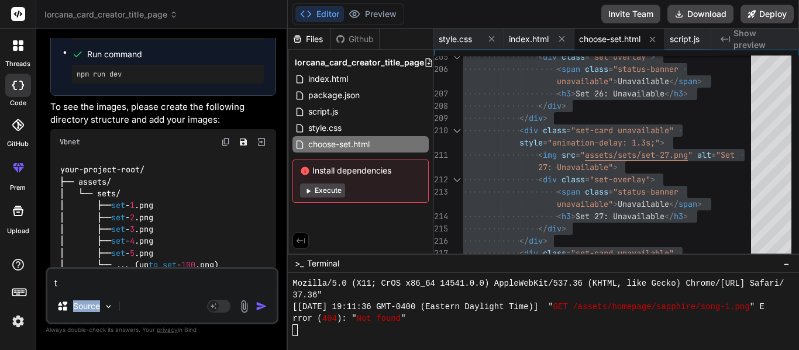
click at [99, 293] on div "t Source Agent Mode. When this toggle is activated, AI automatically makes deci…" at bounding box center [162, 295] width 233 height 57
click at [89, 288] on textarea "t" at bounding box center [161, 279] width 229 height 21
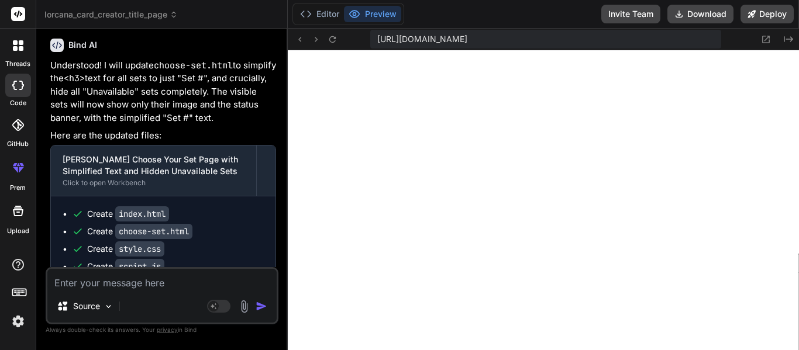
scroll to position [12779, 0]
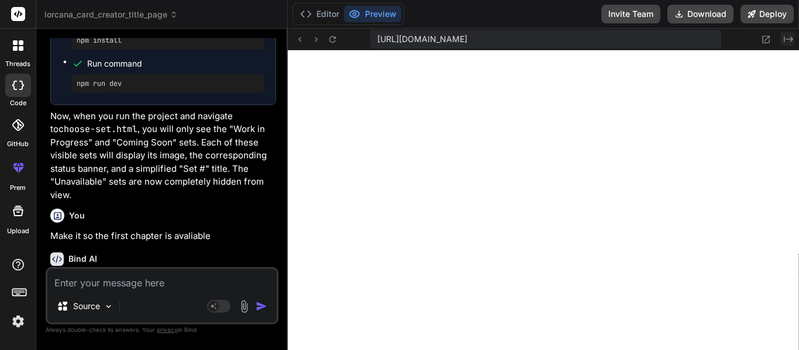
click at [792, 43] on icon "Created with Pixso." at bounding box center [788, 39] width 9 height 9
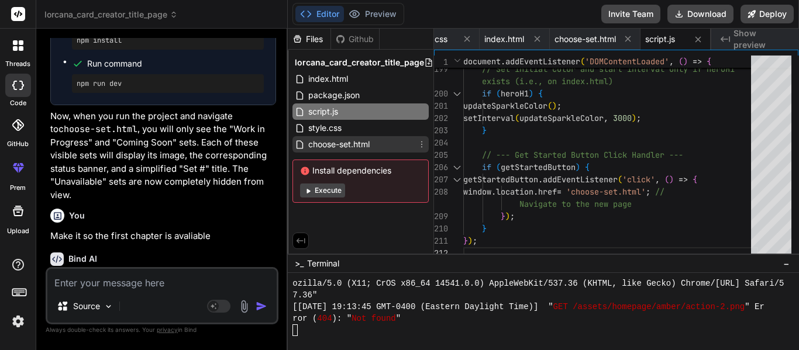
click at [343, 144] on span "choose-set.html" at bounding box center [339, 144] width 64 height 14
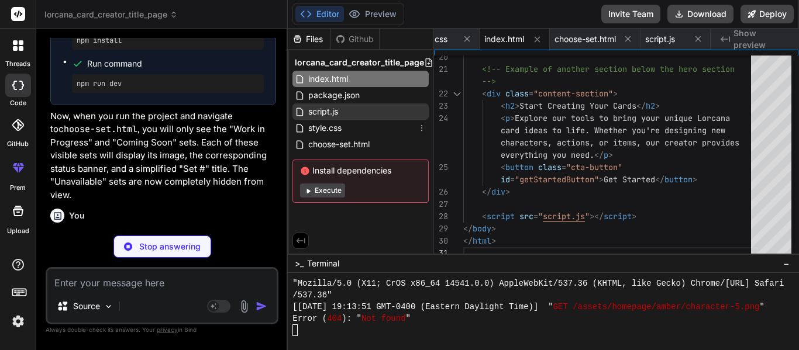
click at [330, 115] on span "script.js" at bounding box center [323, 112] width 32 height 14
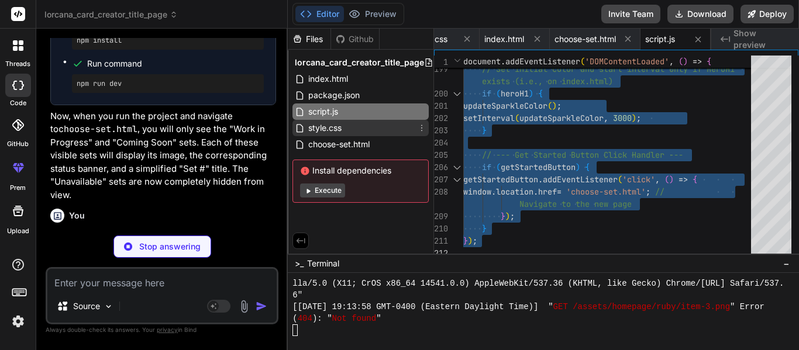
click at [354, 133] on div "style.css" at bounding box center [361, 128] width 136 height 16
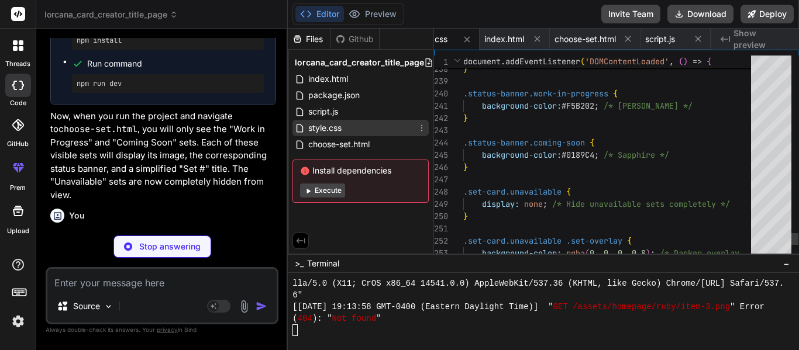
scroll to position [0, 0]
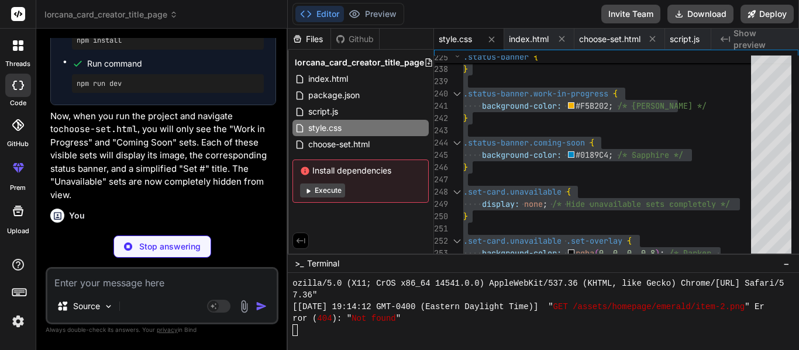
click at [129, 283] on textarea at bounding box center [161, 279] width 229 height 21
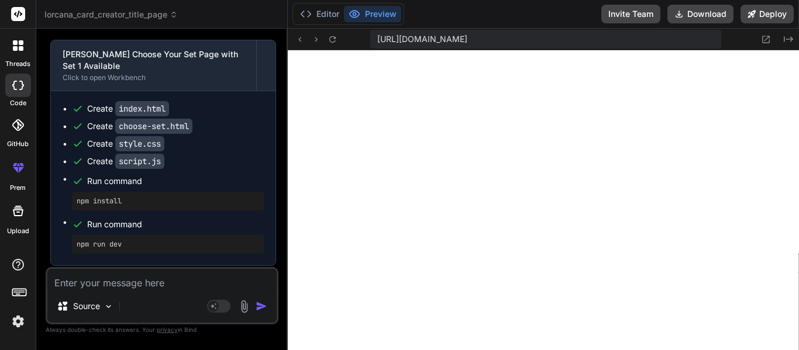
scroll to position [13233, 0]
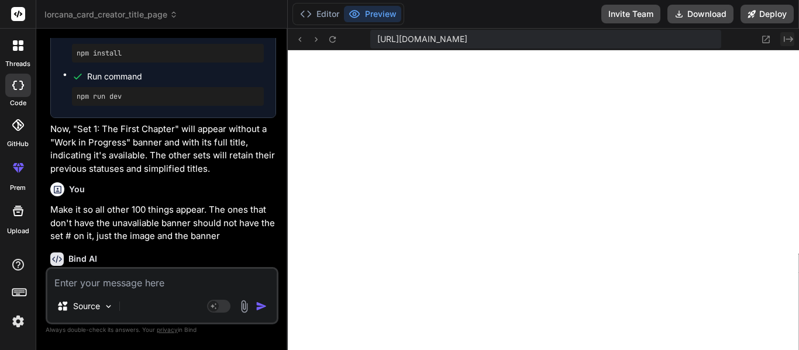
click at [791, 42] on icon "Created with Pixso." at bounding box center [788, 39] width 9 height 9
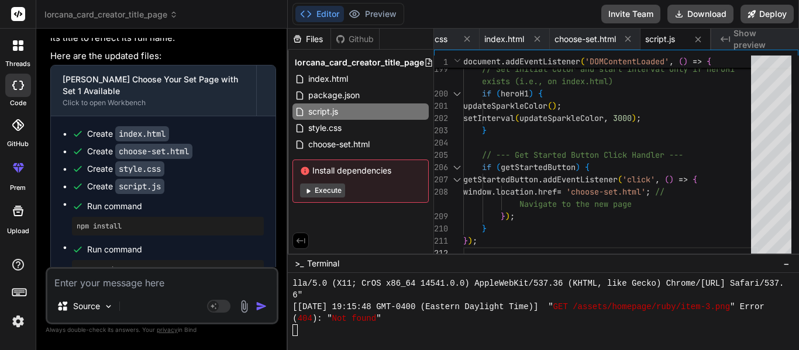
scroll to position [13034, 0]
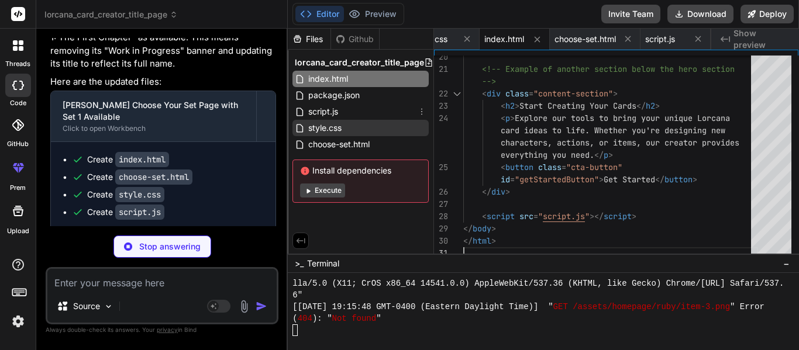
click at [353, 124] on div "style.css" at bounding box center [361, 128] width 136 height 16
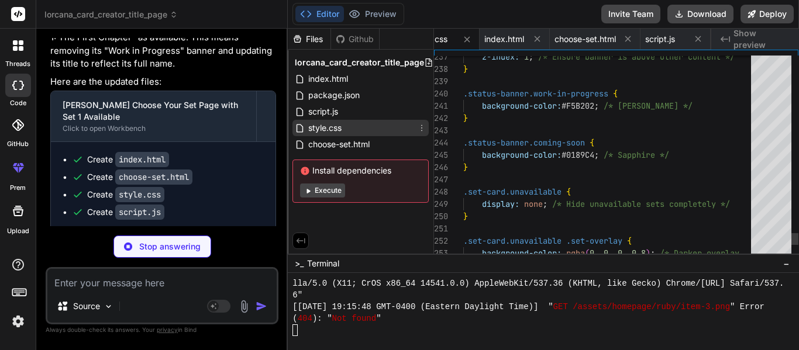
scroll to position [0, 0]
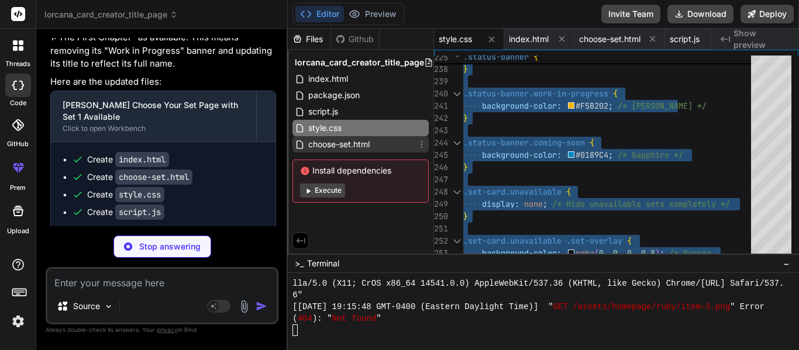
click at [339, 149] on span "choose-set.html" at bounding box center [339, 144] width 64 height 14
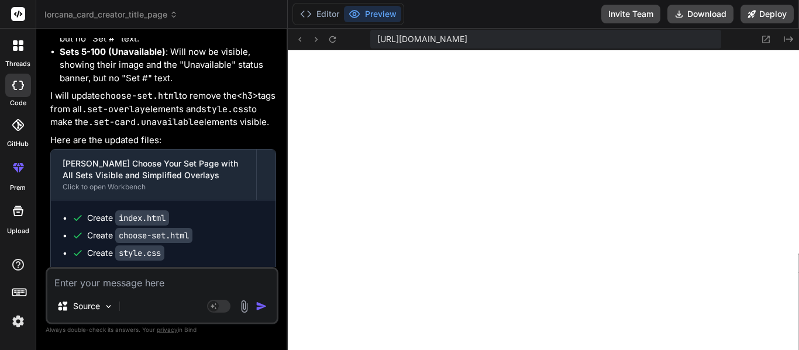
scroll to position [0, 26]
click at [168, 288] on textarea at bounding box center [161, 279] width 229 height 21
click at [152, 279] on textarea "Make it so the actual size is 10" at bounding box center [161, 279] width 229 height 21
click at [153, 280] on textarea "Make it so the actual size is 10" at bounding box center [161, 279] width 229 height 21
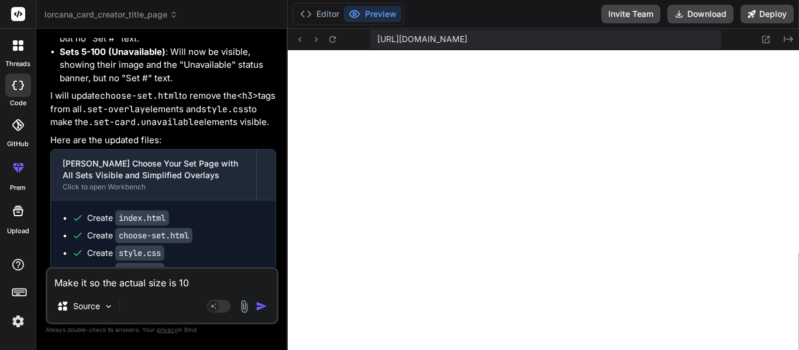
click at [153, 280] on textarea "Make it so the actual size is 10" at bounding box center [161, 279] width 229 height 21
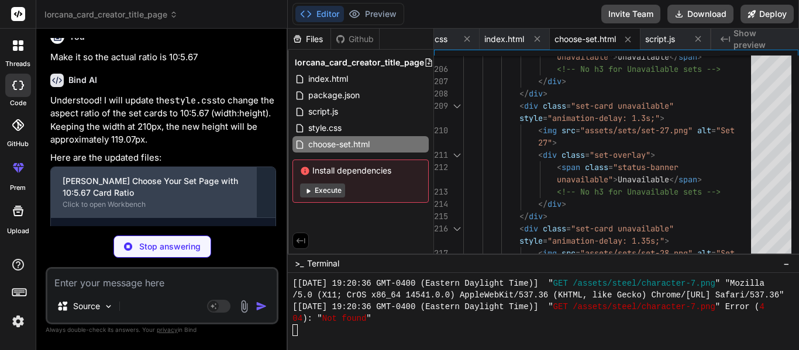
scroll to position [14106, 0]
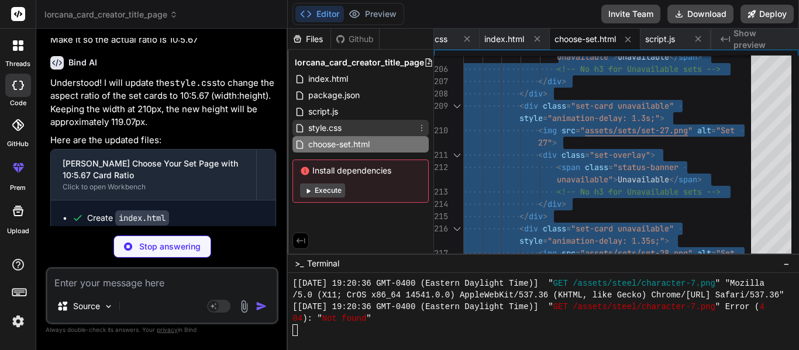
click at [359, 126] on div "style.css" at bounding box center [361, 128] width 136 height 16
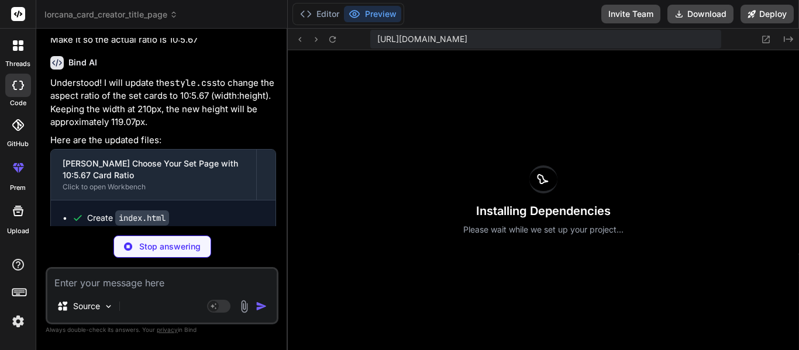
scroll to position [0, 26]
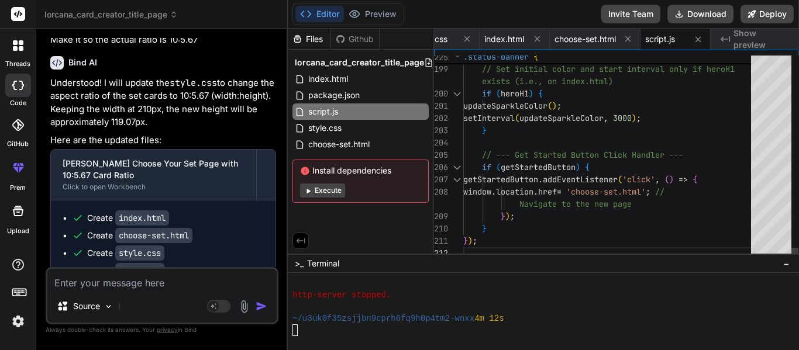
click at [534, 146] on div "Files [PERSON_NAME] index.html package.json script.js style.css choose-set.html…" at bounding box center [543, 190] width 511 height 322
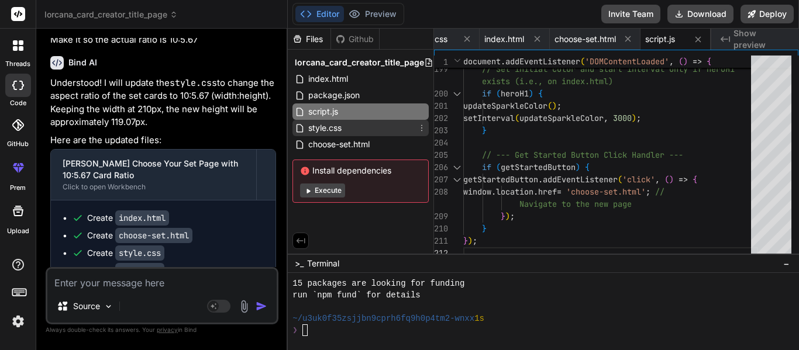
click at [361, 127] on div "style.css" at bounding box center [361, 128] width 136 height 16
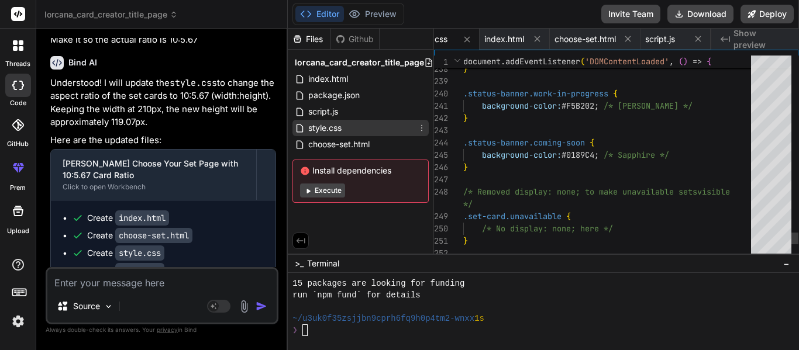
scroll to position [0, 0]
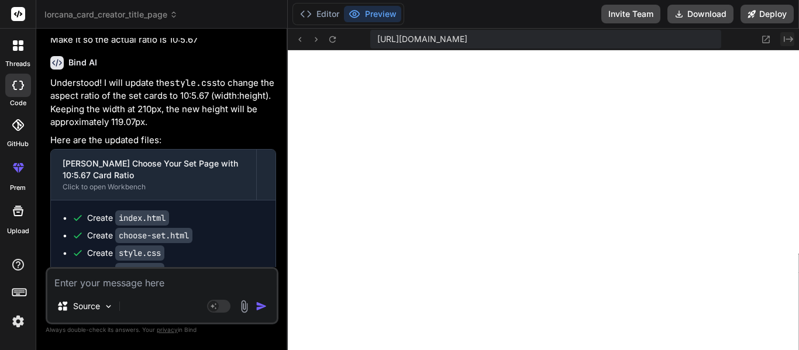
click at [785, 45] on button "Created with Pixso." at bounding box center [787, 39] width 14 height 14
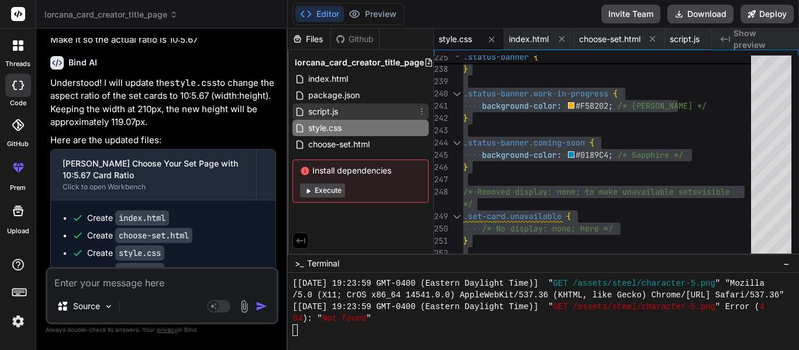
click at [331, 108] on span "script.js" at bounding box center [323, 112] width 32 height 14
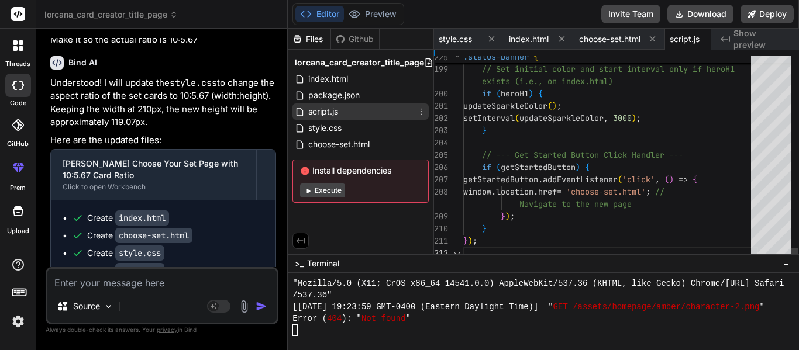
scroll to position [0, 26]
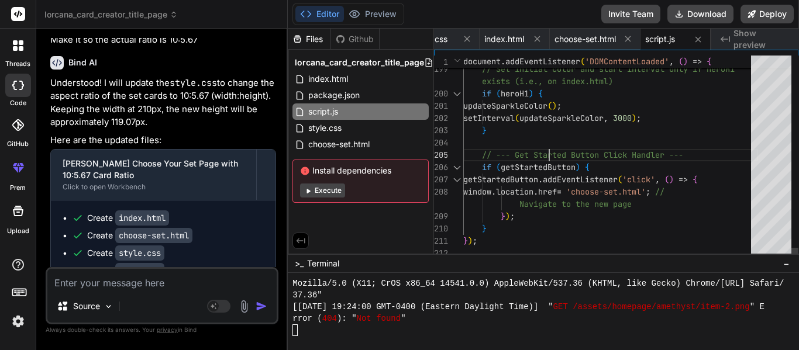
scroll to position [12, 0]
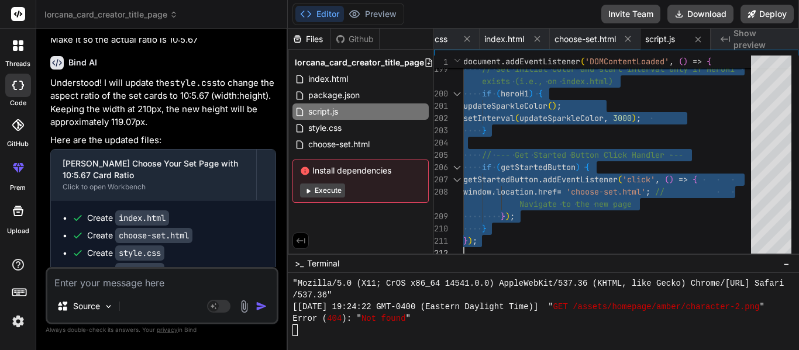
click at [132, 275] on textarea at bounding box center [161, 279] width 229 height 21
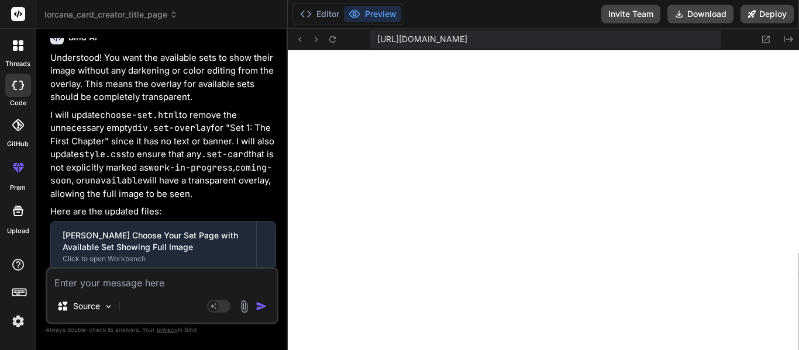
scroll to position [14551, 0]
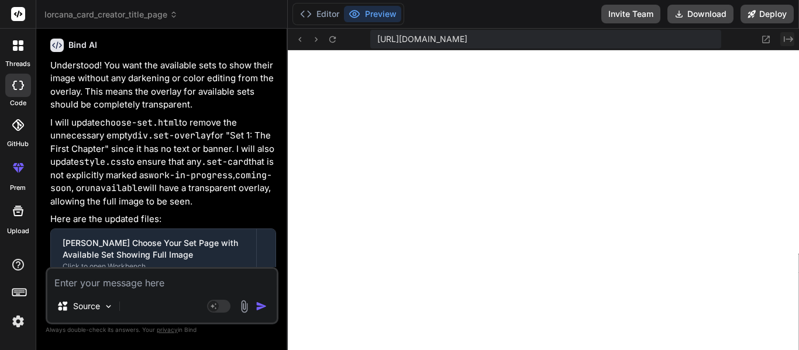
click at [787, 40] on icon "Created with Pixso." at bounding box center [788, 39] width 9 height 9
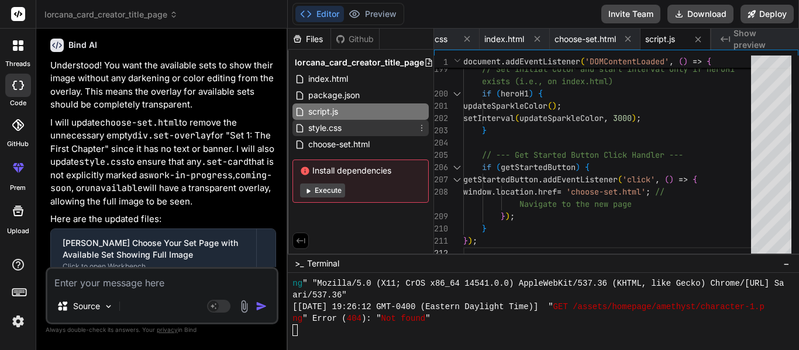
click at [340, 126] on span "style.css" at bounding box center [325, 128] width 36 height 14
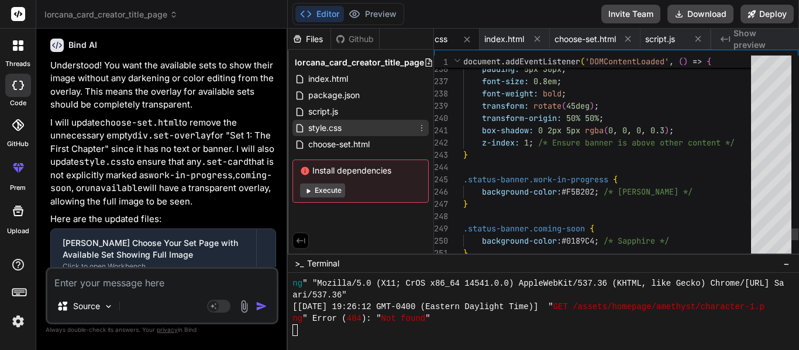
scroll to position [0, 0]
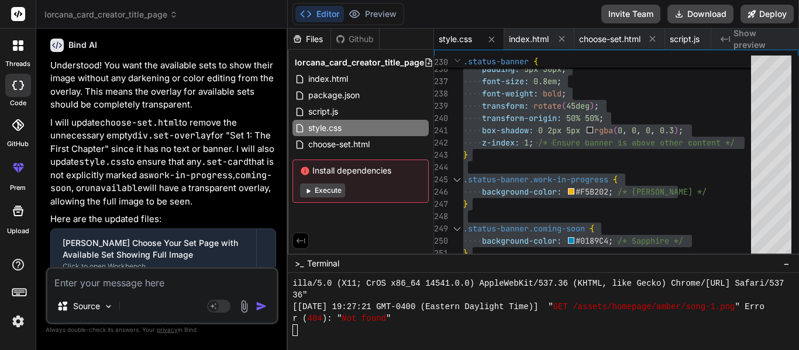
click at [192, 284] on textarea at bounding box center [161, 279] width 229 height 21
click at [169, 276] on textarea at bounding box center [161, 279] width 229 height 21
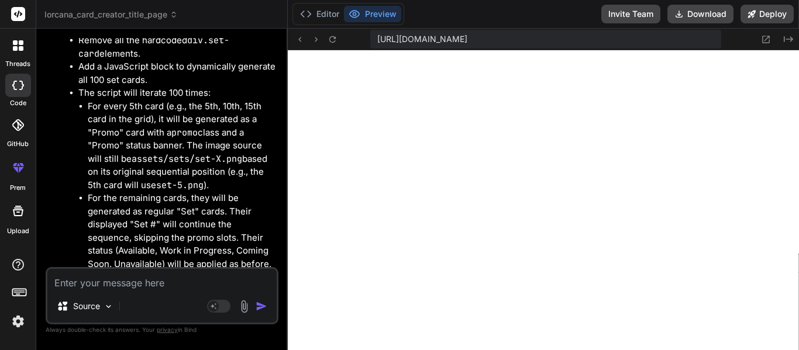
scroll to position [15343, 0]
click at [785, 40] on icon "Created with Pixso." at bounding box center [788, 39] width 9 height 9
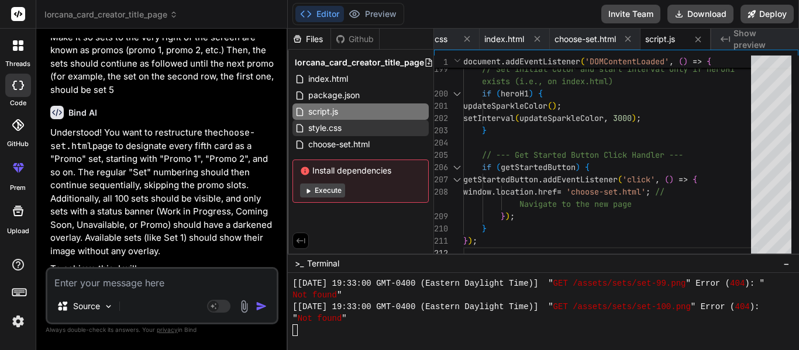
scroll to position [15082, 0]
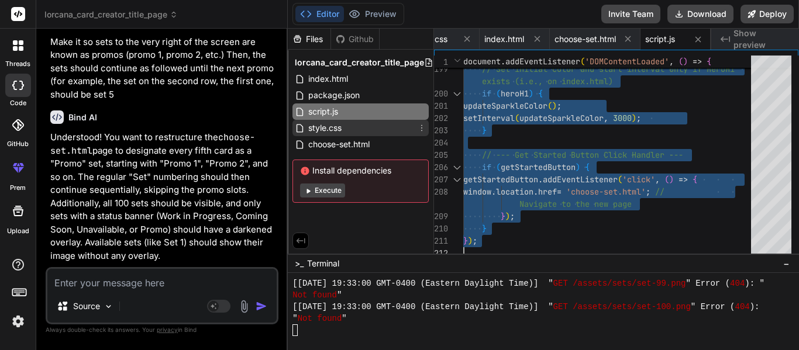
click at [387, 132] on div "style.css" at bounding box center [361, 128] width 136 height 16
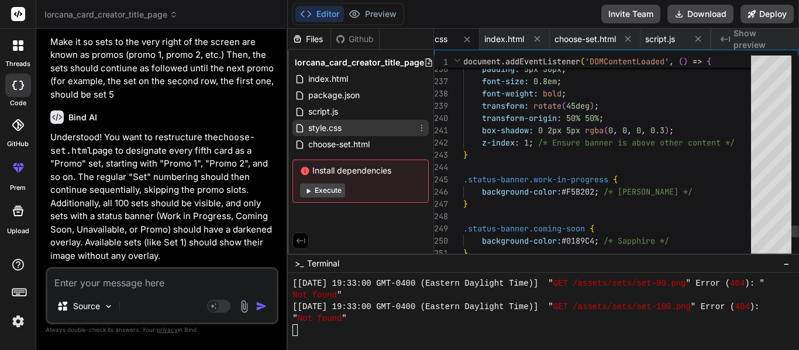
scroll to position [0, 0]
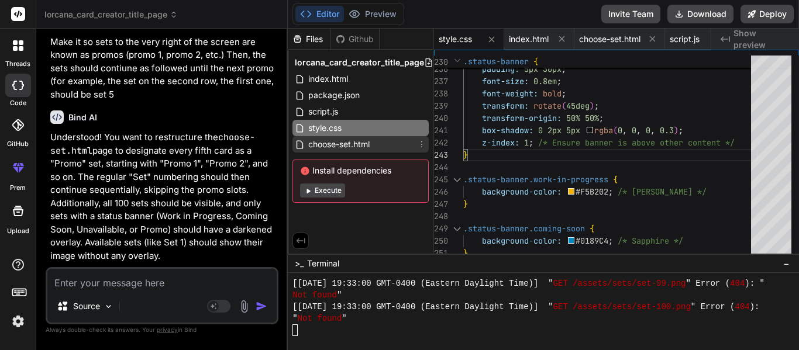
click at [298, 145] on icon at bounding box center [300, 145] width 10 height 10
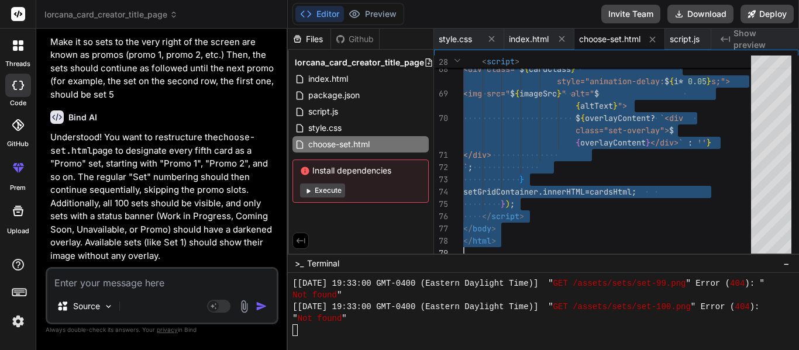
click at [130, 277] on textarea at bounding box center [161, 279] width 229 height 21
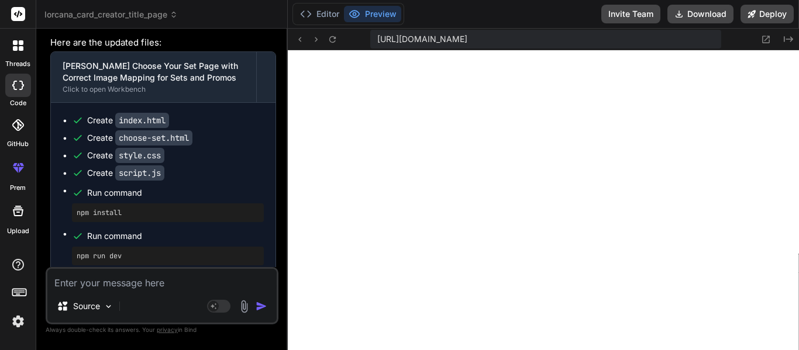
scroll to position [16632, 0]
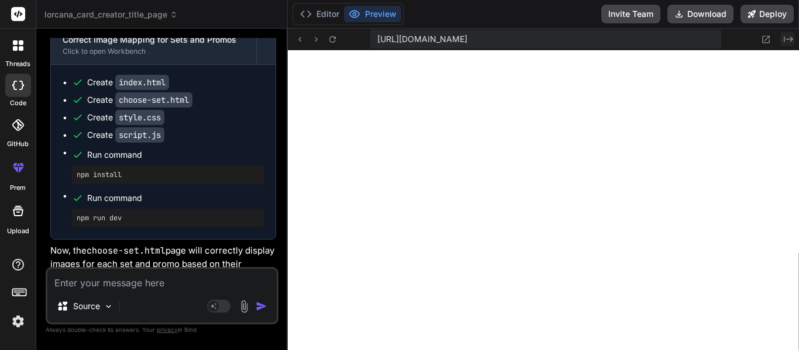
click at [792, 43] on icon "Created with Pixso." at bounding box center [788, 39] width 9 height 9
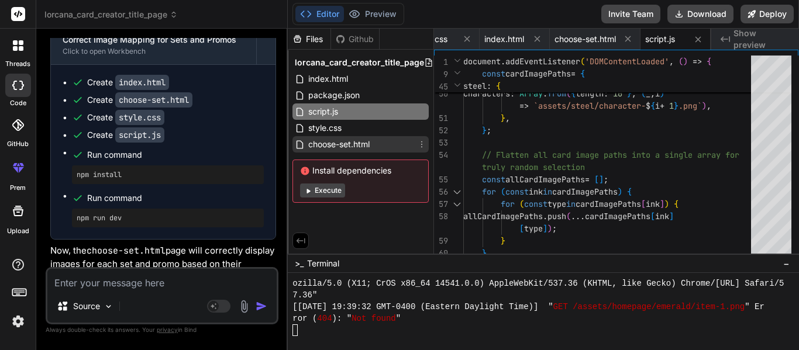
click at [385, 145] on div "choose-set.html" at bounding box center [361, 144] width 136 height 16
